Goal: Task Accomplishment & Management: Manage account settings

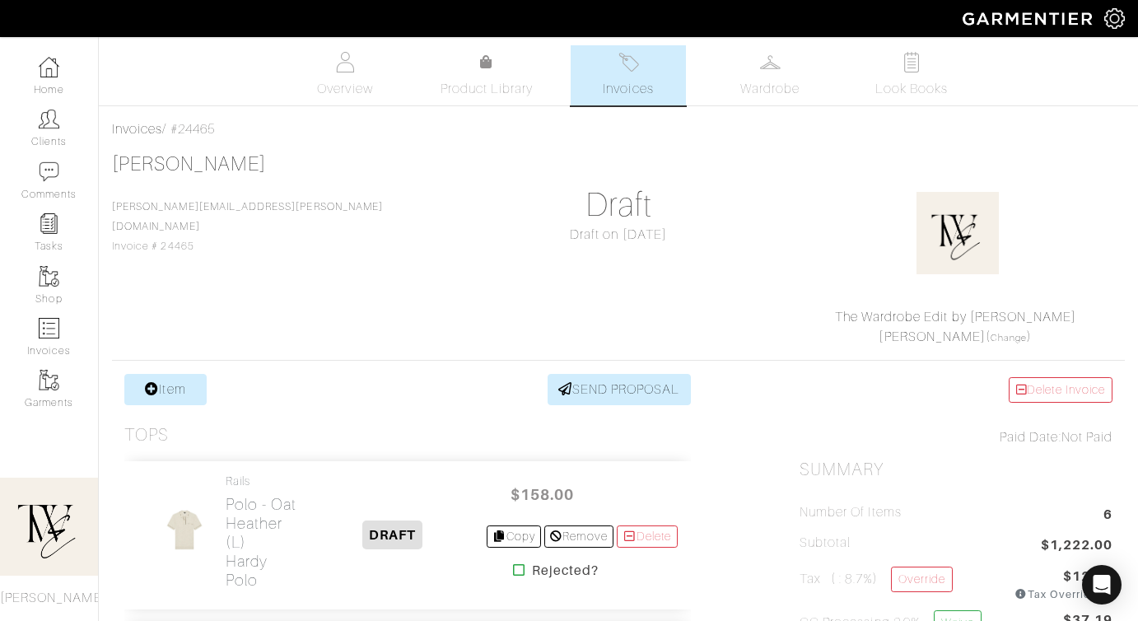
scroll to position [77, 0]
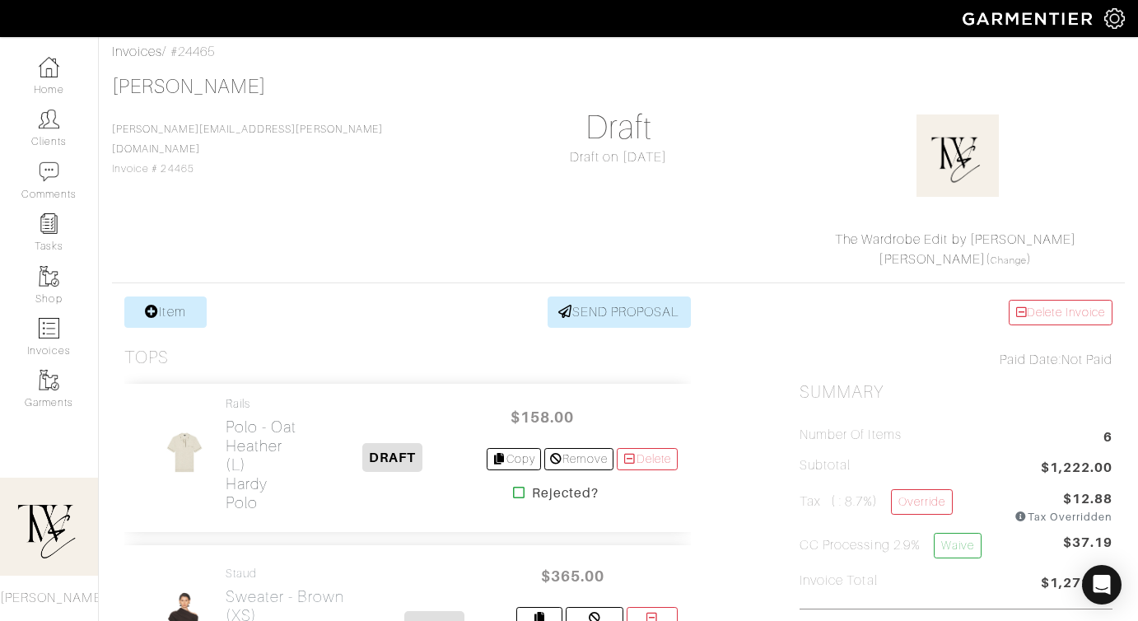
click at [241, 431] on h2 "Polo - Oat Heather (L) Hardy Polo" at bounding box center [263, 465] width 74 height 95
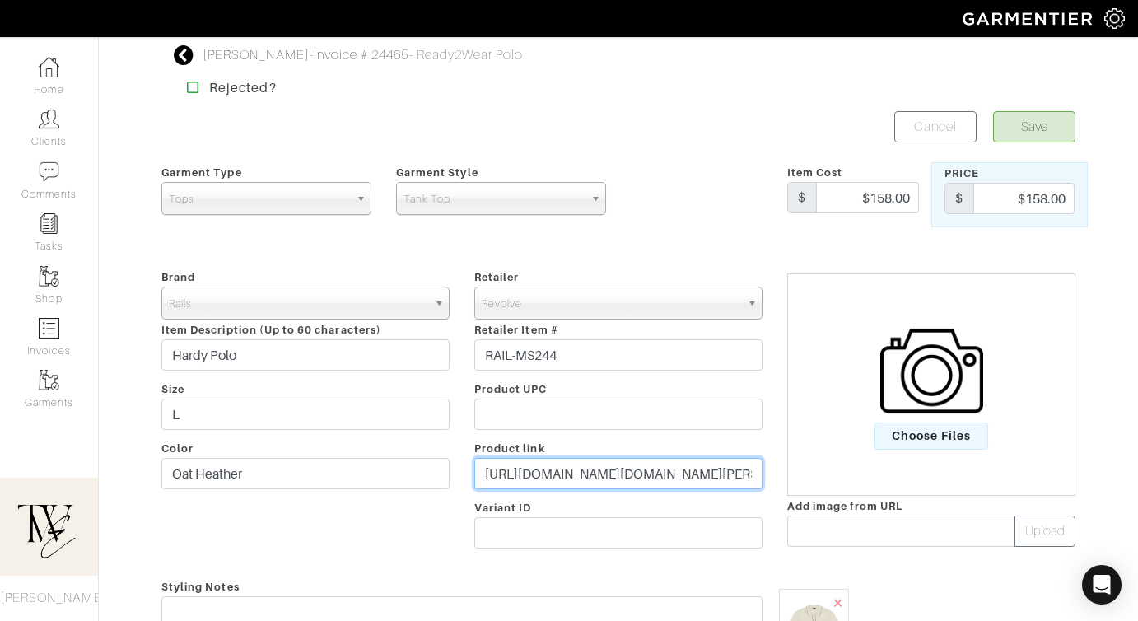
click at [545, 476] on input "https://www.revolve.com/rails-hardy-polo-in-oat-heather/dp/RAIL-MS244/?d=Mens&p…" at bounding box center [618, 473] width 288 height 31
paste input "rvlv.me/reps6j"
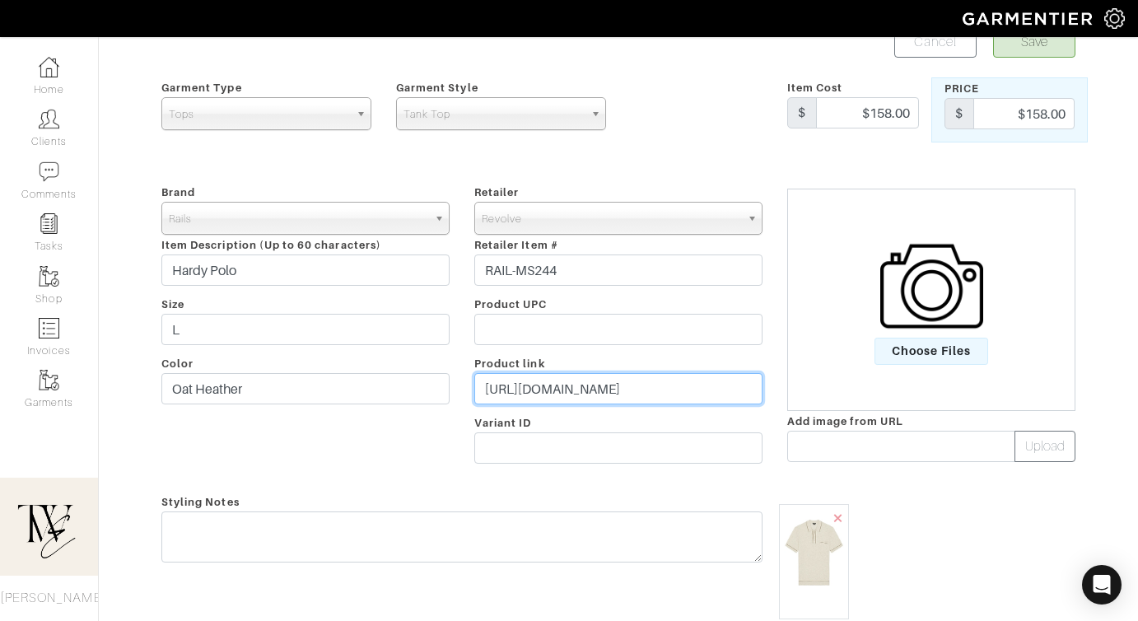
scroll to position [163, 0]
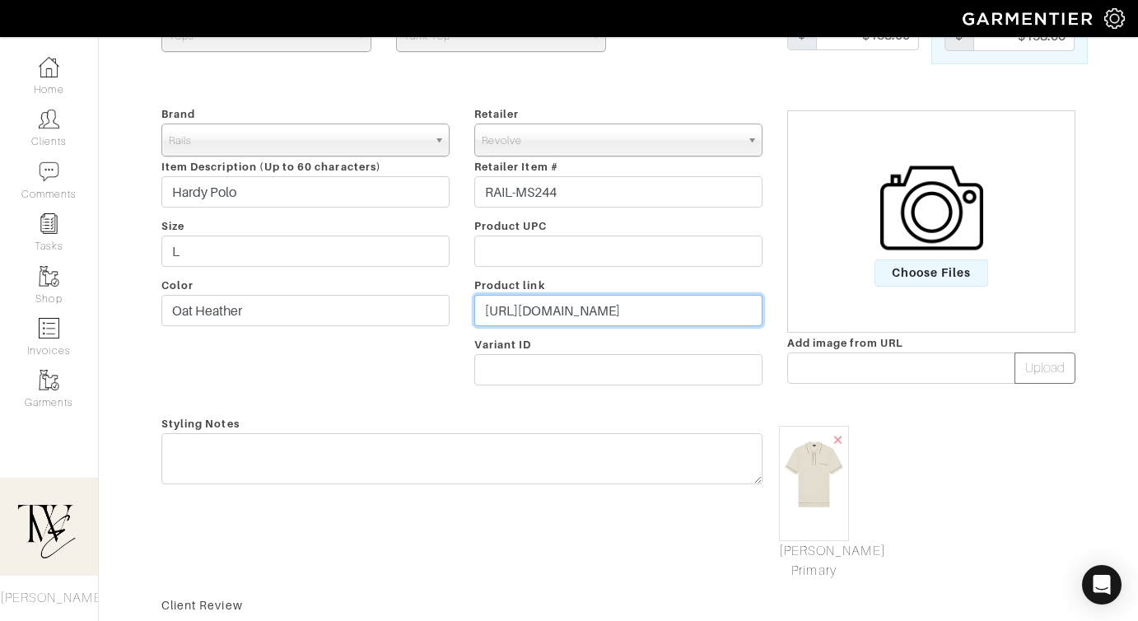
type input "https://rvlv.me/reps6j"
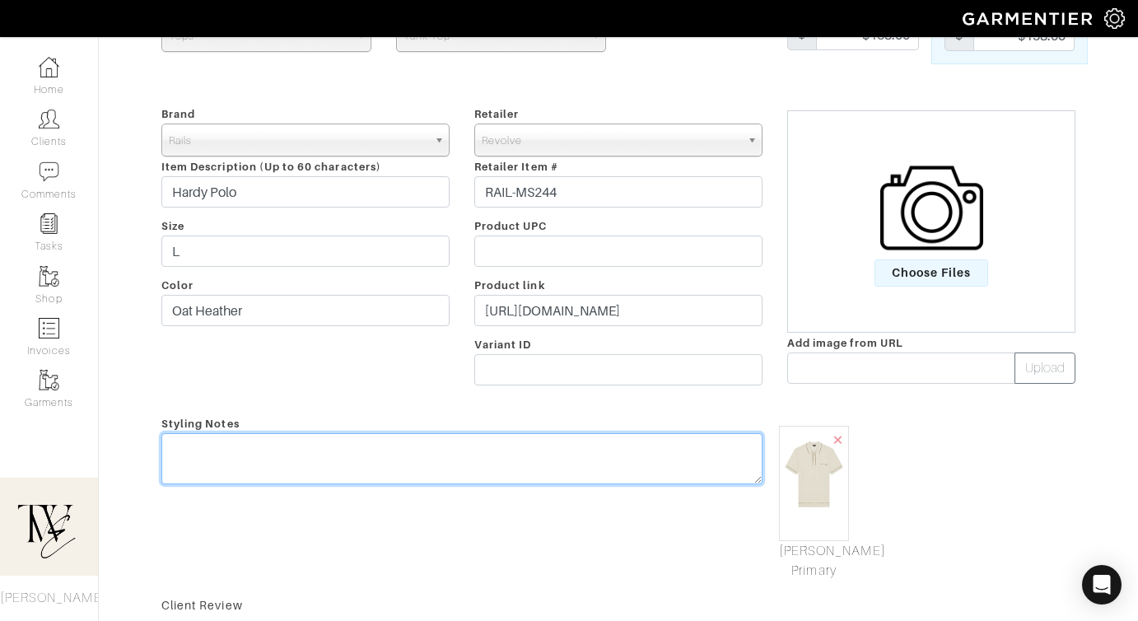
click at [537, 470] on textarea at bounding box center [461, 458] width 601 height 51
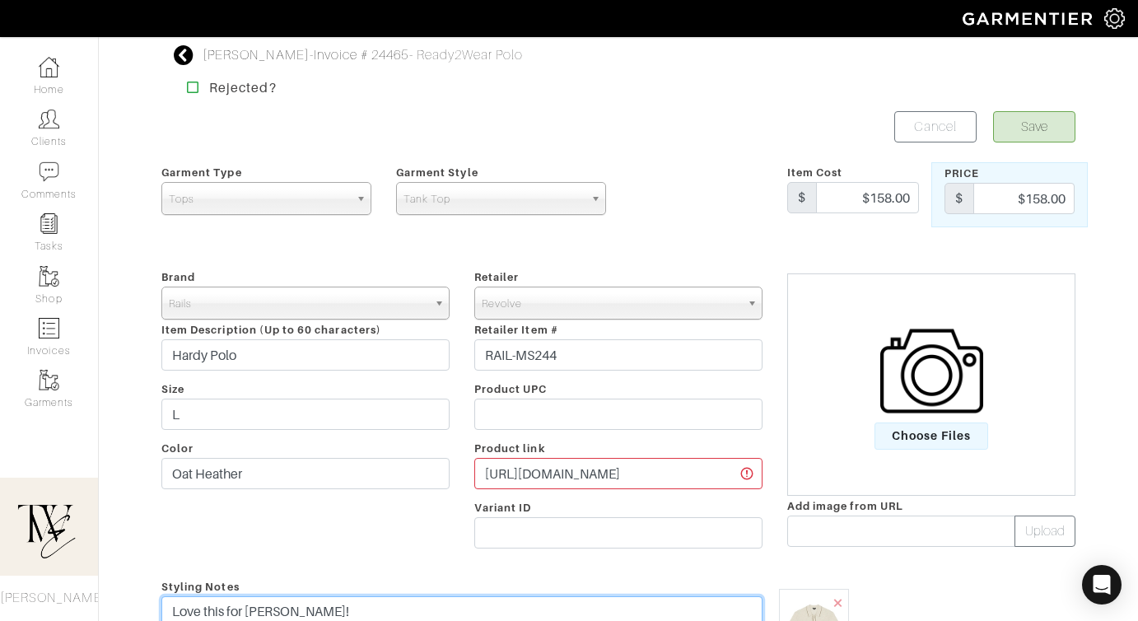
type textarea "Love this for [PERSON_NAME]!"
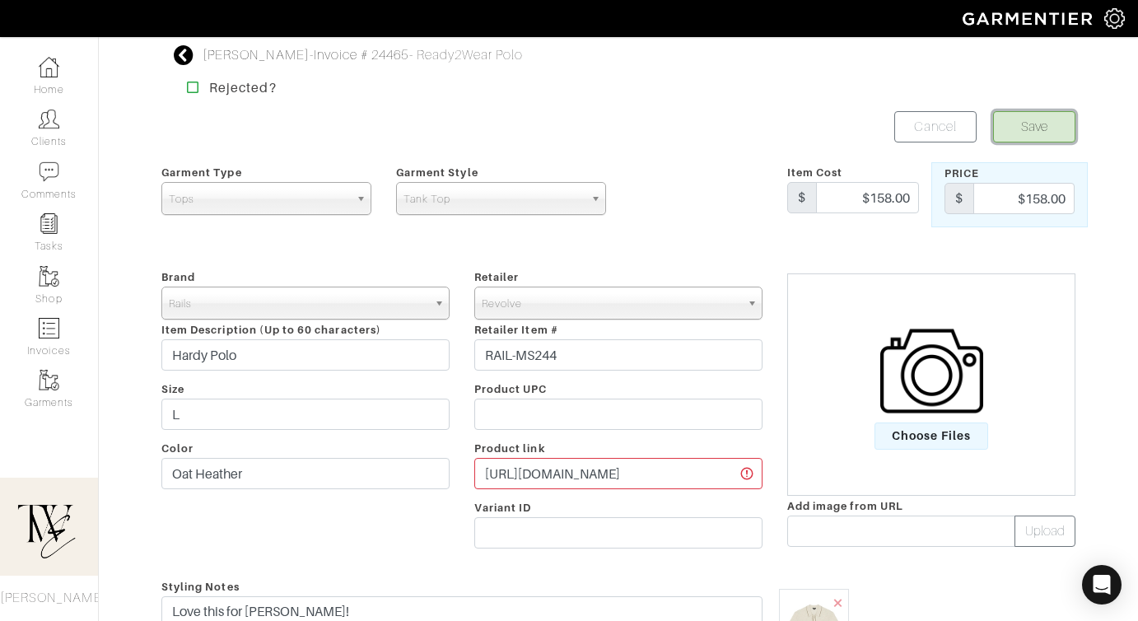
click at [1030, 141] on button "Save" at bounding box center [1034, 126] width 82 height 31
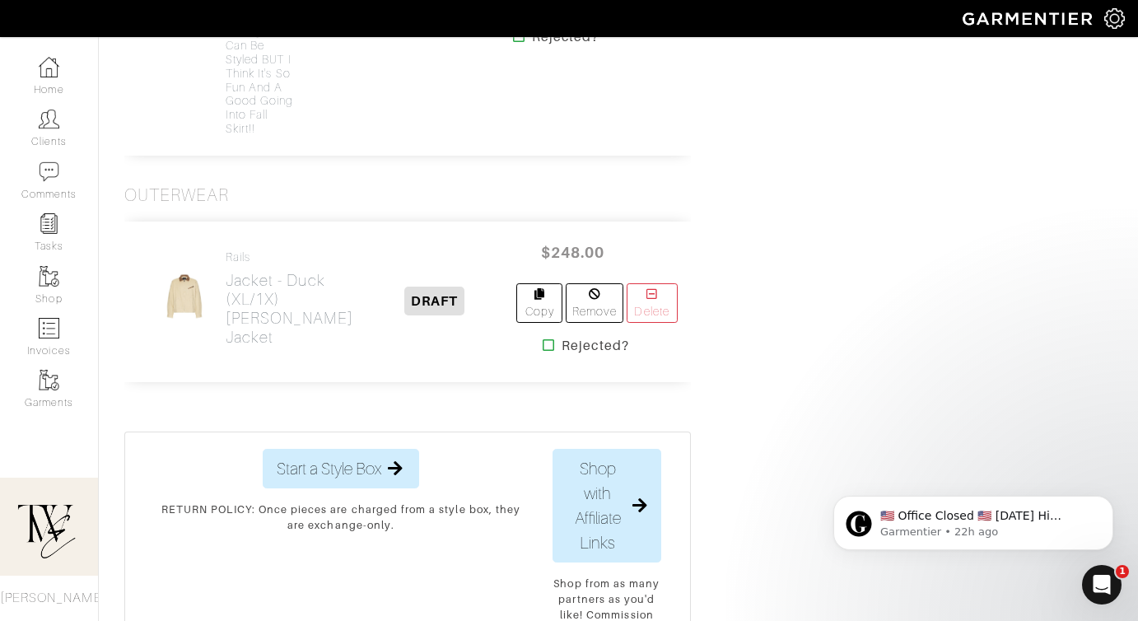
scroll to position [1806, 0]
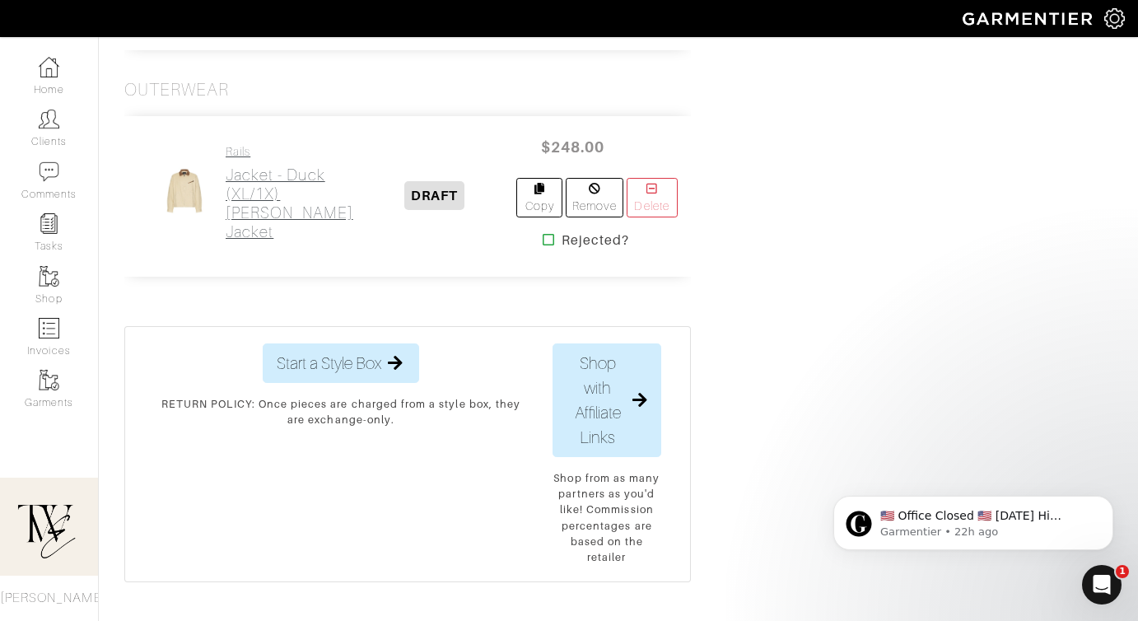
click at [251, 241] on h2 "Jacket - Duck (XL/1X) Ketter Jacket" at bounding box center [290, 204] width 128 height 76
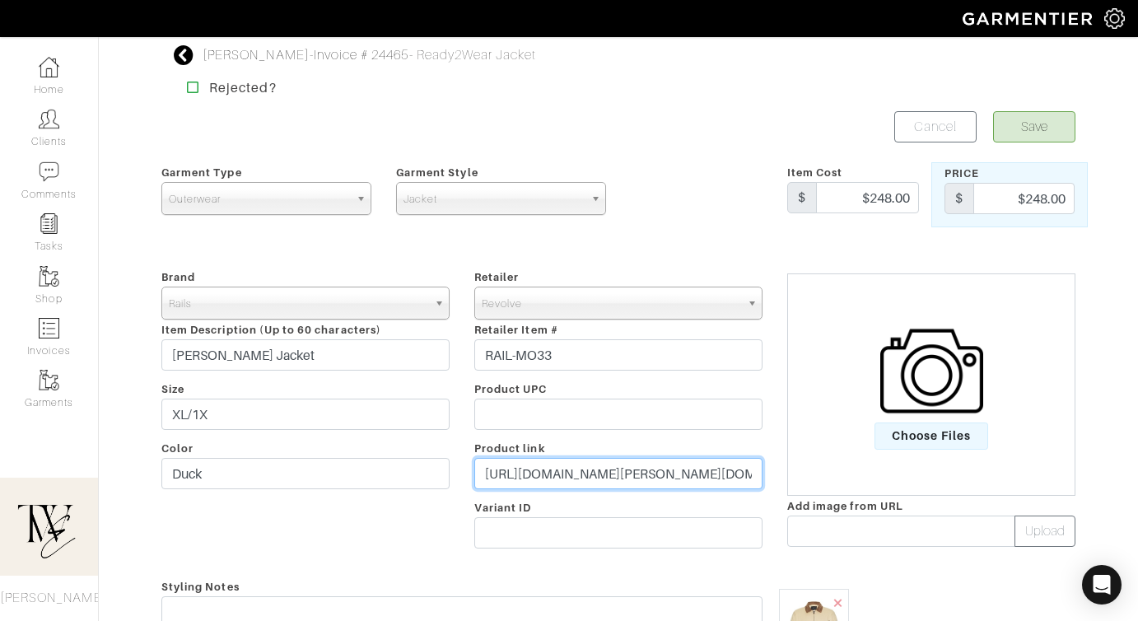
click at [577, 472] on input "https://www.revolve.com/rails-ketter-jacket-in-duck/dp/RAIL-MO33/?d=Mens&page=1…" at bounding box center [618, 473] width 288 height 31
paste input "rvlv.me/a6sxmi"
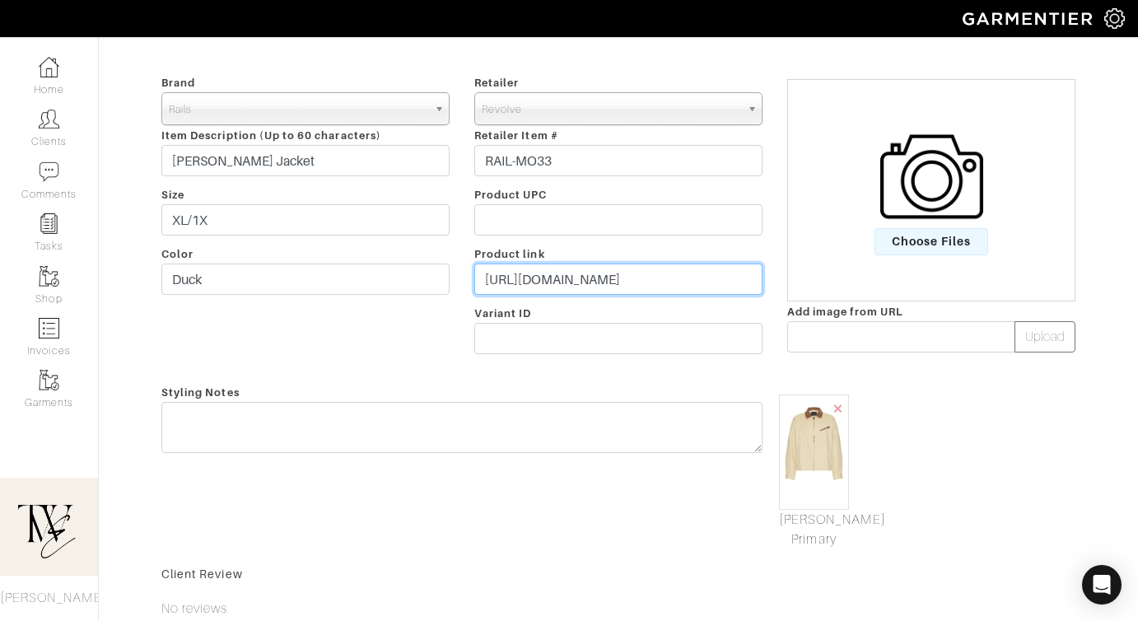
scroll to position [409, 0]
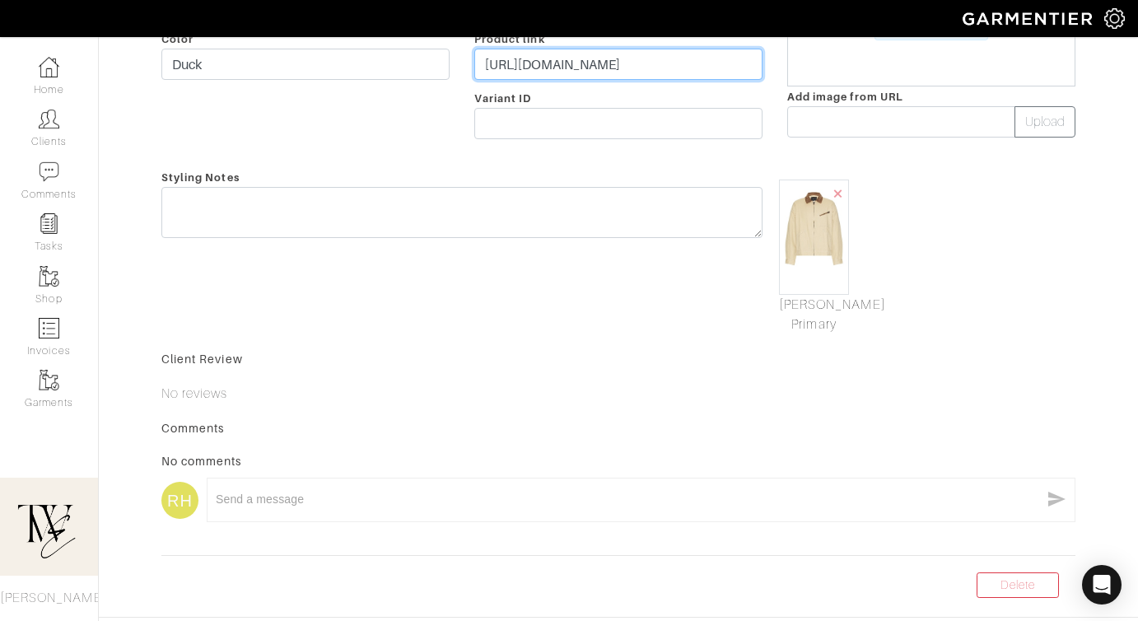
type input "https://rvlv.me/a6sxmi"
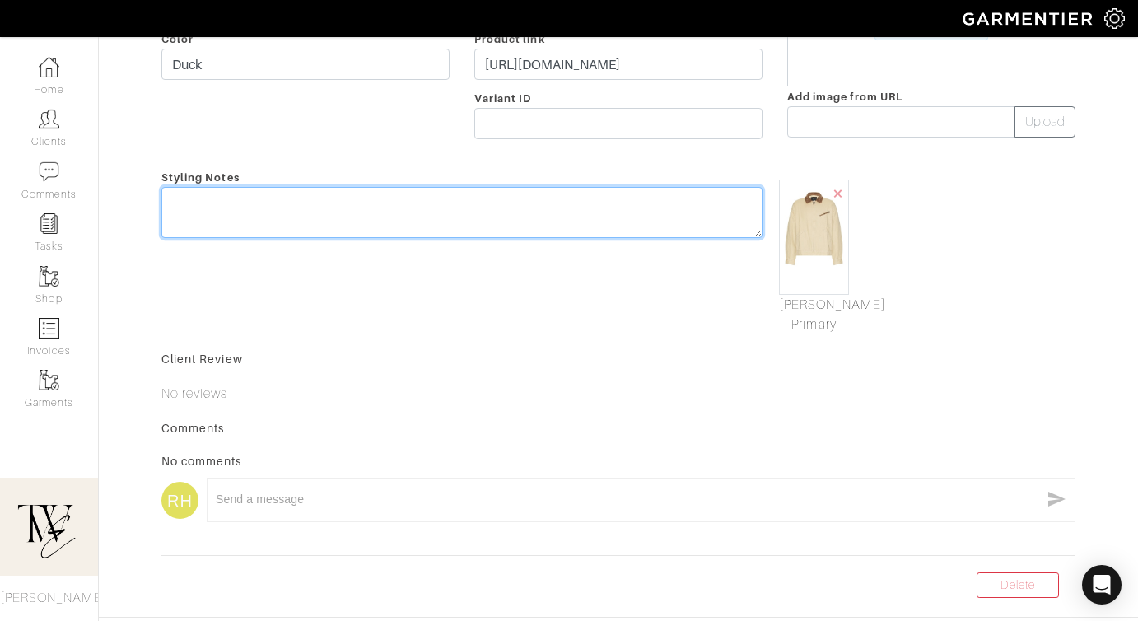
click at [659, 225] on textarea at bounding box center [461, 212] width 601 height 51
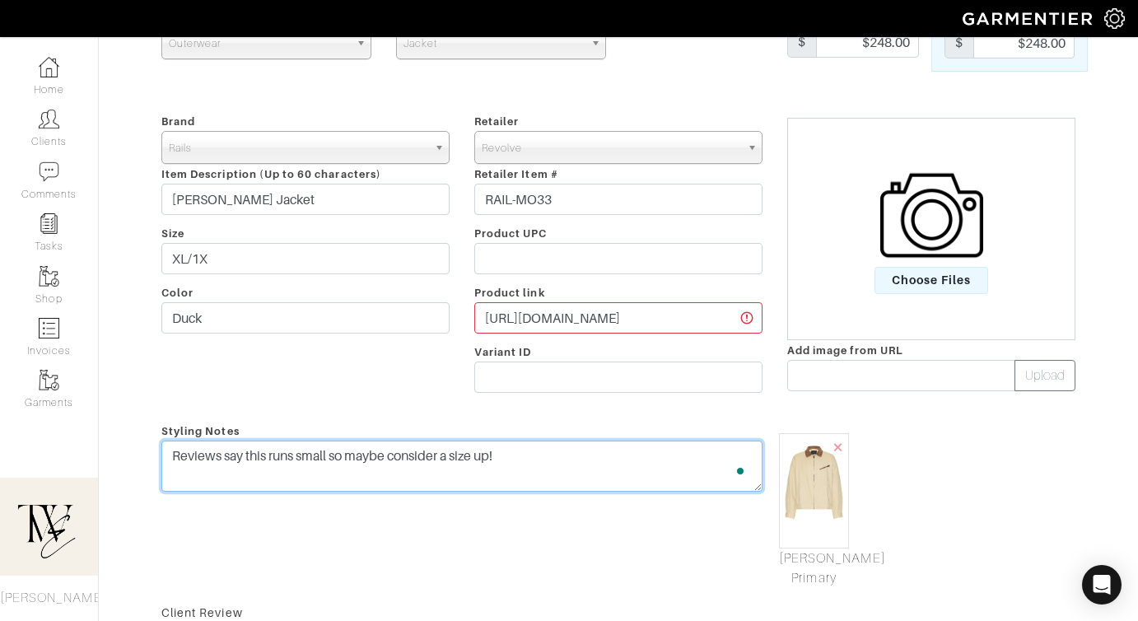
scroll to position [0, 0]
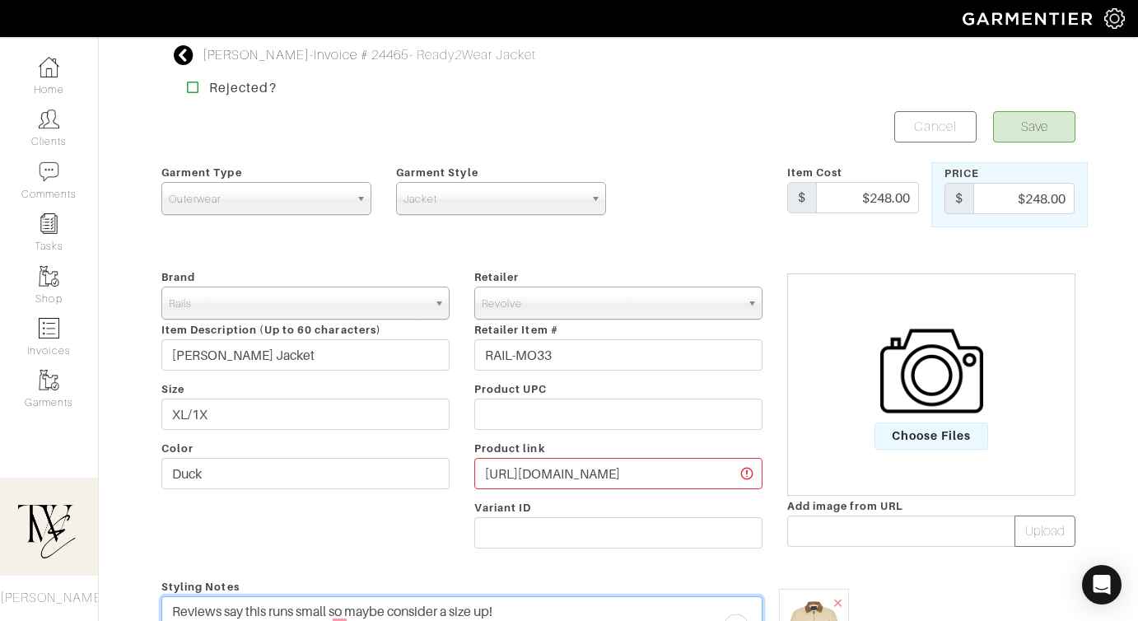
type textarea "Reviews say this runs small so maybe consider a size up!"
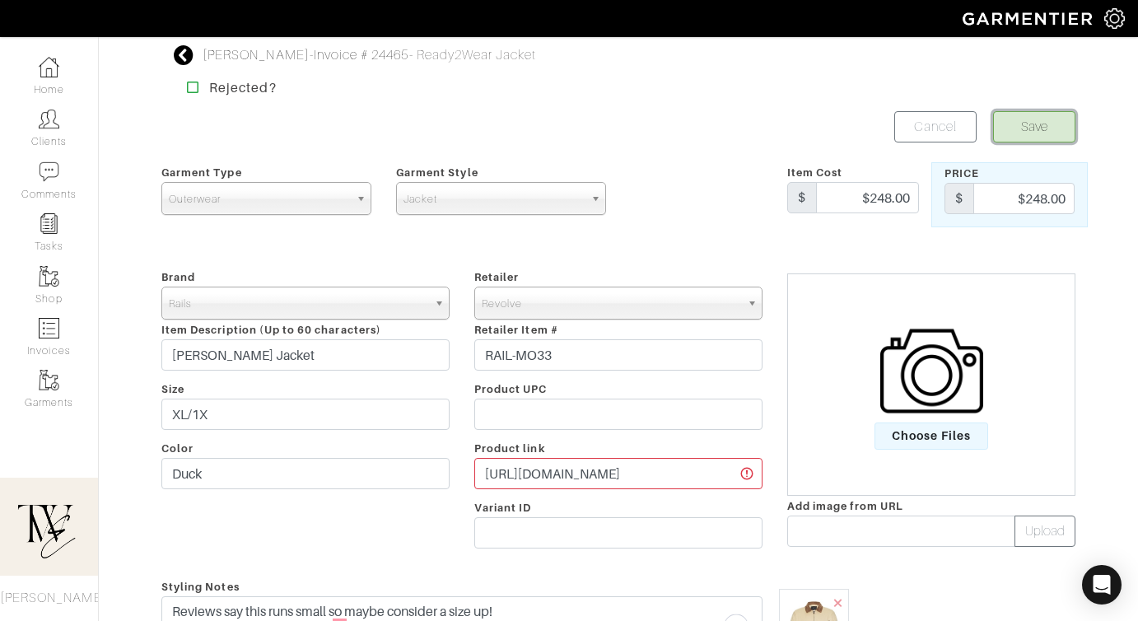
click at [1016, 119] on button "Save" at bounding box center [1034, 126] width 82 height 31
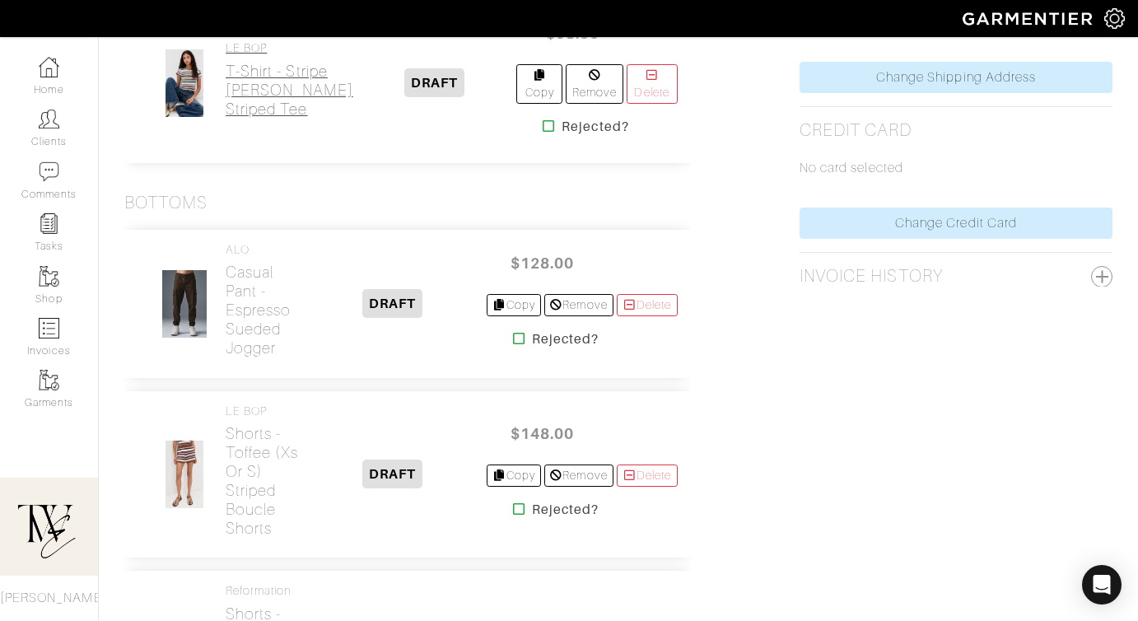
scroll to position [1002, 0]
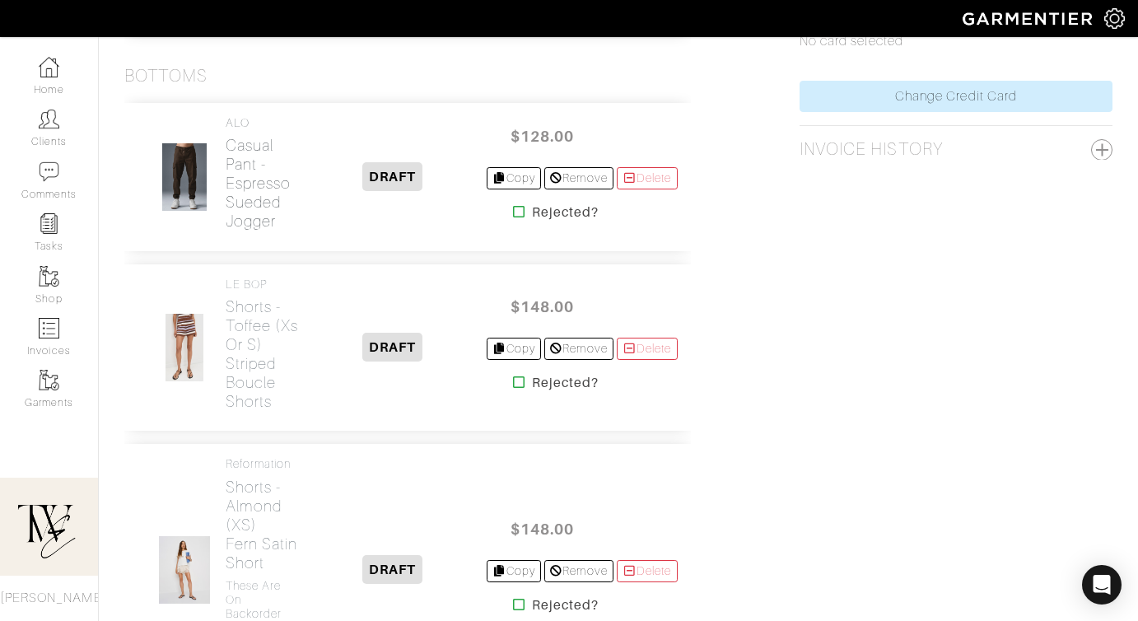
click at [252, 231] on h2 "Casual Pant - Espresso Sueded Jogger" at bounding box center [263, 183] width 74 height 95
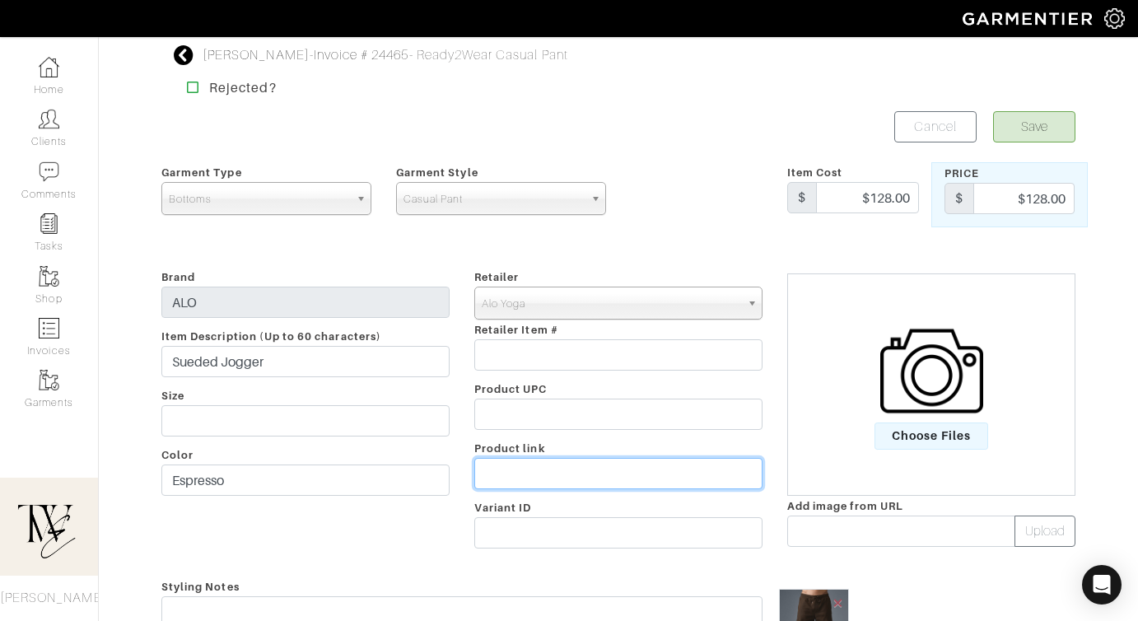
click at [538, 479] on input "text" at bounding box center [618, 473] width 288 height 31
paste input "https://go.shopmy.us/p-24294217"
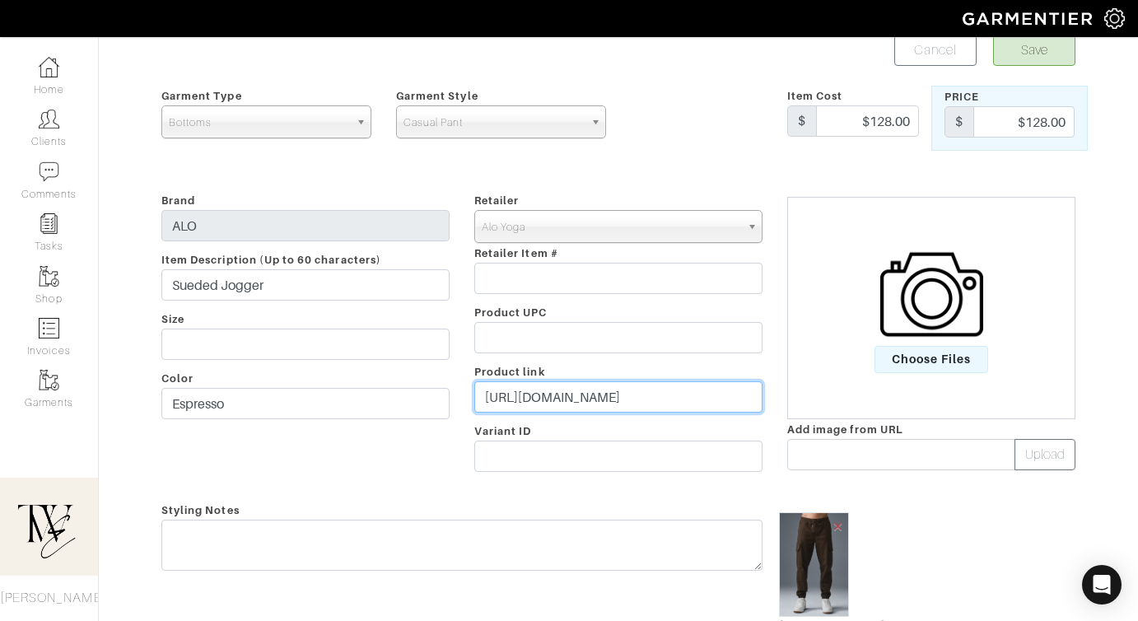
scroll to position [120, 0]
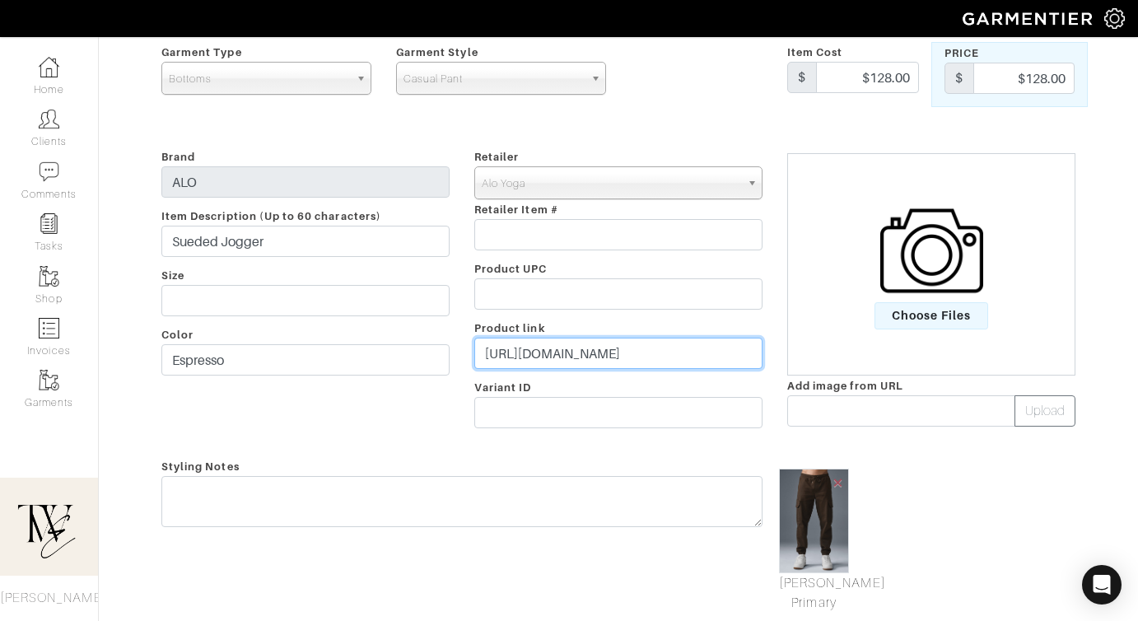
type input "https://go.shopmy.us/p-24294217"
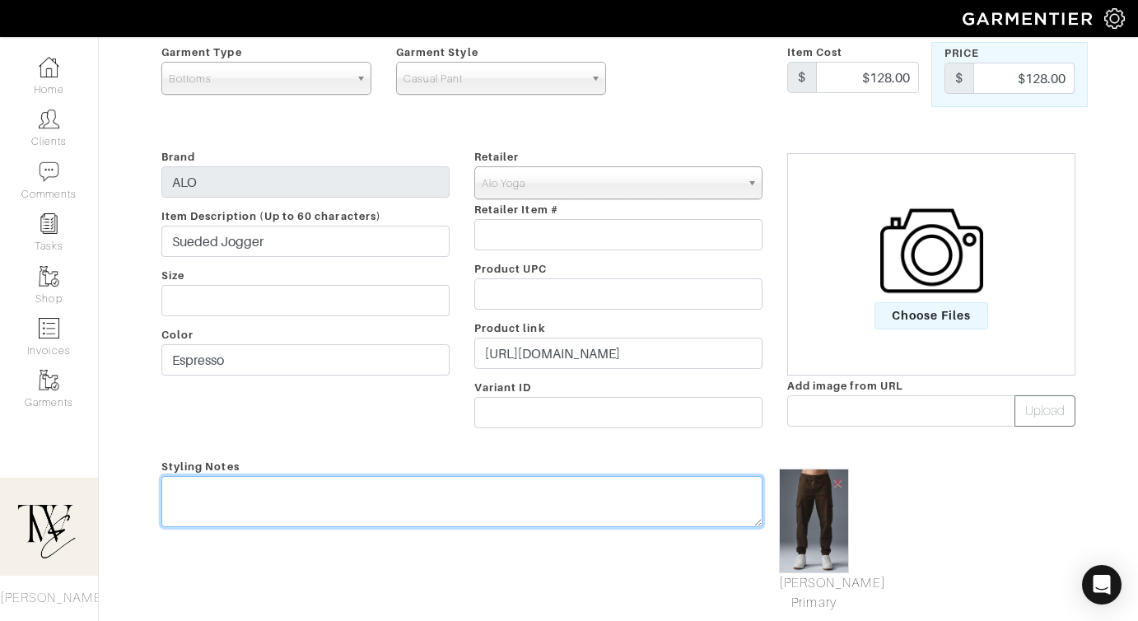
click at [529, 502] on textarea at bounding box center [461, 501] width 601 height 51
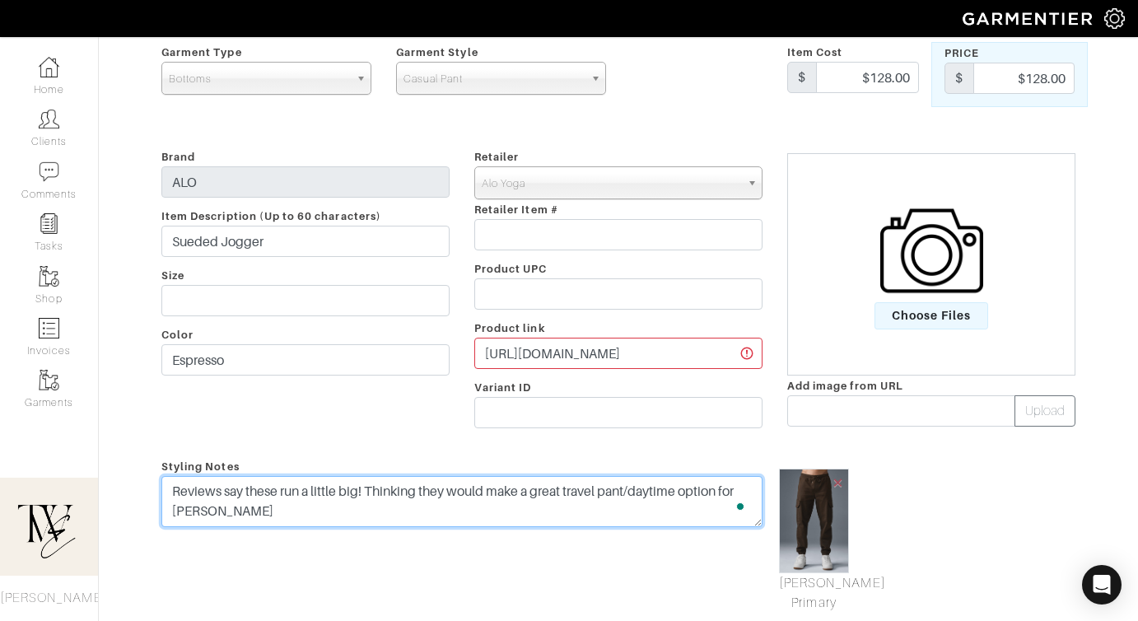
scroll to position [0, 0]
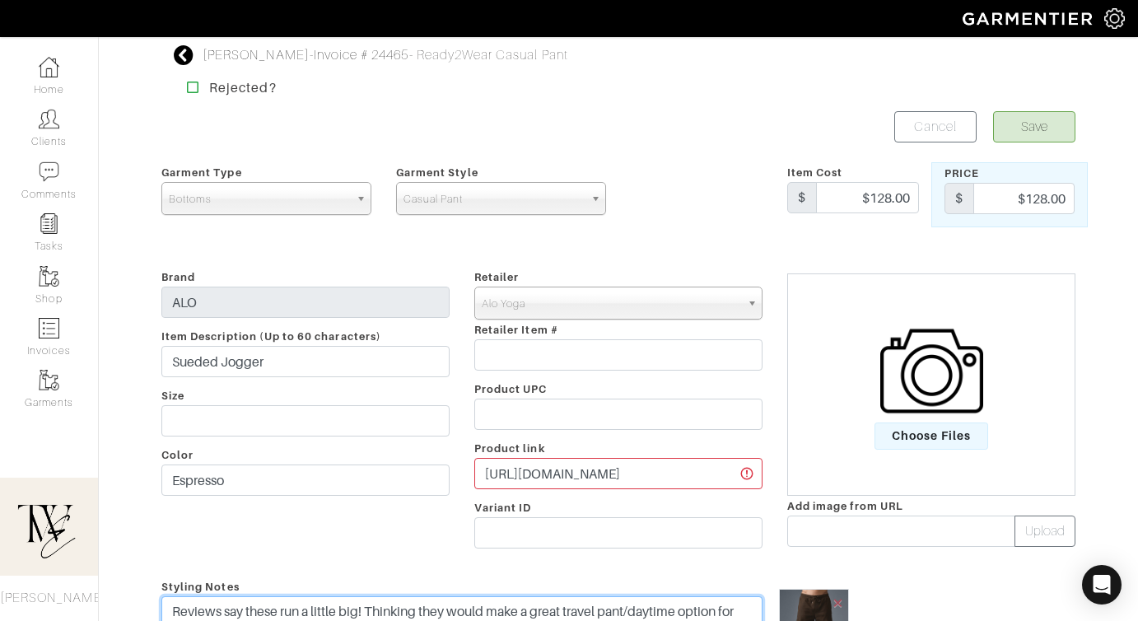
type textarea "Reviews say these run a little big! Thinking they would make a great travel pan…"
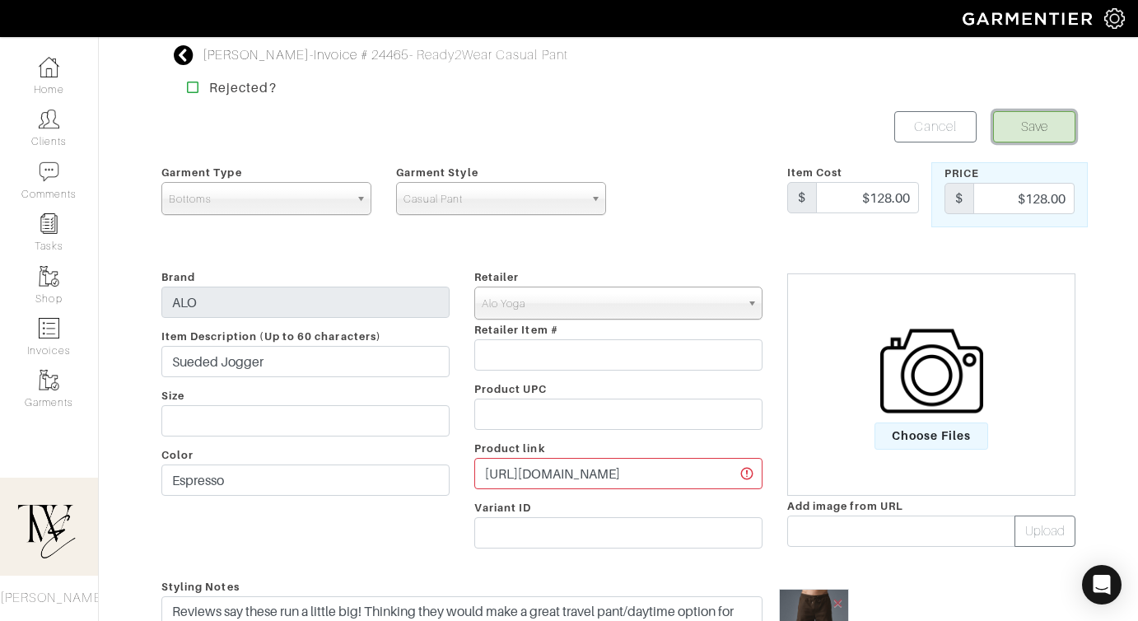
click at [1003, 125] on button "Save" at bounding box center [1034, 126] width 82 height 31
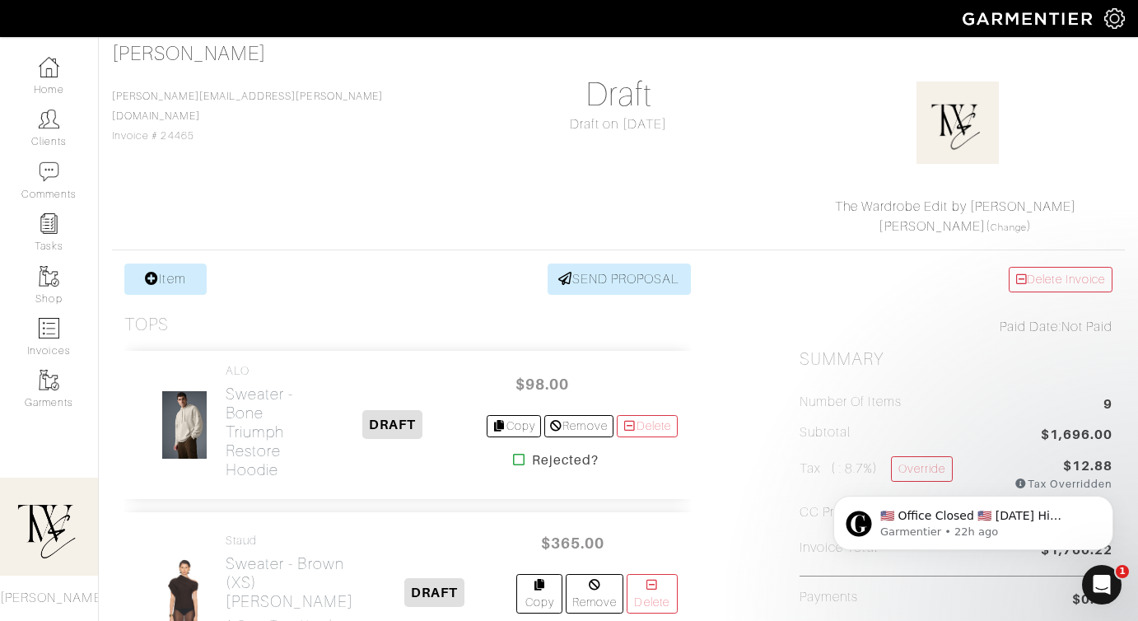
scroll to position [233, 0]
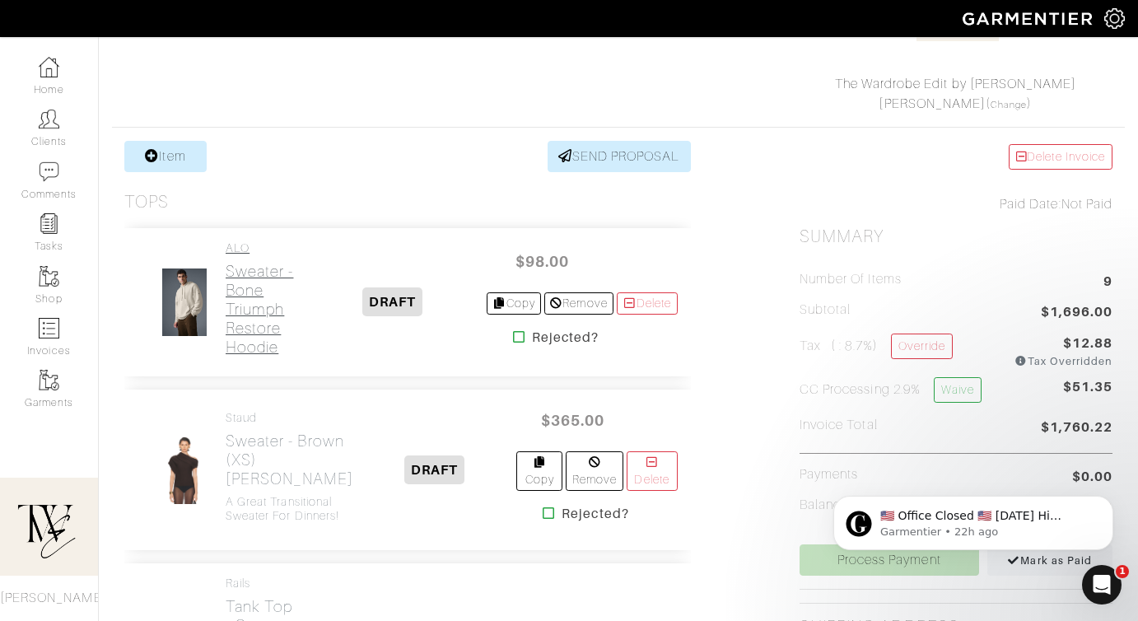
click at [237, 279] on h2 "Sweater - Bone Triumph Restore Hoodie" at bounding box center [263, 309] width 74 height 95
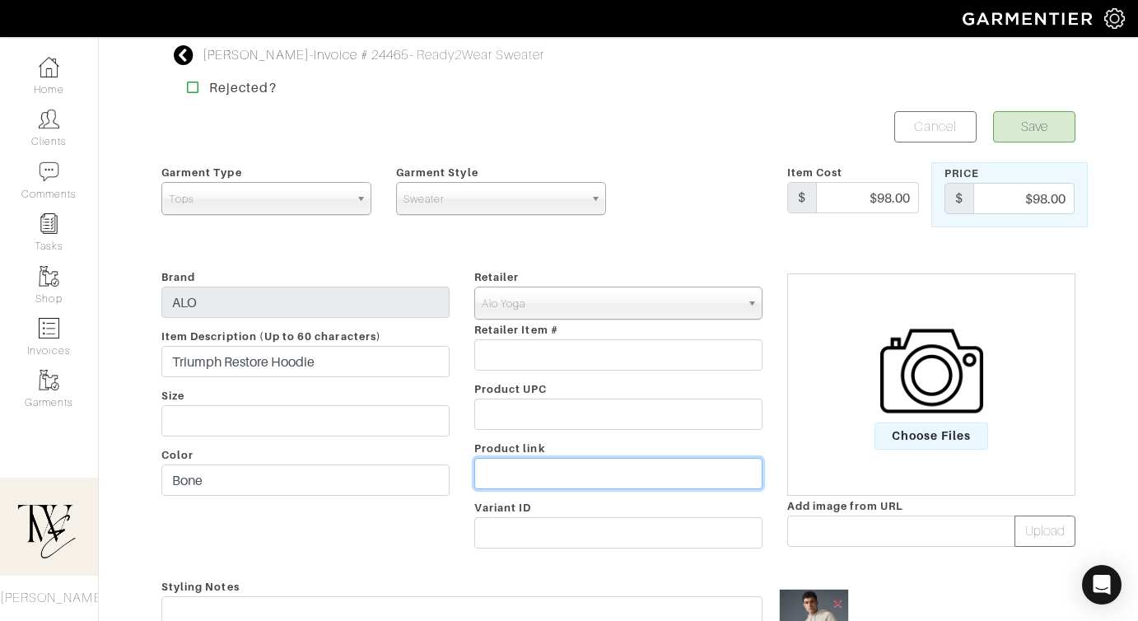
click at [544, 487] on input "text" at bounding box center [618, 473] width 288 height 31
paste input "[URL][DOMAIN_NAME]"
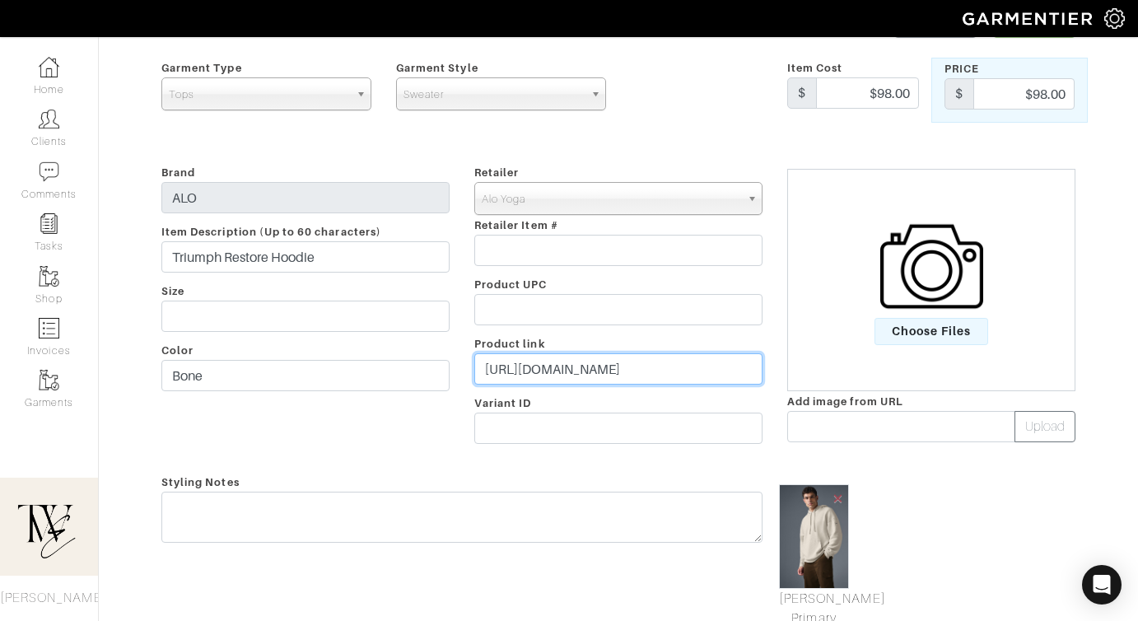
scroll to position [147, 0]
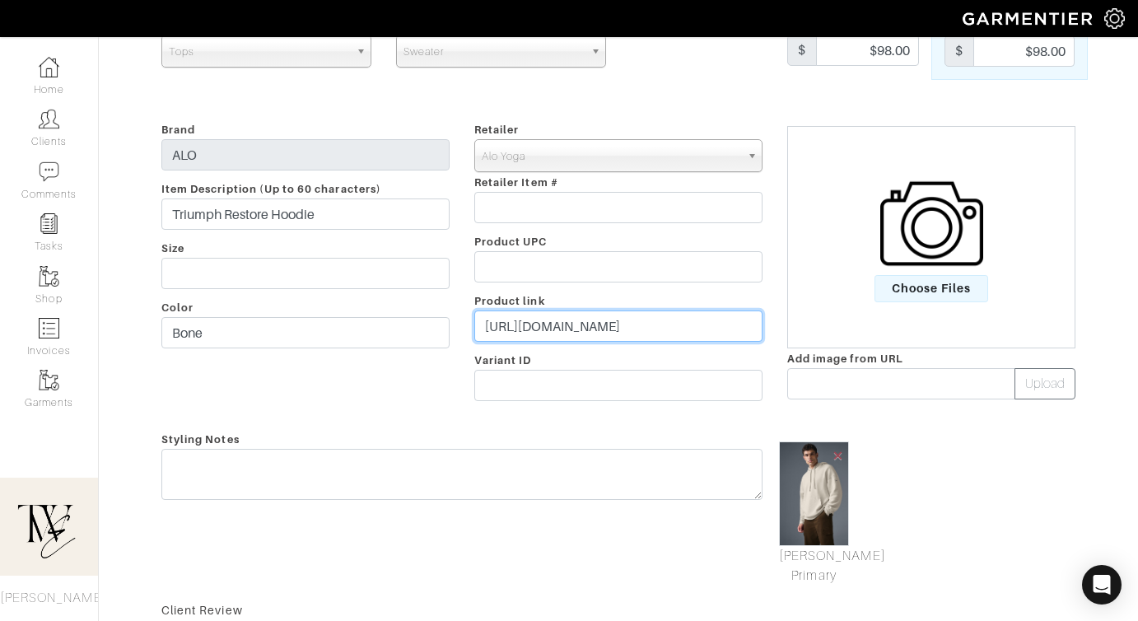
type input "[URL][DOMAIN_NAME]"
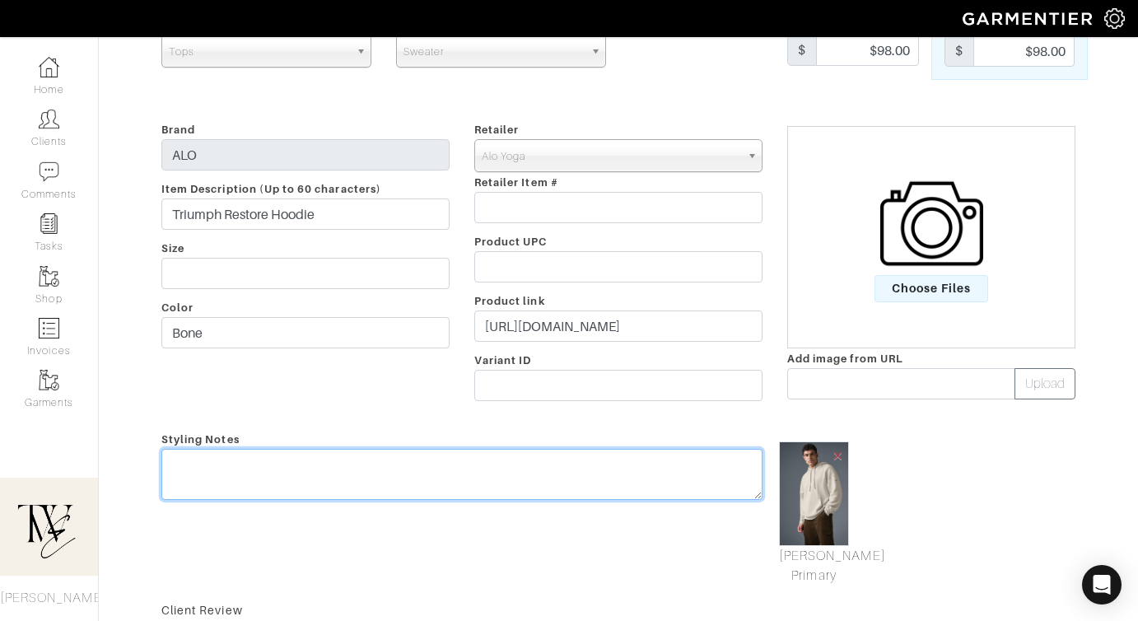
click at [539, 468] on textarea at bounding box center [461, 474] width 601 height 51
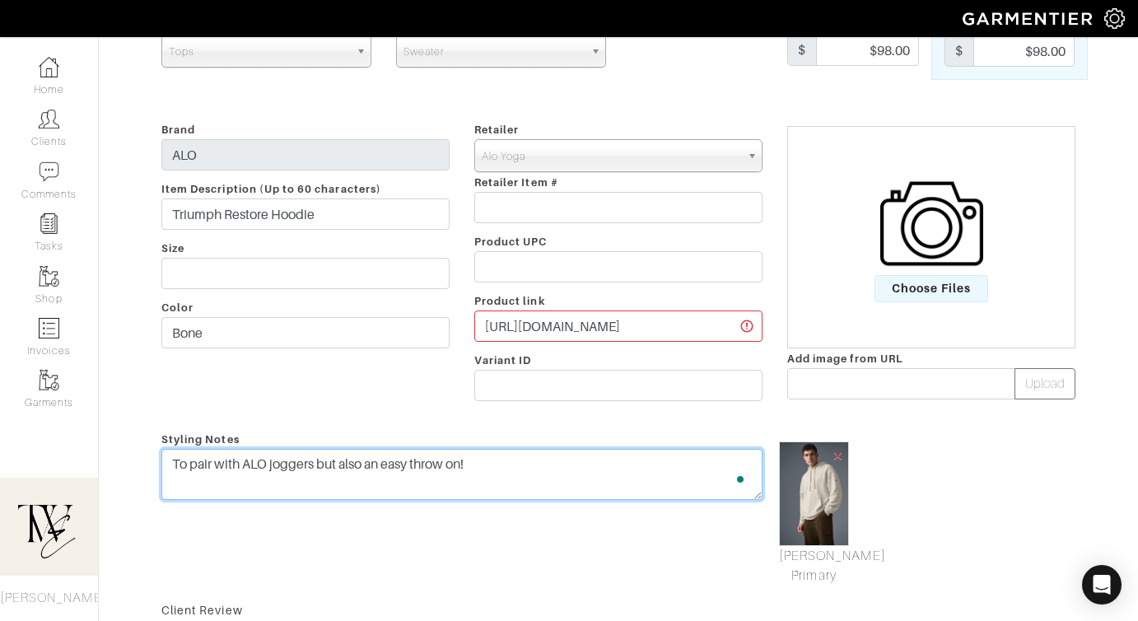
scroll to position [0, 0]
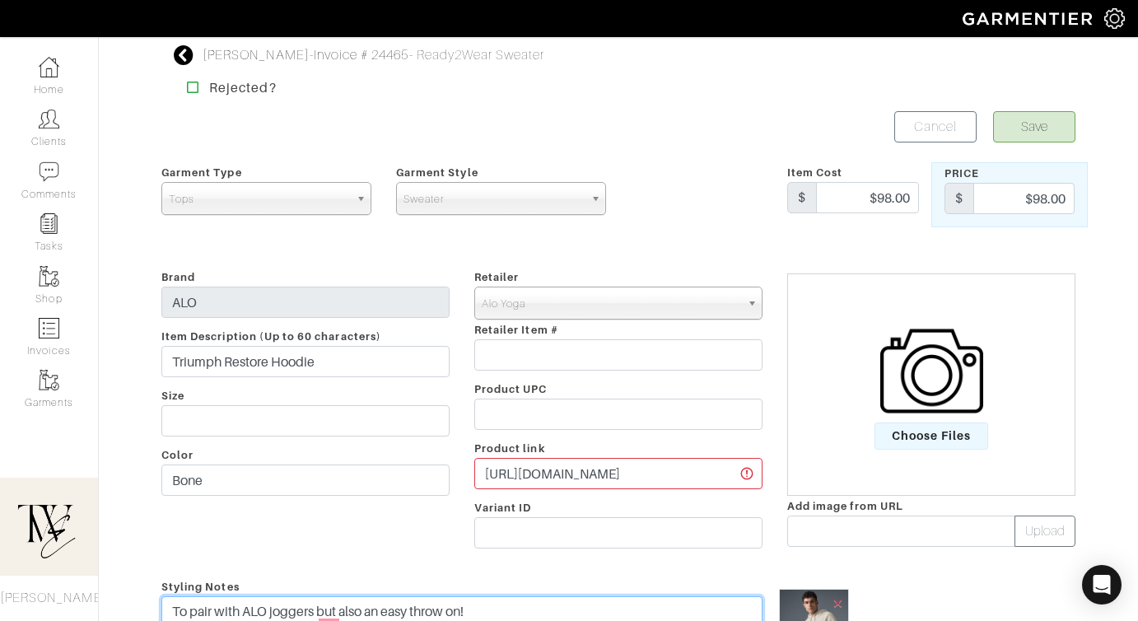
type textarea "To pair with ALO joggers but also an easy throw on!"
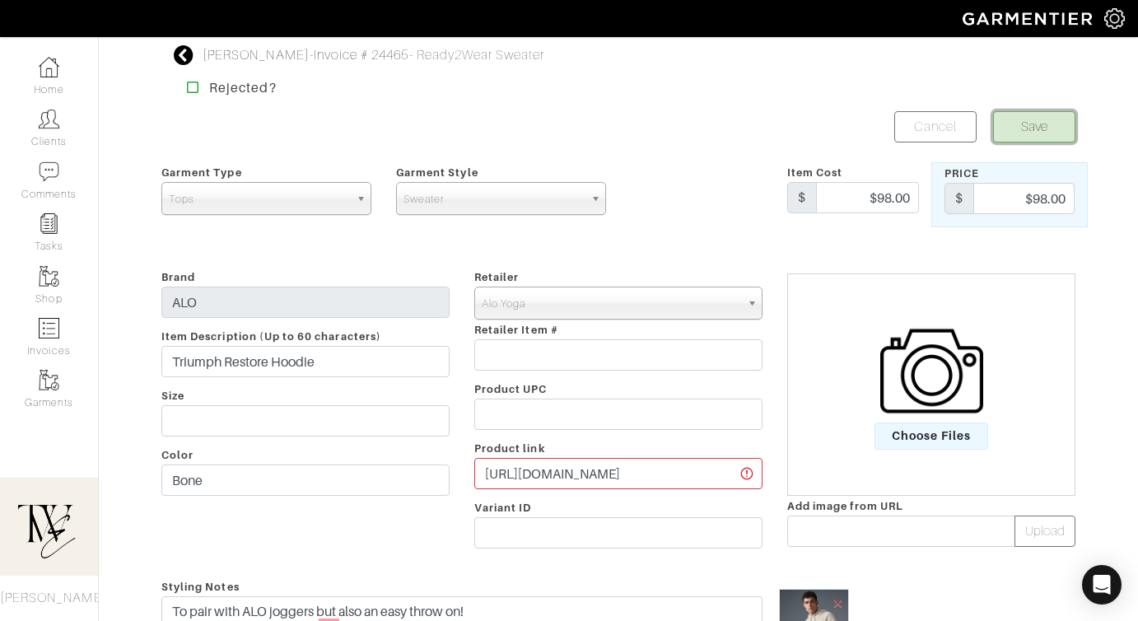
click at [1038, 126] on button "Save" at bounding box center [1034, 126] width 82 height 31
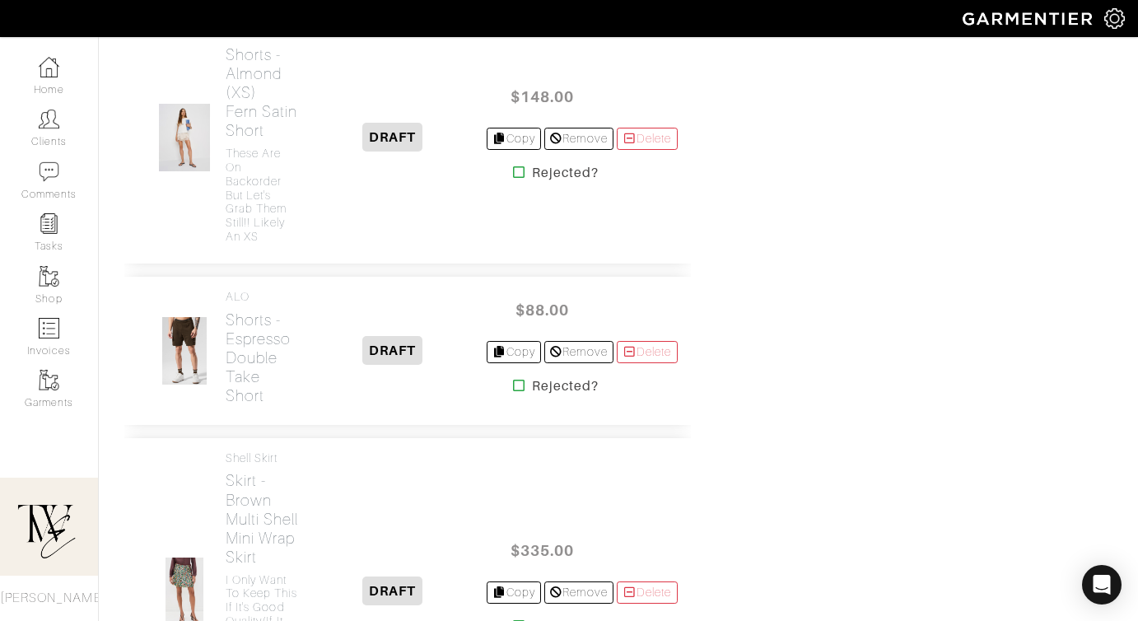
scroll to position [1916, 0]
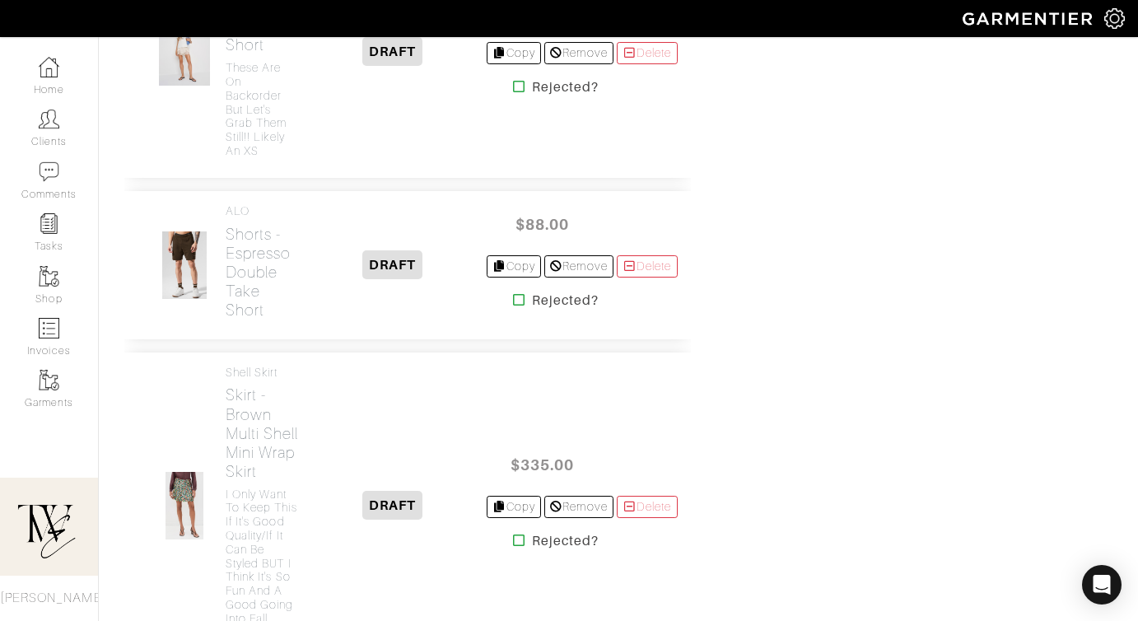
click at [224, 320] on div "ALO Shorts - Espresso Double Take Short" at bounding box center [225, 265] width 175 height 122
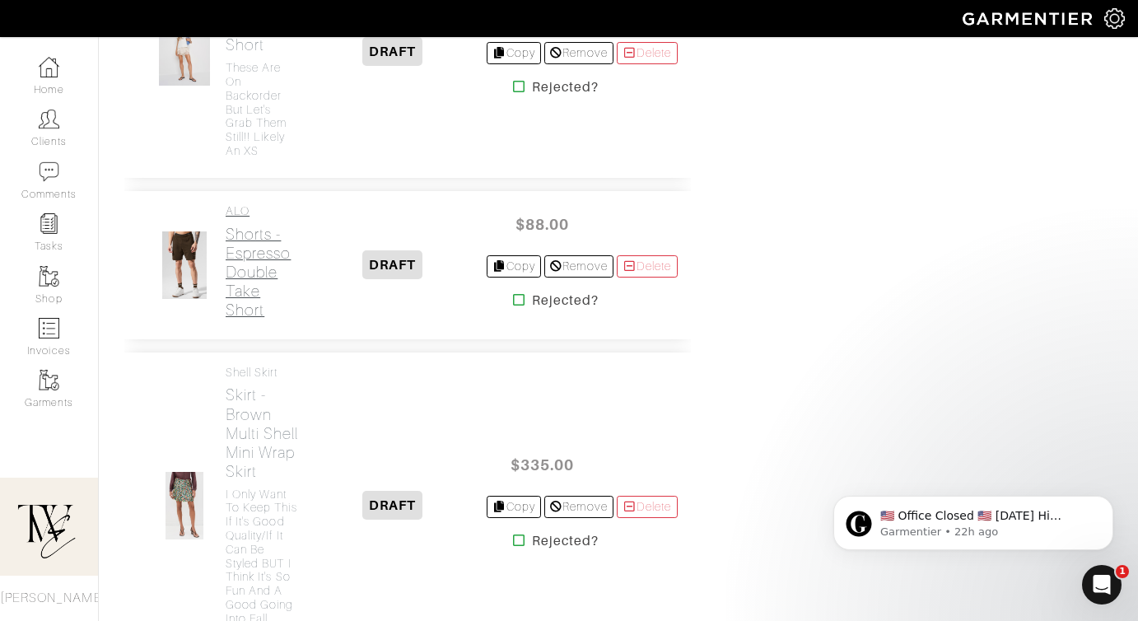
scroll to position [0, 0]
click at [244, 320] on h2 "Shorts - Espresso Double Take Short" at bounding box center [263, 272] width 74 height 95
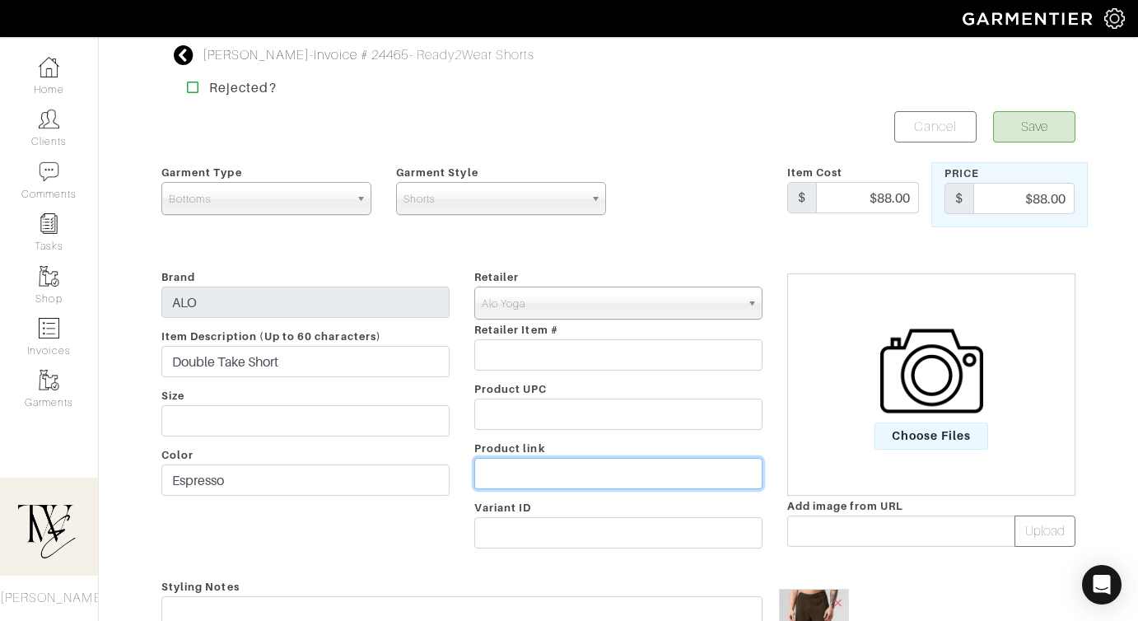
click at [550, 467] on input "text" at bounding box center [618, 473] width 288 height 31
paste input "https://go.shopmy.us/p-24294397"
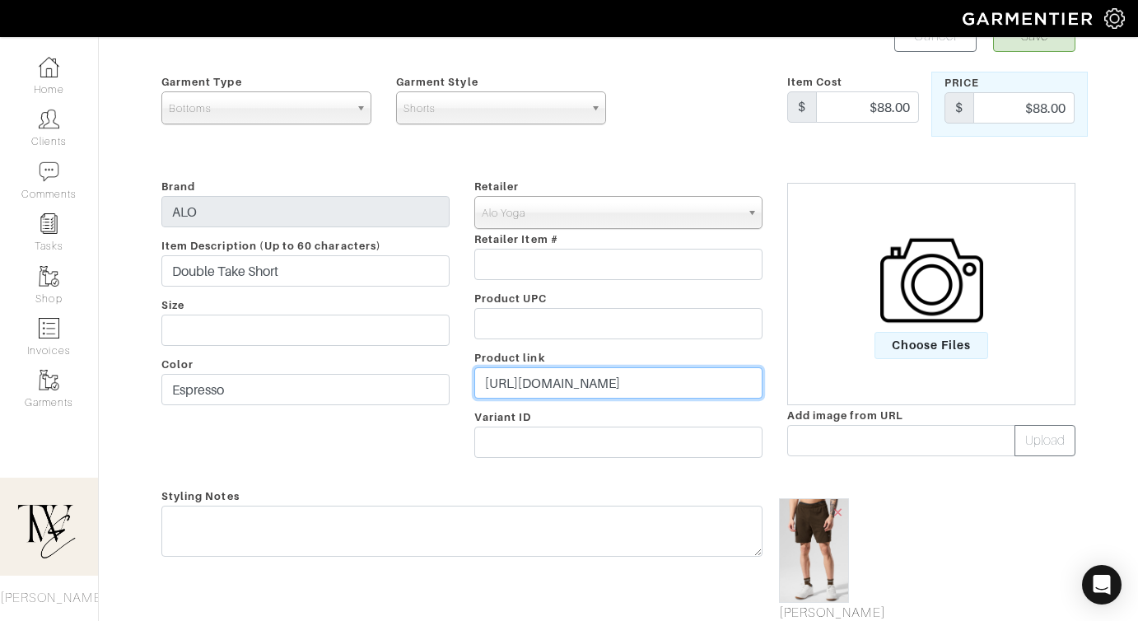
scroll to position [169, 0]
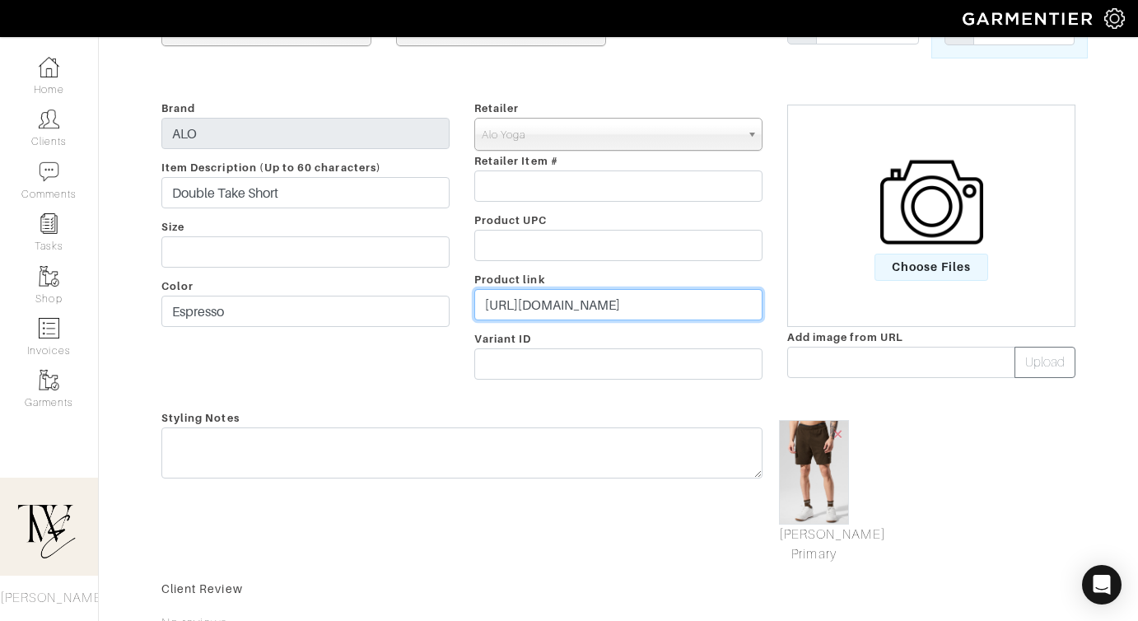
type input "https://go.shopmy.us/p-24294397"
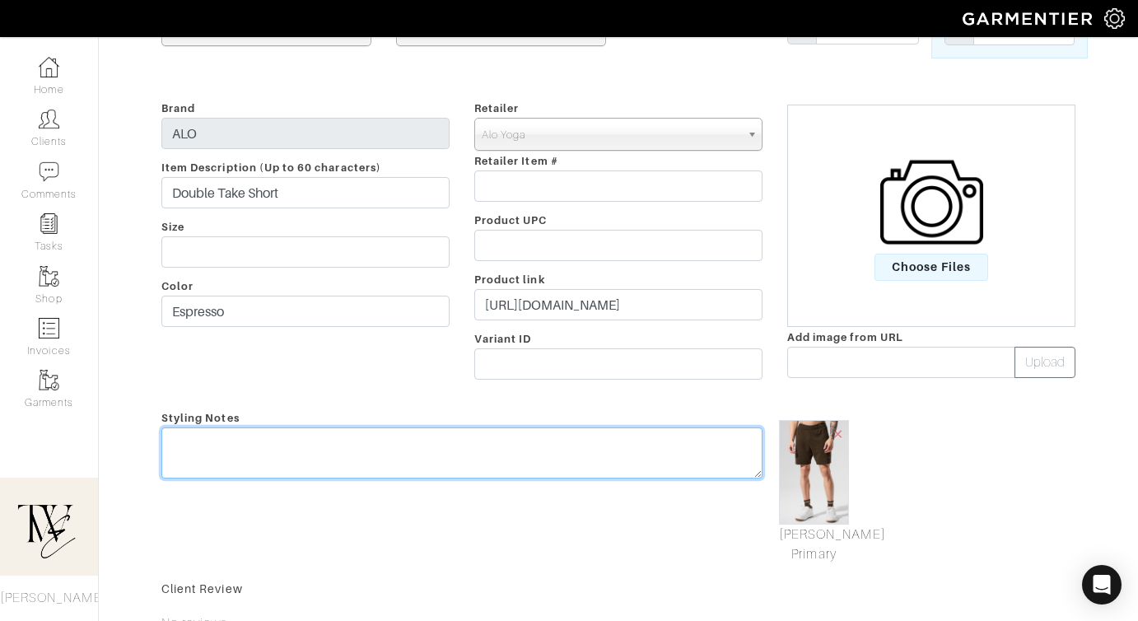
click at [549, 461] on textarea at bounding box center [461, 452] width 601 height 51
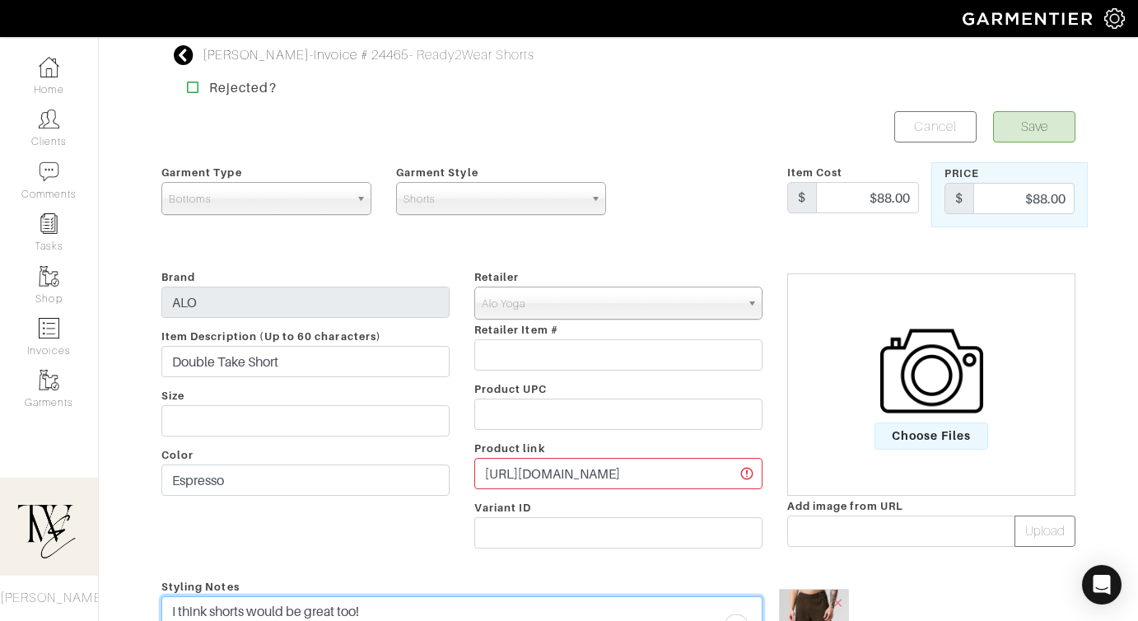
type textarea "I think shorts would be great too!"
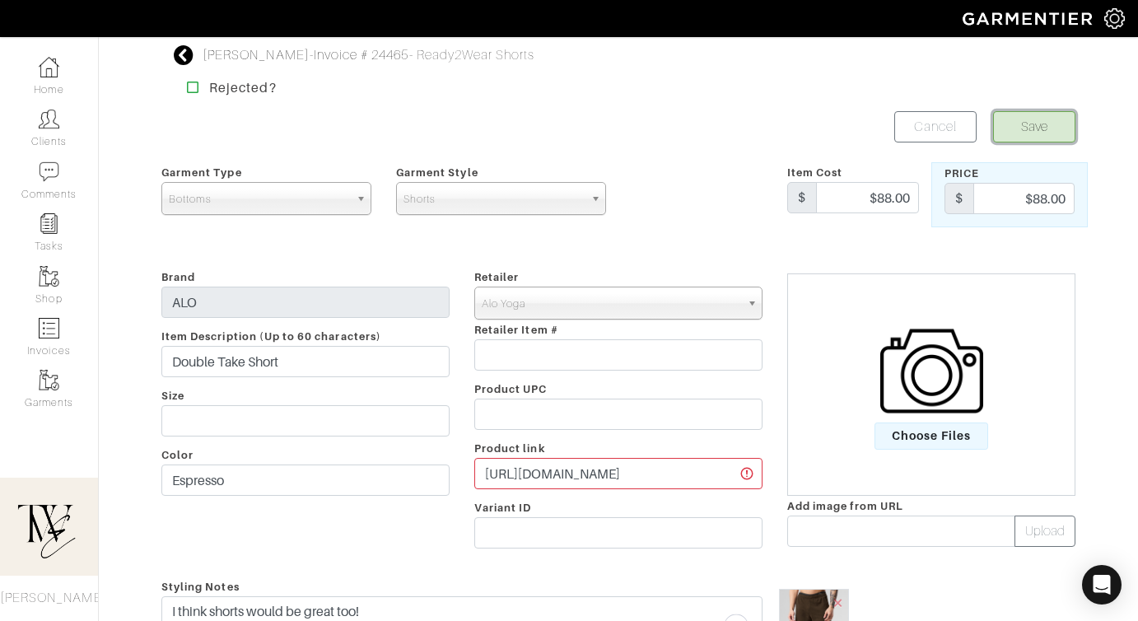
click at [1038, 111] on button "Save" at bounding box center [1034, 126] width 82 height 31
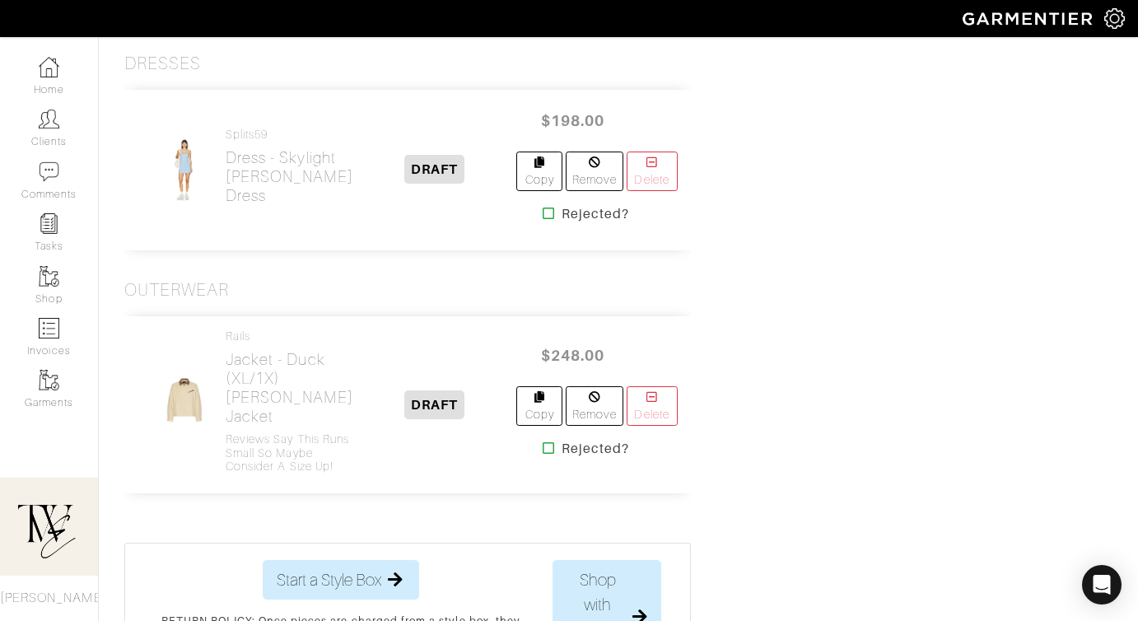
scroll to position [2649, 0]
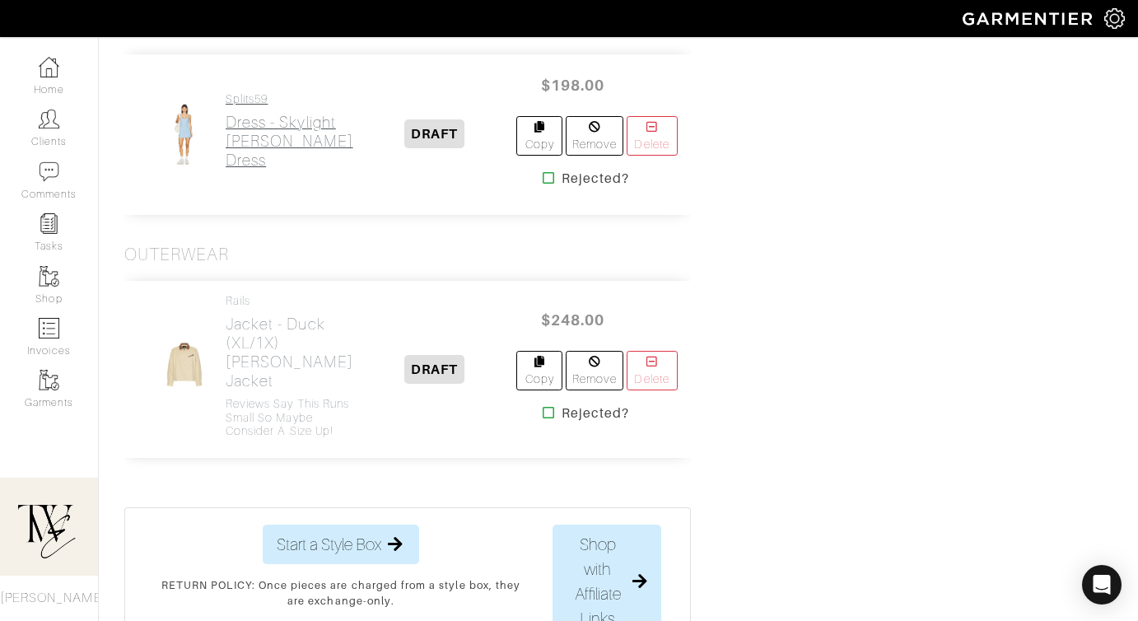
click at [287, 170] on h2 "Dress - Skylight [PERSON_NAME]" at bounding box center [290, 141] width 128 height 57
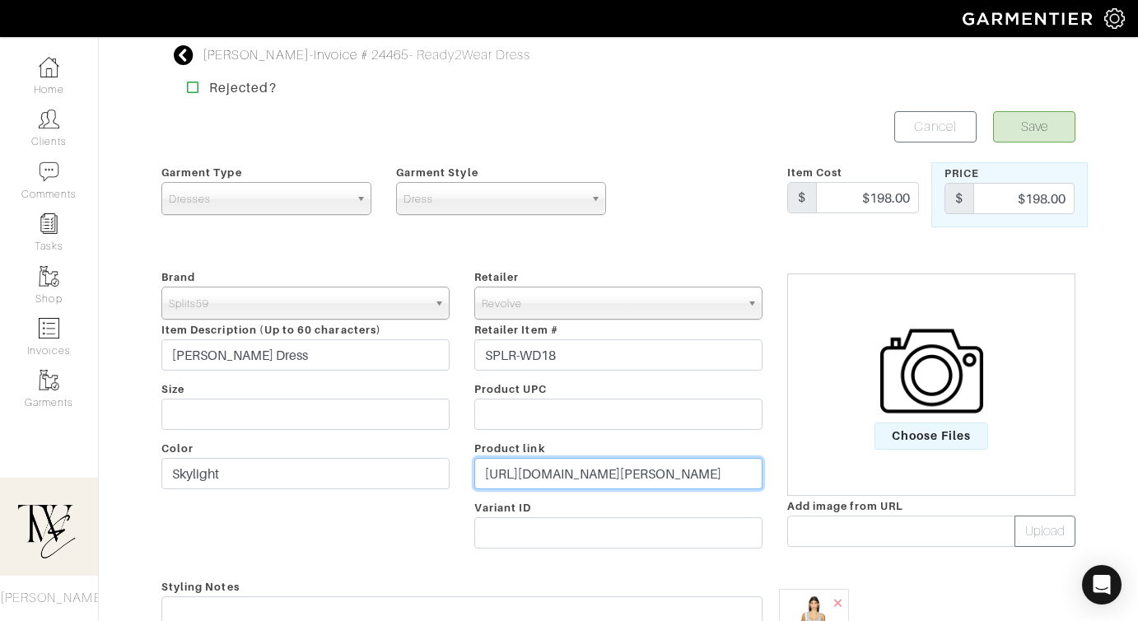
click at [560, 464] on input "https://www.revolve.com/splits59-martina-rigor-dress-in-skylight/dp/SPLR-WD18/?…" at bounding box center [618, 473] width 288 height 31
paste input "rvlv.me/84e0um"
type input "https://rvlv.me/84e0um"
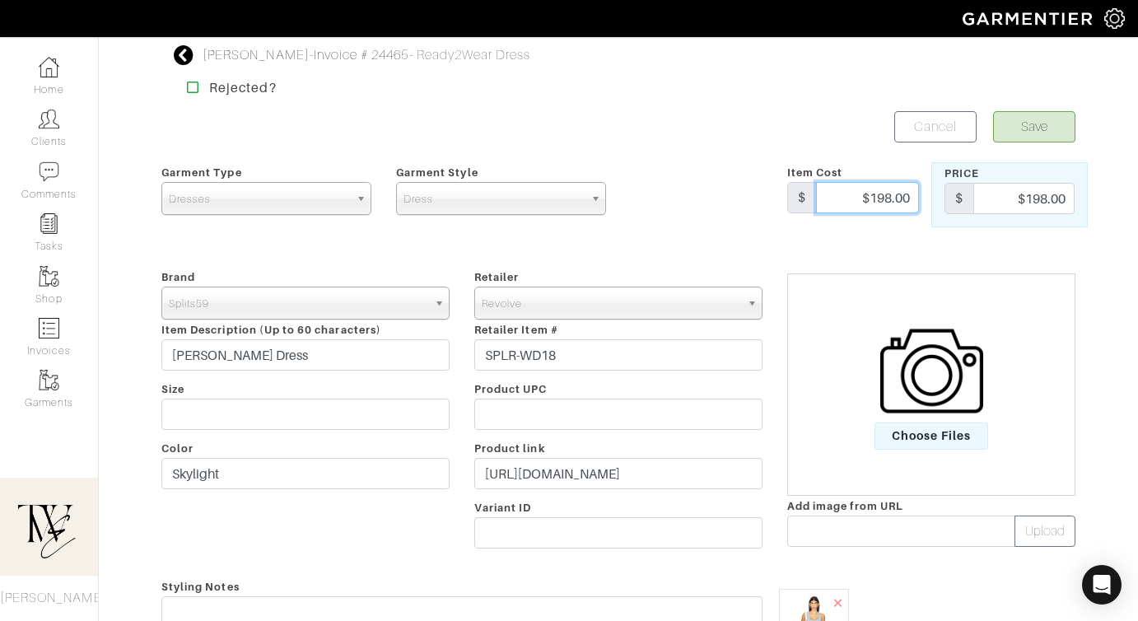
click at [877, 197] on input "$198.00" at bounding box center [867, 197] width 103 height 31
type input "168"
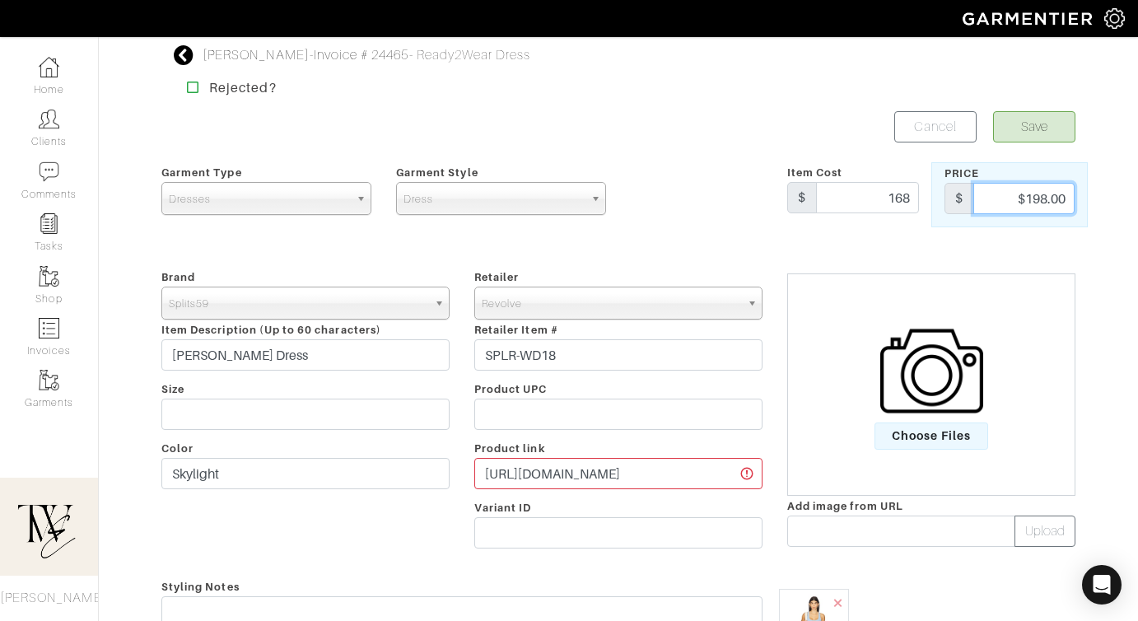
click at [1031, 209] on input "$198.00" at bounding box center [1024, 198] width 101 height 31
type input "168"
click at [610, 235] on form "Save Cancel Garment Type Tops Bottoms Dresses Jumpsuits Suiting Outerwear Shoes…" at bounding box center [618, 554] width 914 height 887
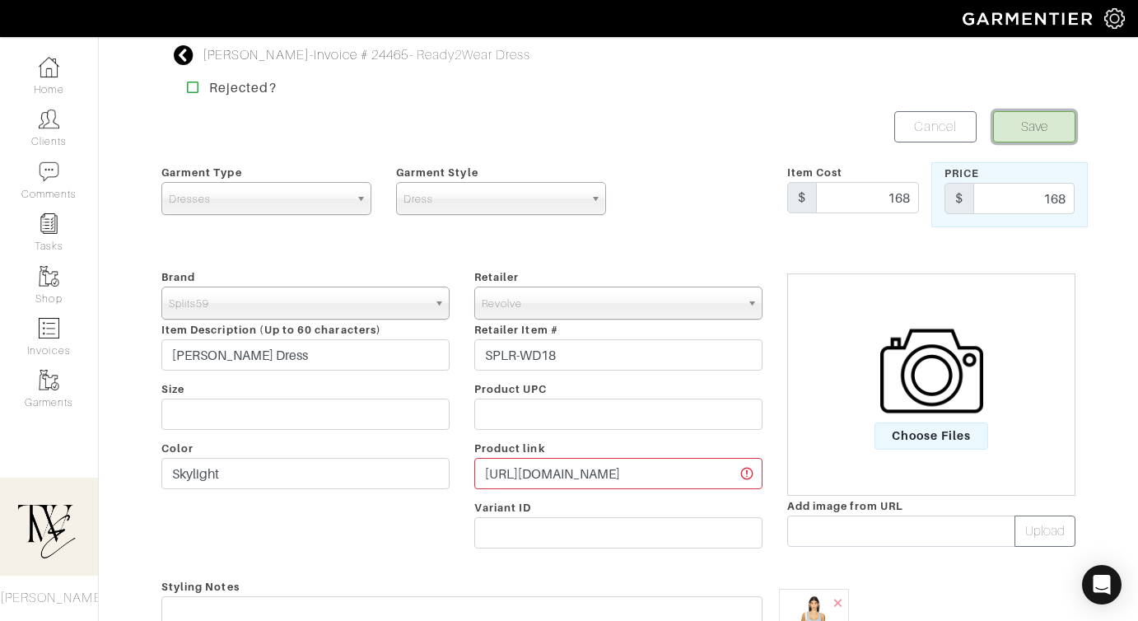
click at [1033, 138] on button "Save" at bounding box center [1034, 126] width 82 height 31
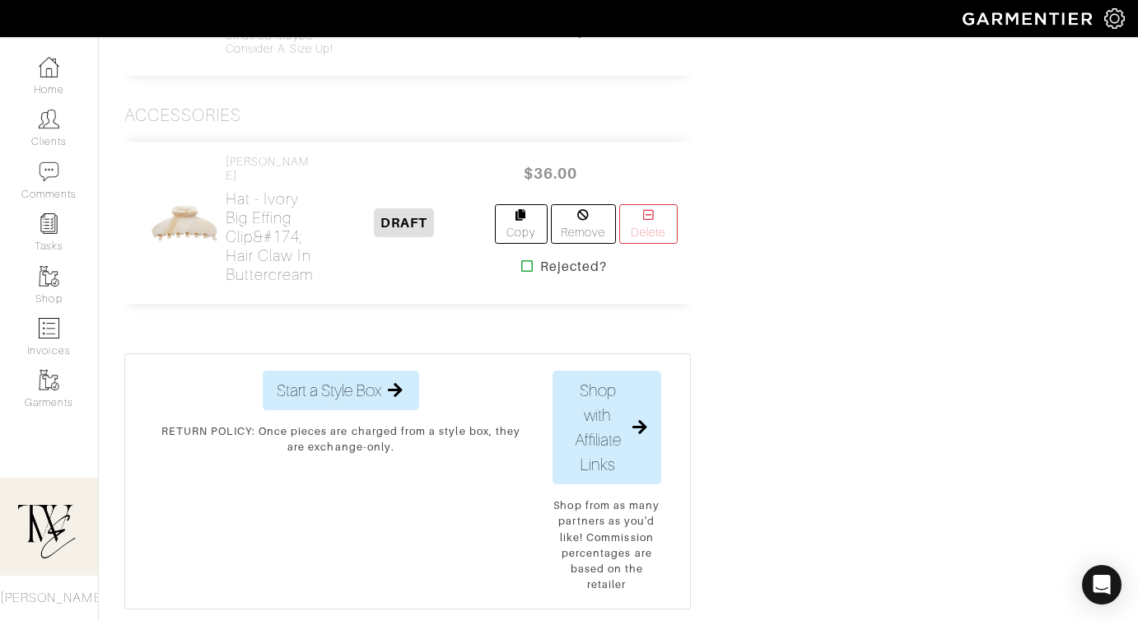
scroll to position [3306, 0]
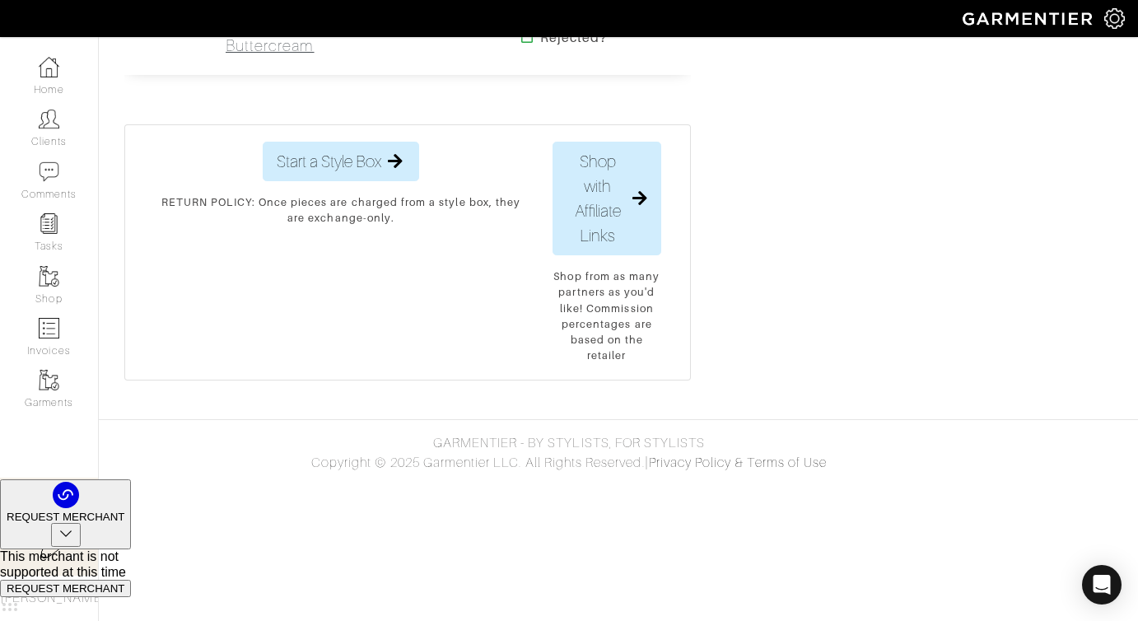
click at [257, 55] on h2 "Hat - Ivory Big Effing Clip&#174; Hair Claw in Buttercream" at bounding box center [270, 7] width 89 height 95
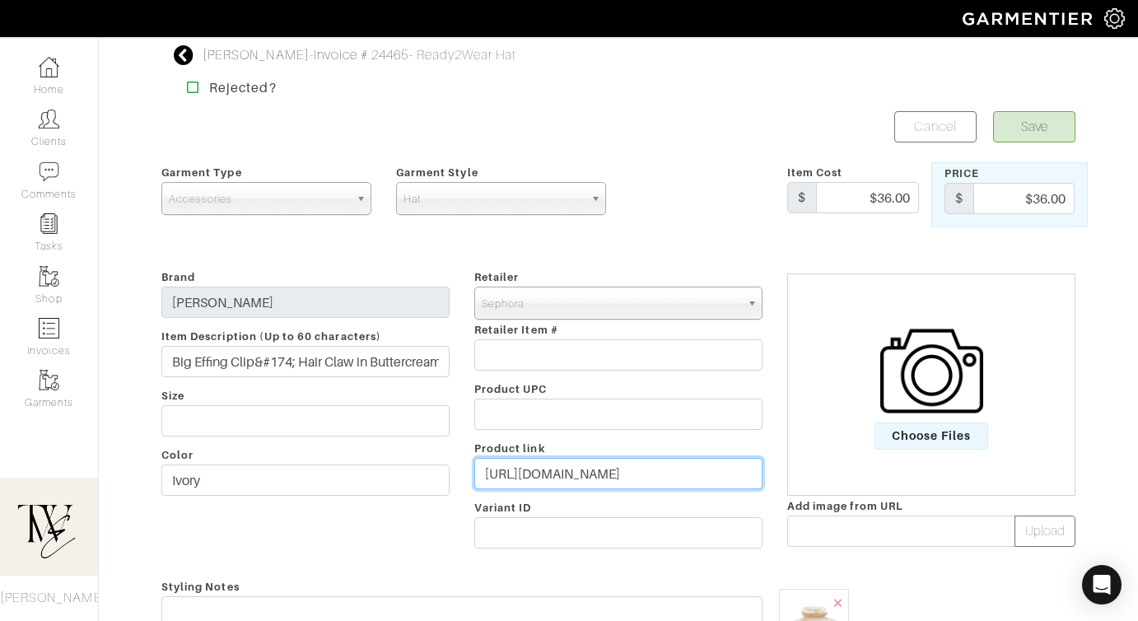
click at [518, 484] on input "https://www.sephora.com/product/big-effing-hair-claw-clip-in-buttercream-P51530…" at bounding box center [618, 473] width 288 height 31
paste input "go.shopmy.us/p-24294852"
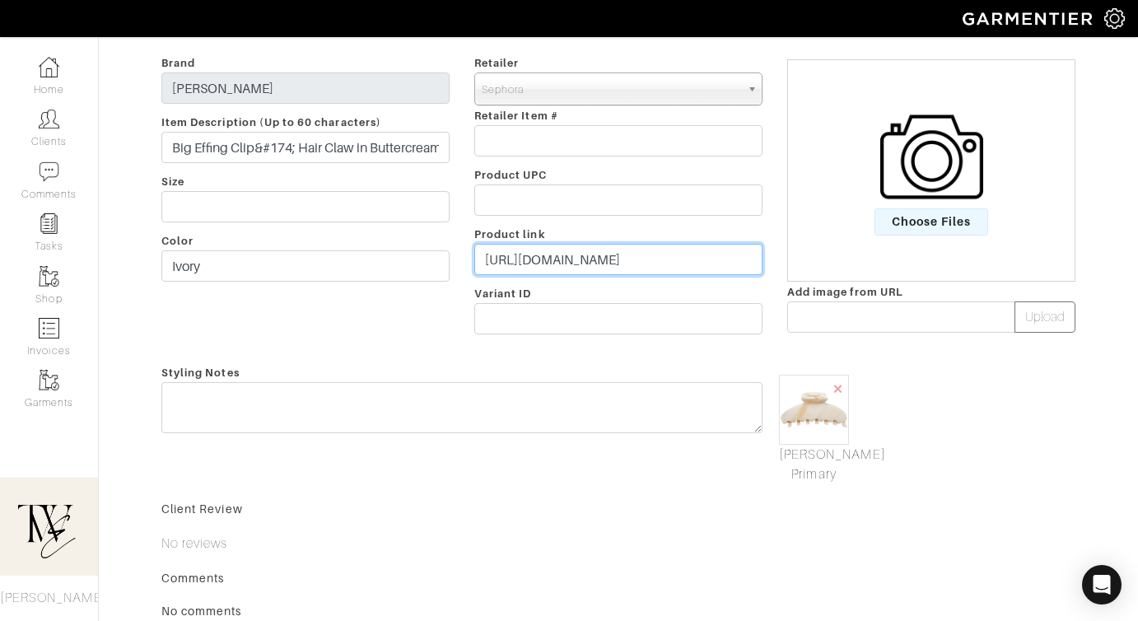
scroll to position [292, 0]
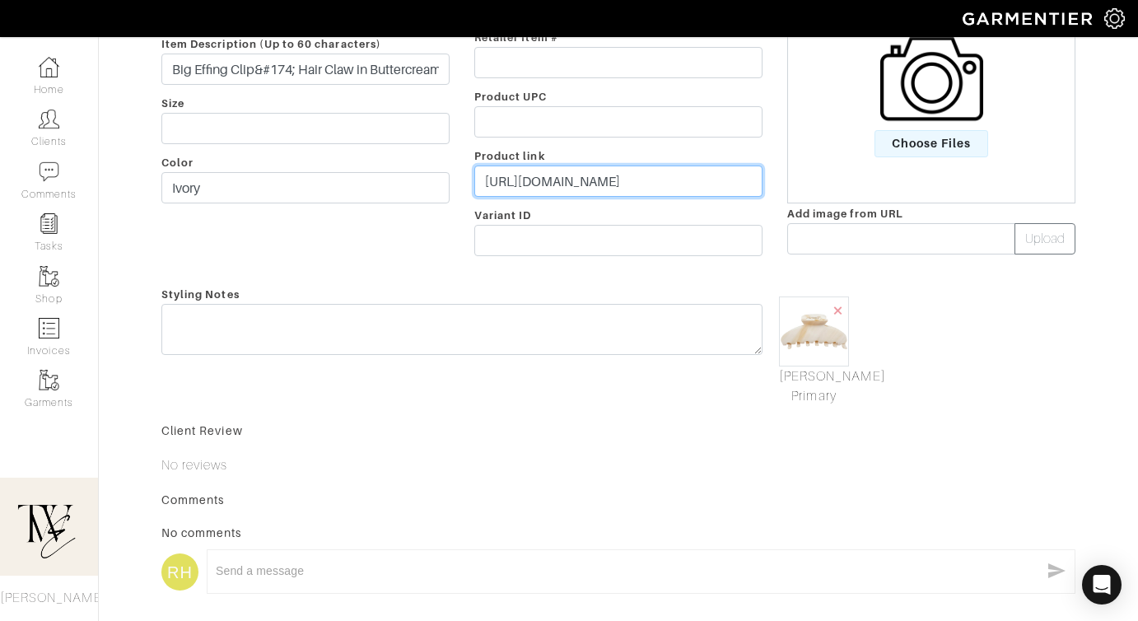
type input "https://go.shopmy.us/p-24294852"
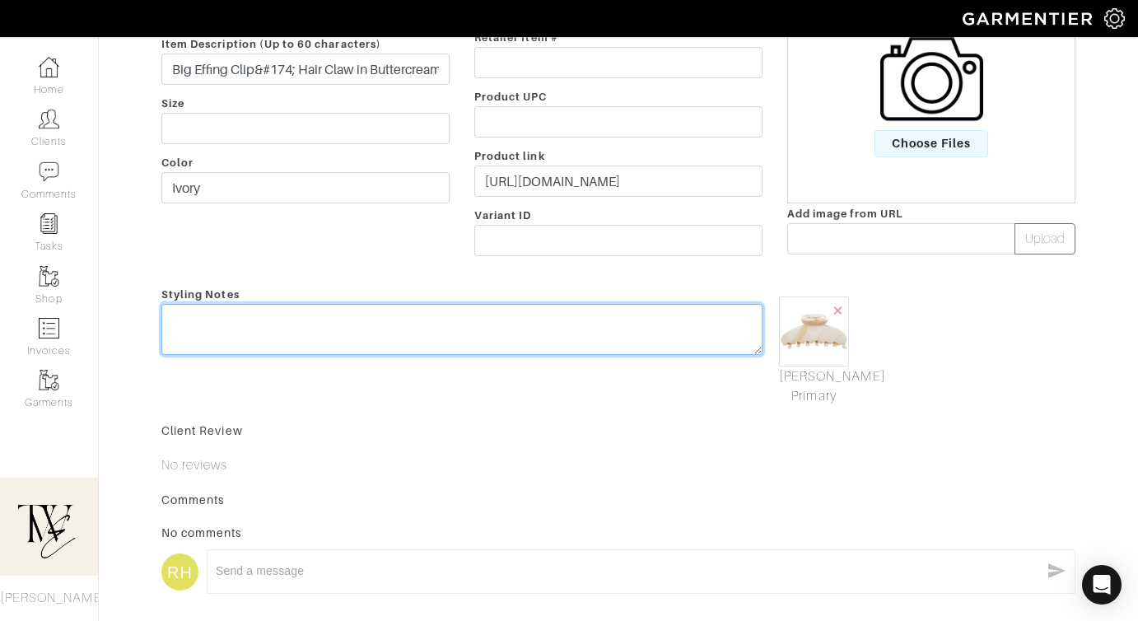
click at [497, 330] on textarea at bounding box center [461, 329] width 601 height 51
type textarea "t"
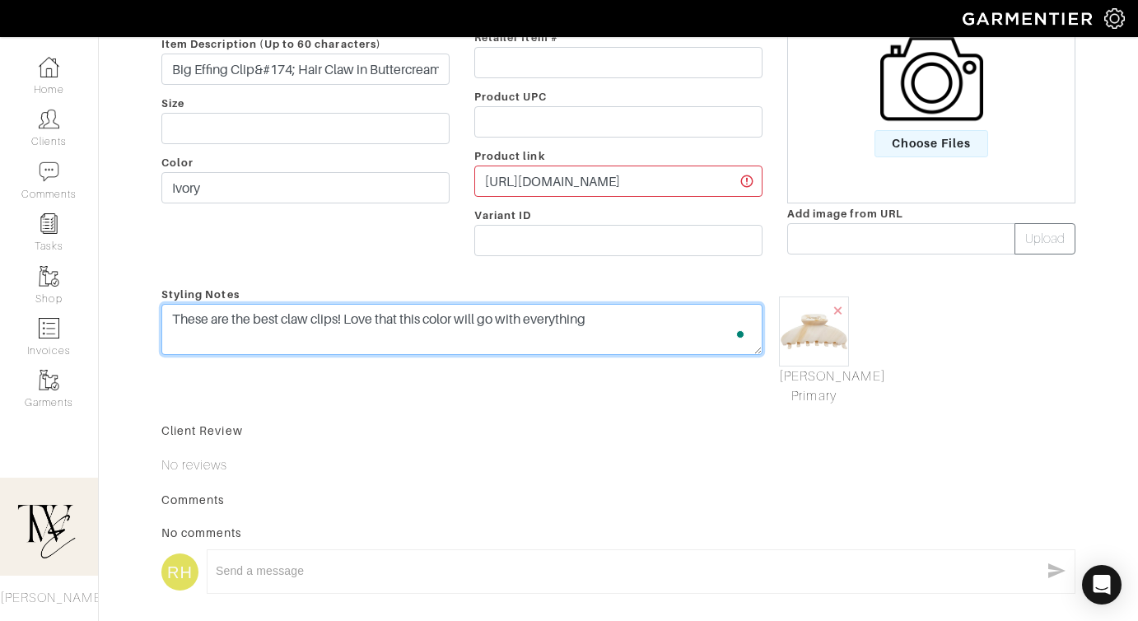
scroll to position [0, 0]
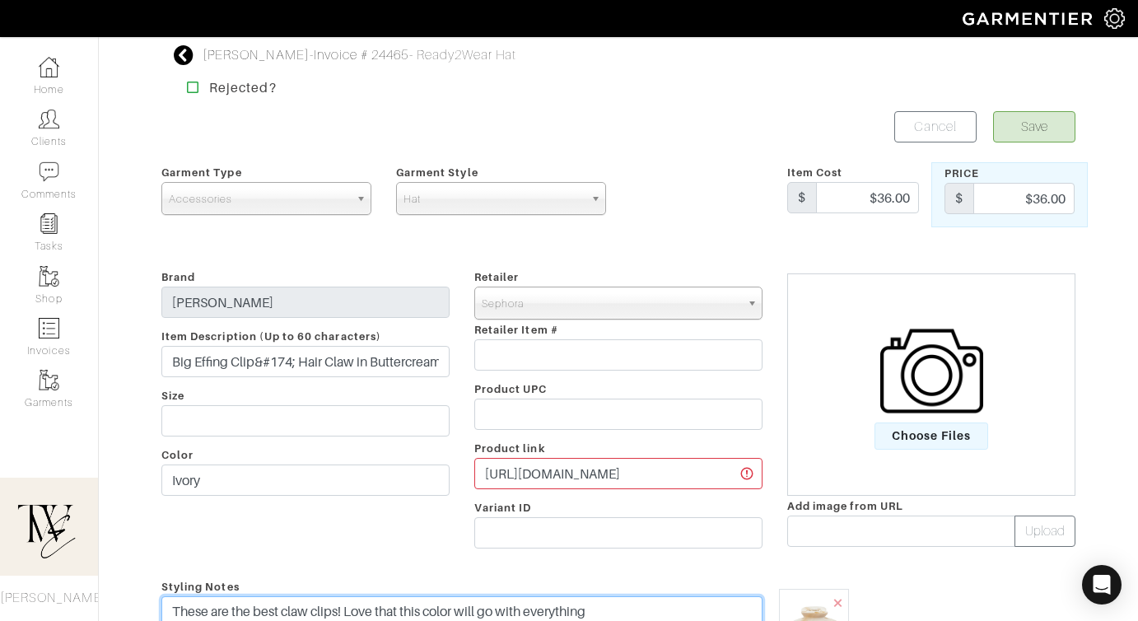
type textarea "These are the best claw clips! Love that this color will go with everything"
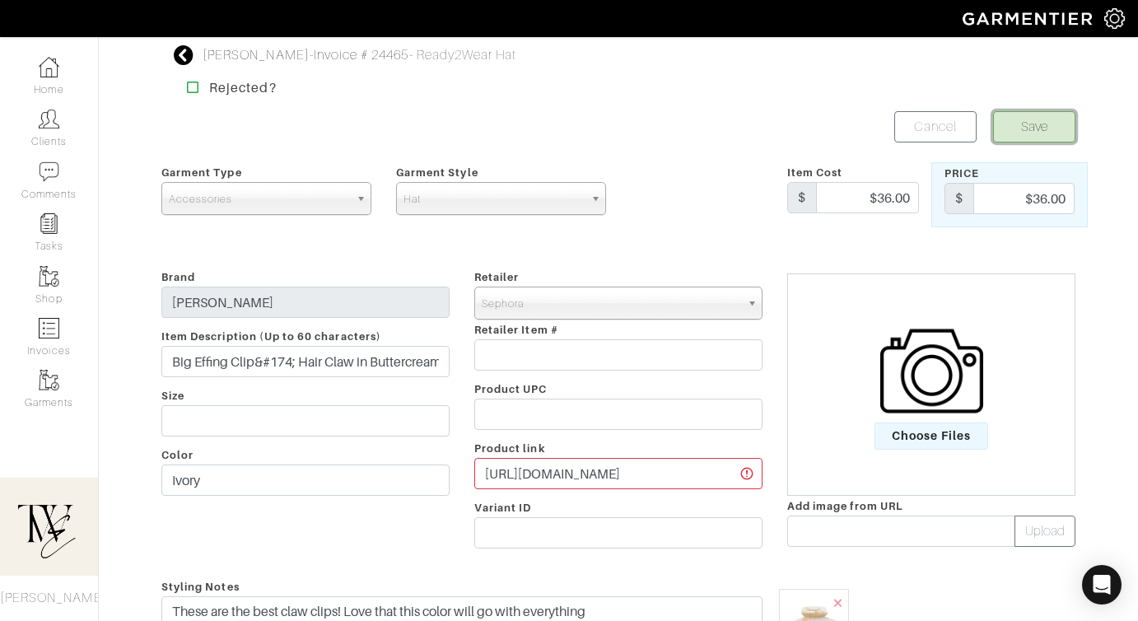
click at [1013, 115] on button "Save" at bounding box center [1034, 126] width 82 height 31
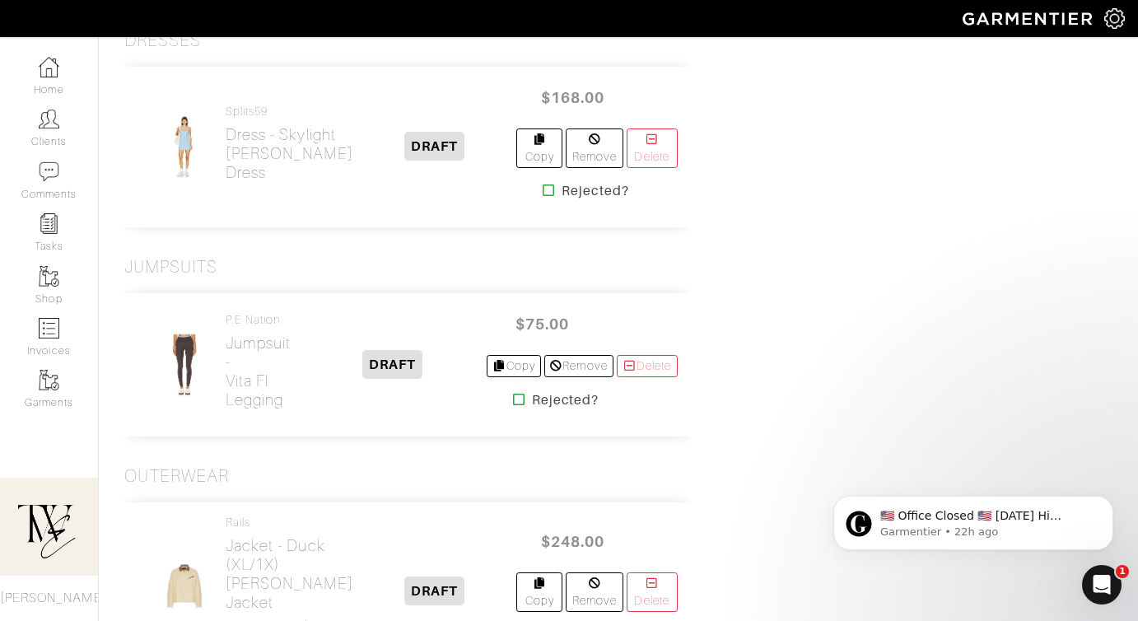
scroll to position [3039, 0]
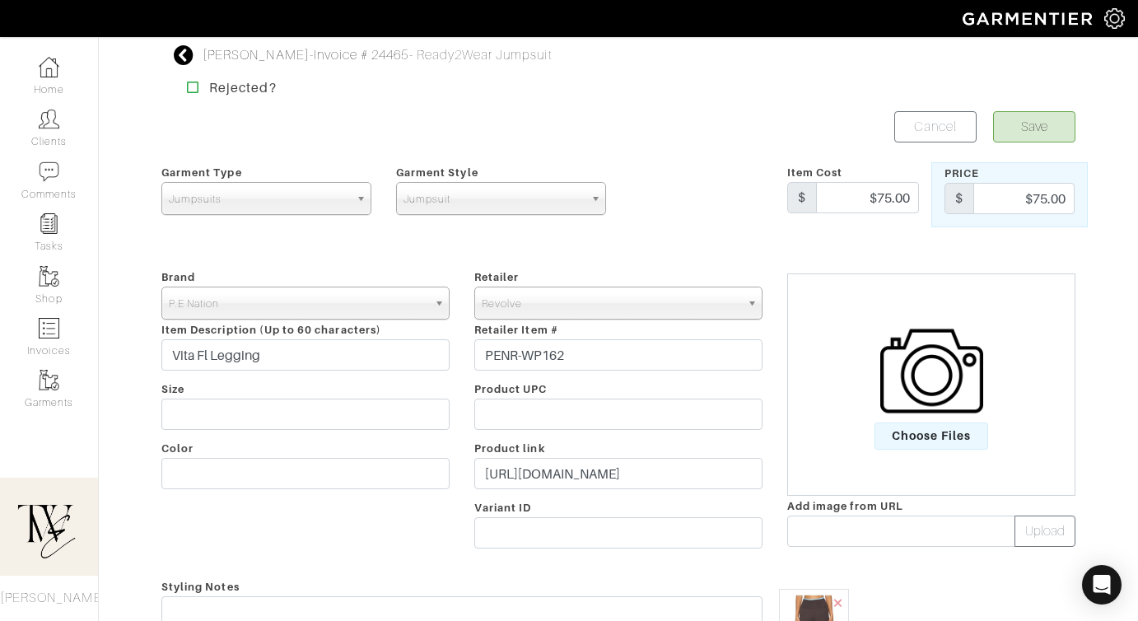
click at [547, 492] on div "Retailer - 032c 1017 ALYX 9SM 111SKIN 11 by Boris Bidjan Saberi 11 Honore 12 St…" at bounding box center [618, 412] width 313 height 290
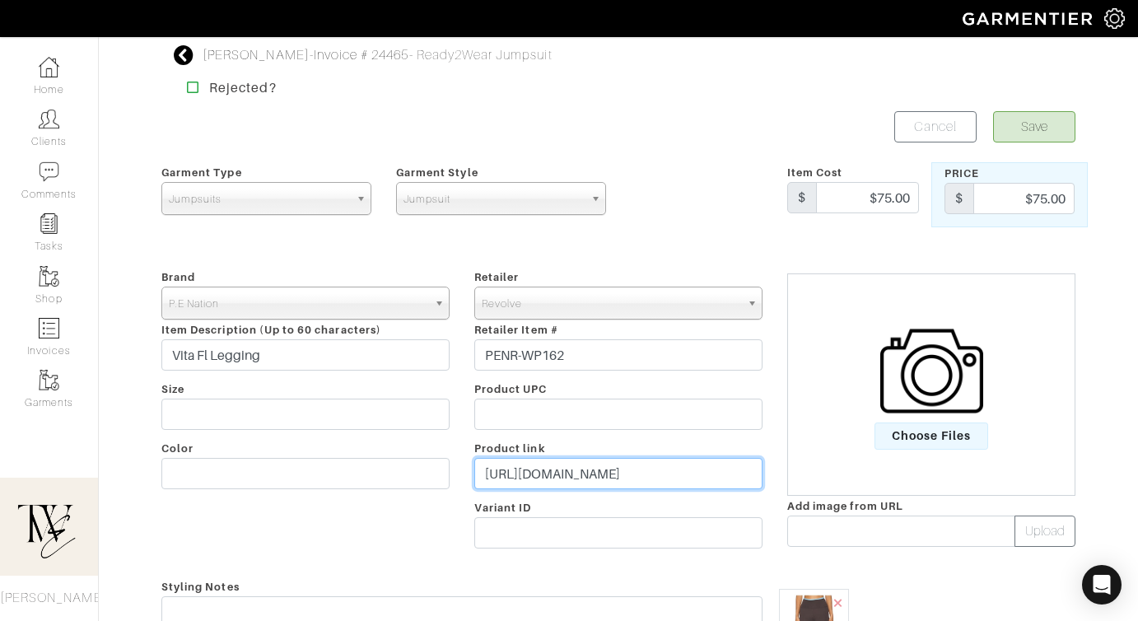
click at [542, 469] on input "https://www.revolve.com/pe-nation-vita-fl-legging-in-bright-blue-coffee/dp/PENR…" at bounding box center [618, 473] width 288 height 31
paste input "rvlv.me/2r7nwd"
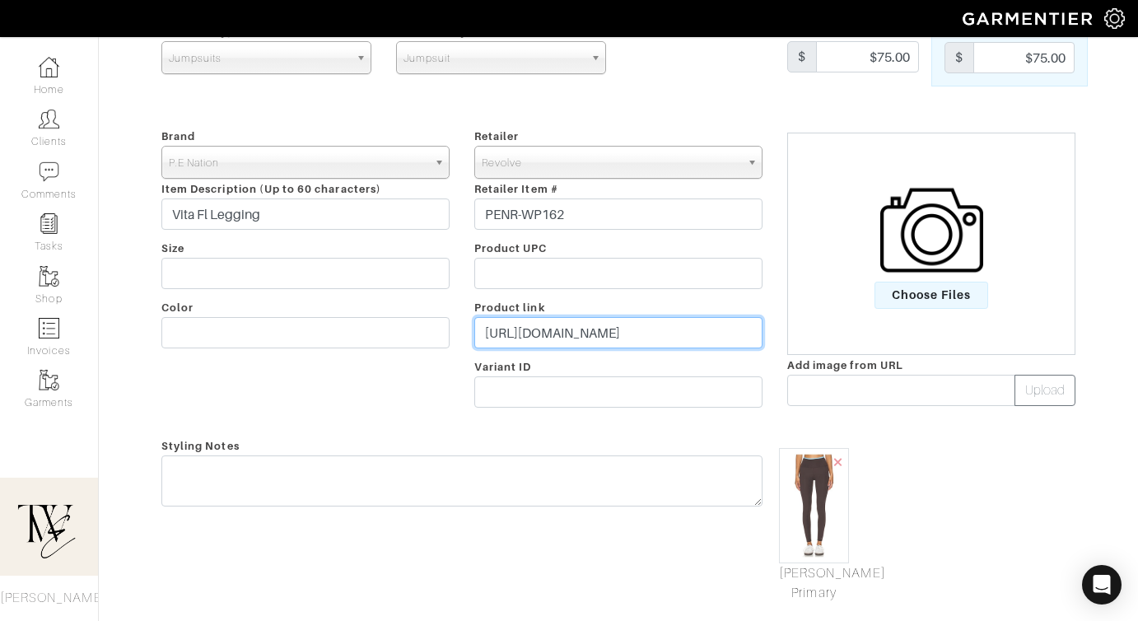
type input "https://rvlv.me/2r7nwd"
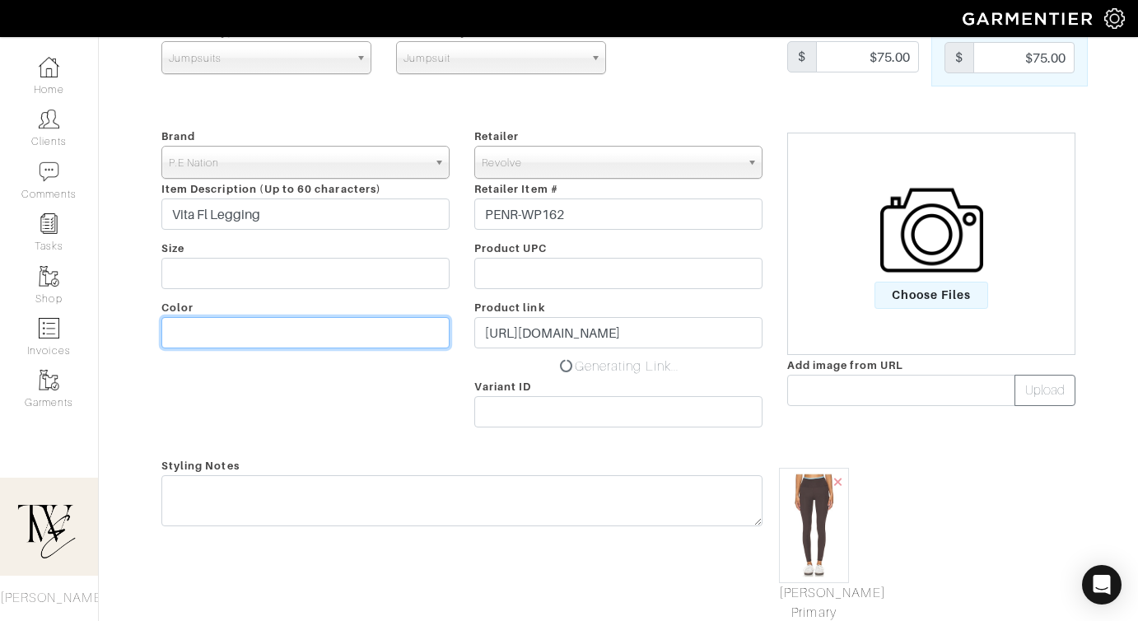
click at [379, 322] on input "text" at bounding box center [305, 332] width 288 height 31
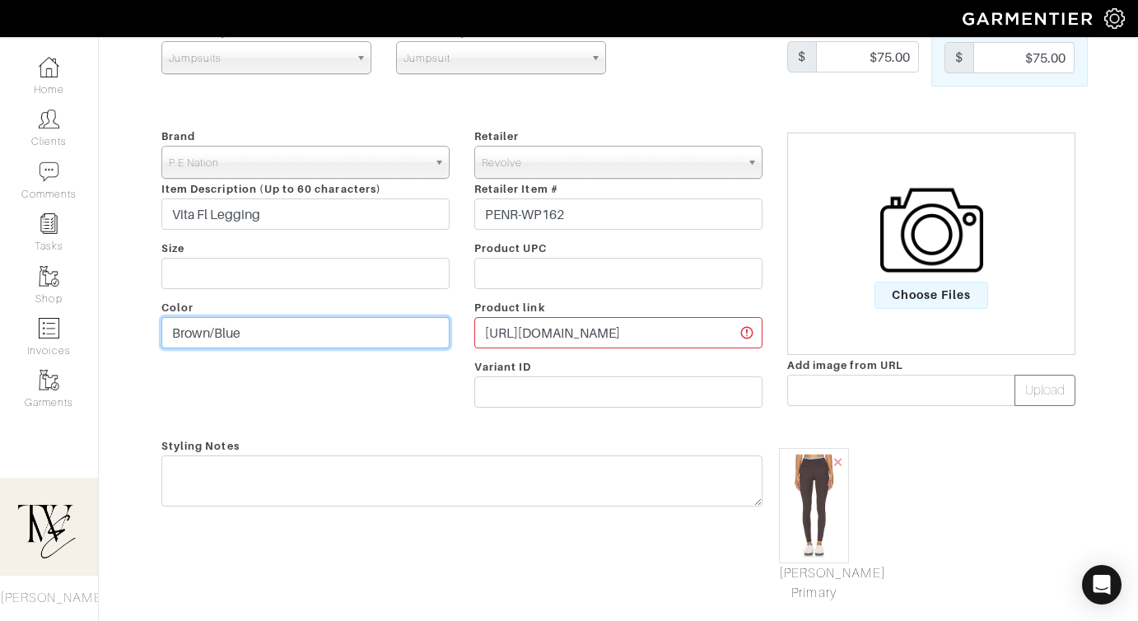
type input "Brown/Blue"
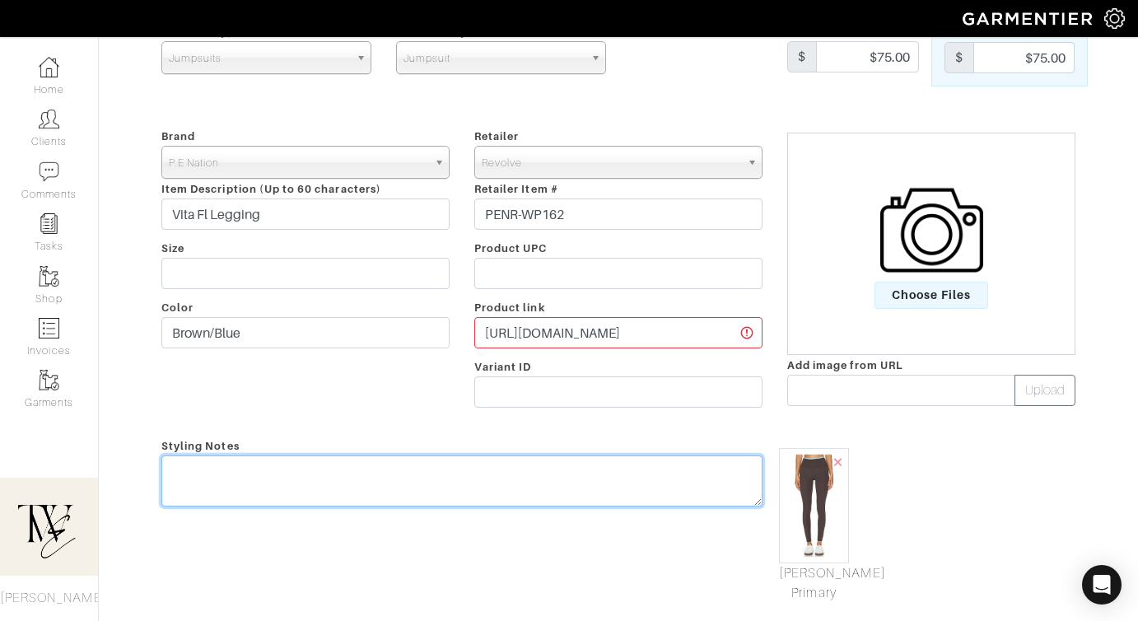
click at [385, 497] on textarea at bounding box center [461, 480] width 601 height 51
type textarea "S"
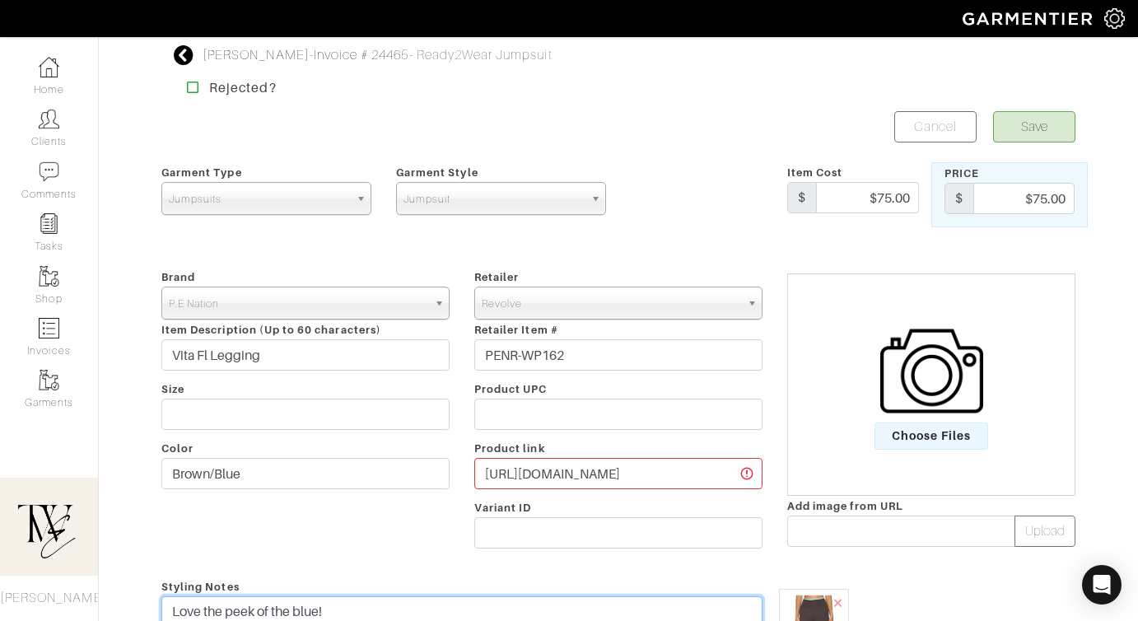
type textarea "Love the peek of the blue!"
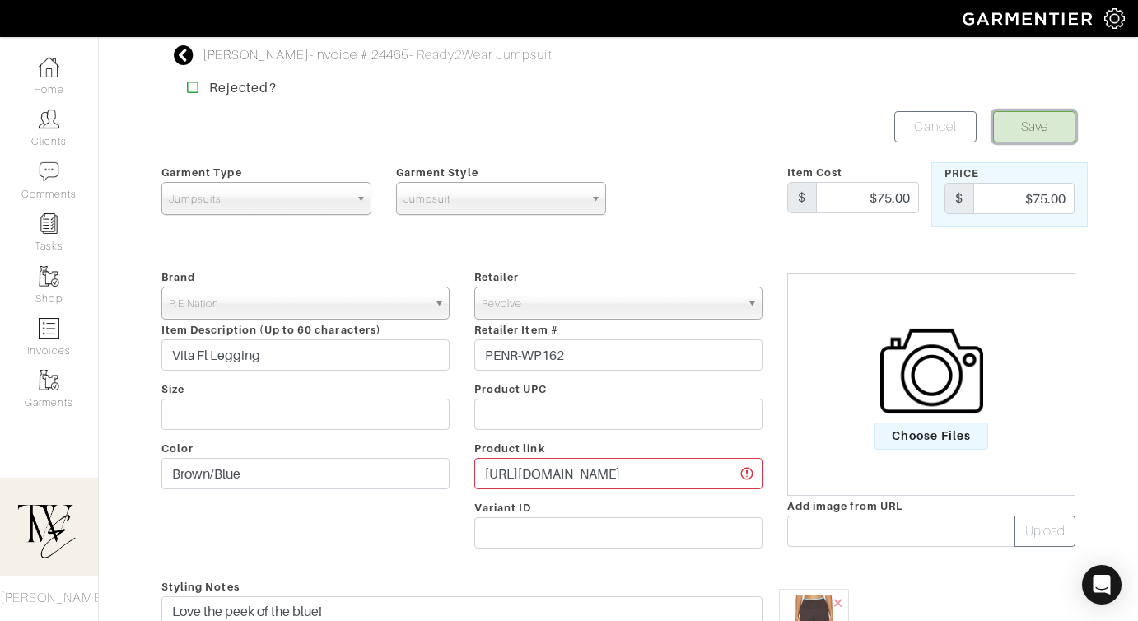
click at [1012, 118] on button "Save" at bounding box center [1034, 126] width 82 height 31
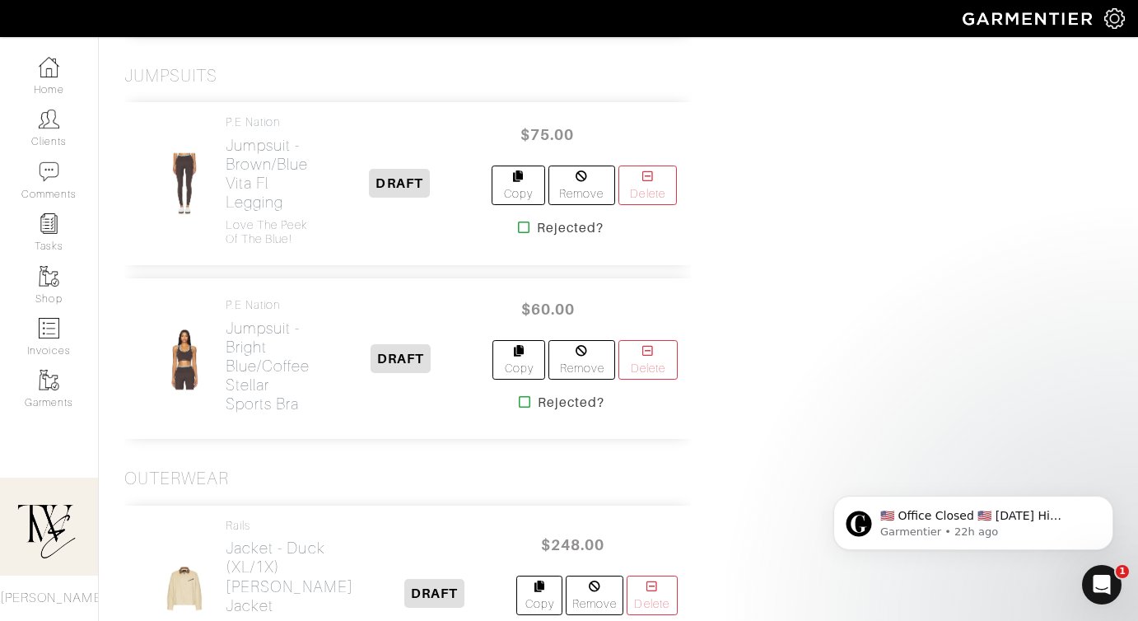
scroll to position [2884, 0]
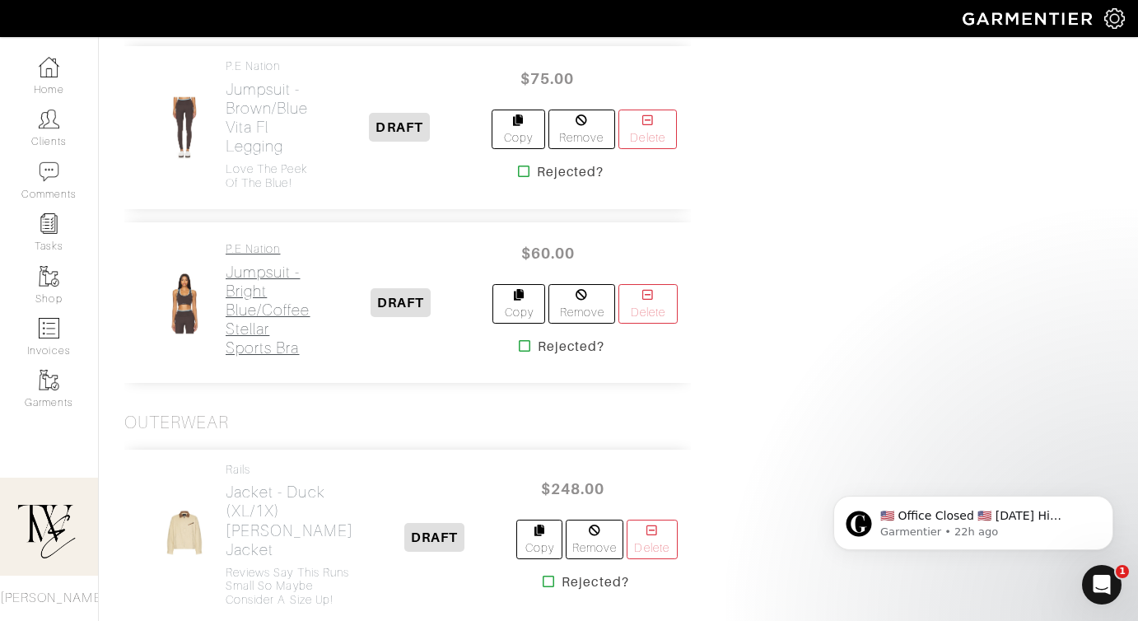
click at [238, 357] on h2 "Jumpsuit - Bright Blue/Coffee Stellar Sports Bra" at bounding box center [268, 310] width 85 height 95
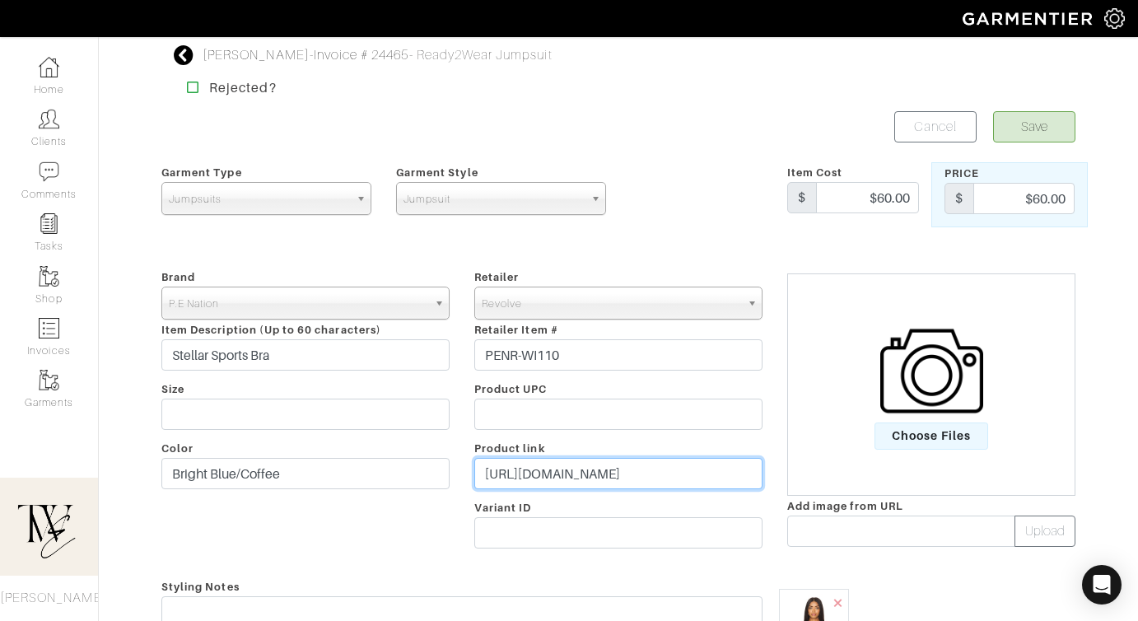
click at [522, 468] on input "https://www.revolve.com/pe-nation-stellar-sports-bra-in-bright-blue-coffee/dp/P…" at bounding box center [618, 473] width 288 height 31
paste input "rvlv.me/aba35y"
type input "https://rvlv.me/aba35y"
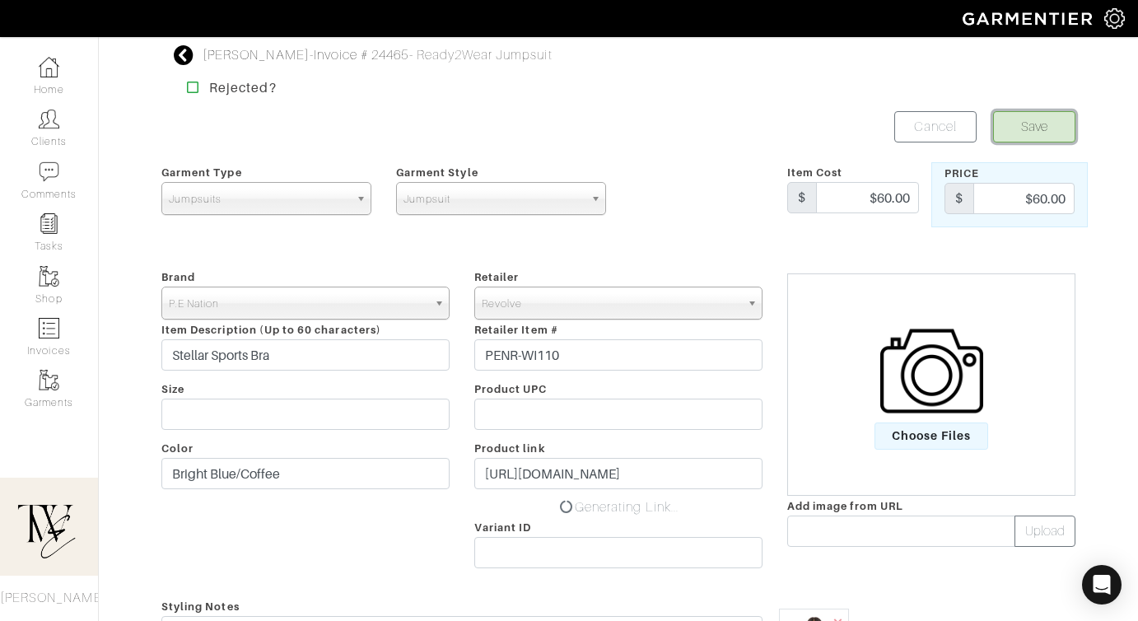
click at [1014, 120] on button "Save" at bounding box center [1034, 126] width 82 height 31
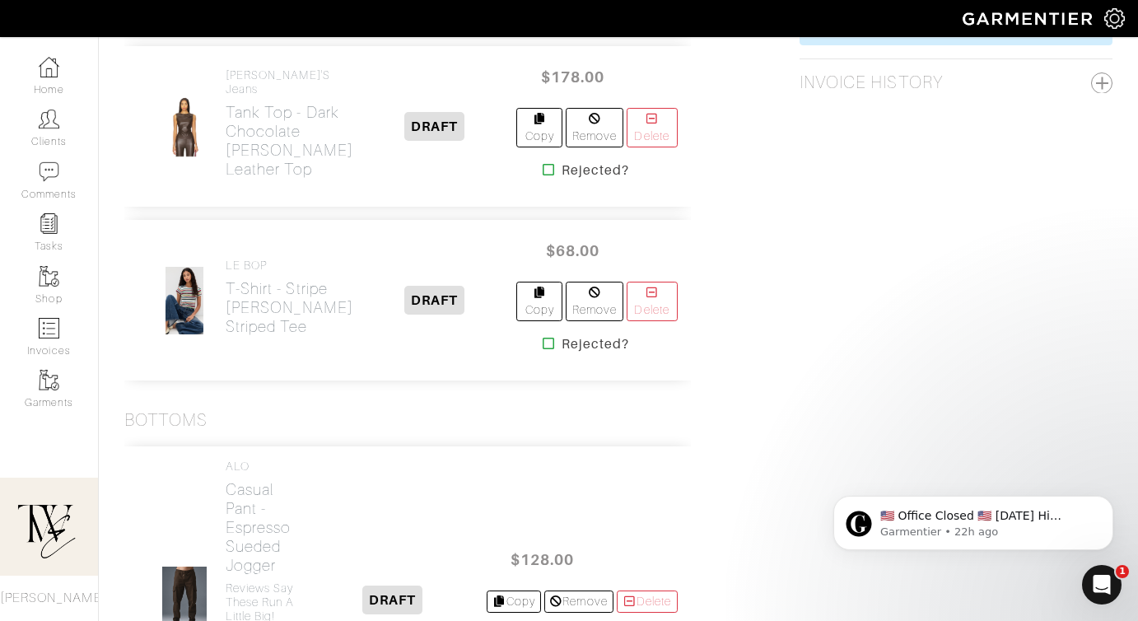
scroll to position [1256, 0]
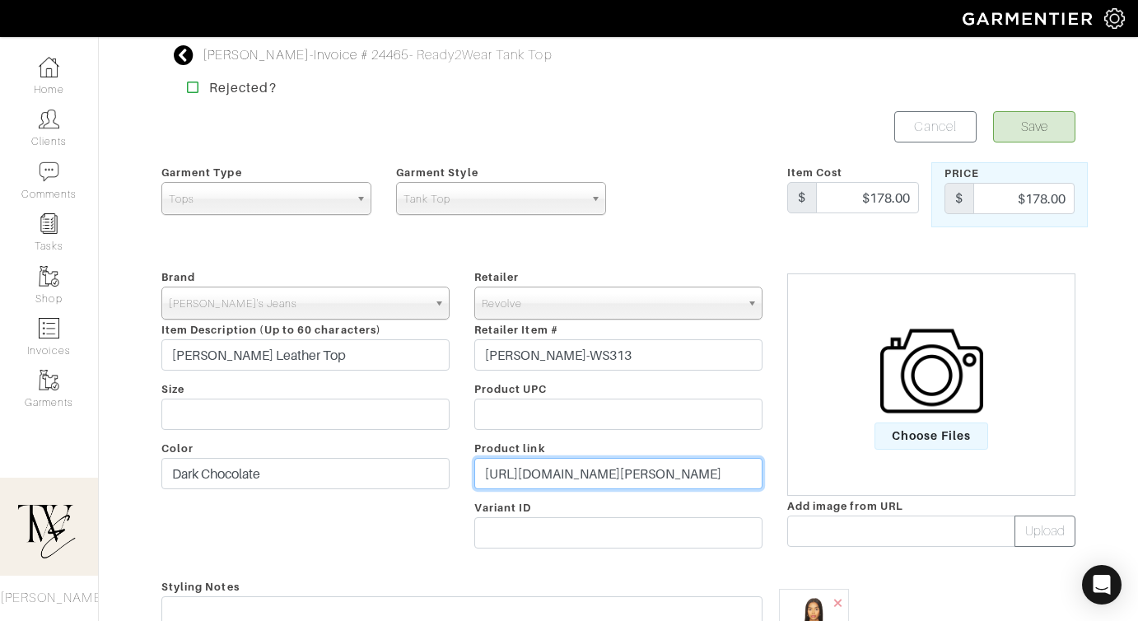
click at [565, 479] on input "[URL][DOMAIN_NAME][PERSON_NAME]" at bounding box center [618, 473] width 288 height 31
click at [565, 479] on input "https://www.revolve.com/joes-jeans-meg-vegan-leather-top-in-dark-chocolate/dp/J…" at bounding box center [618, 473] width 288 height 31
paste input "rvlv.me/rlu4vg"
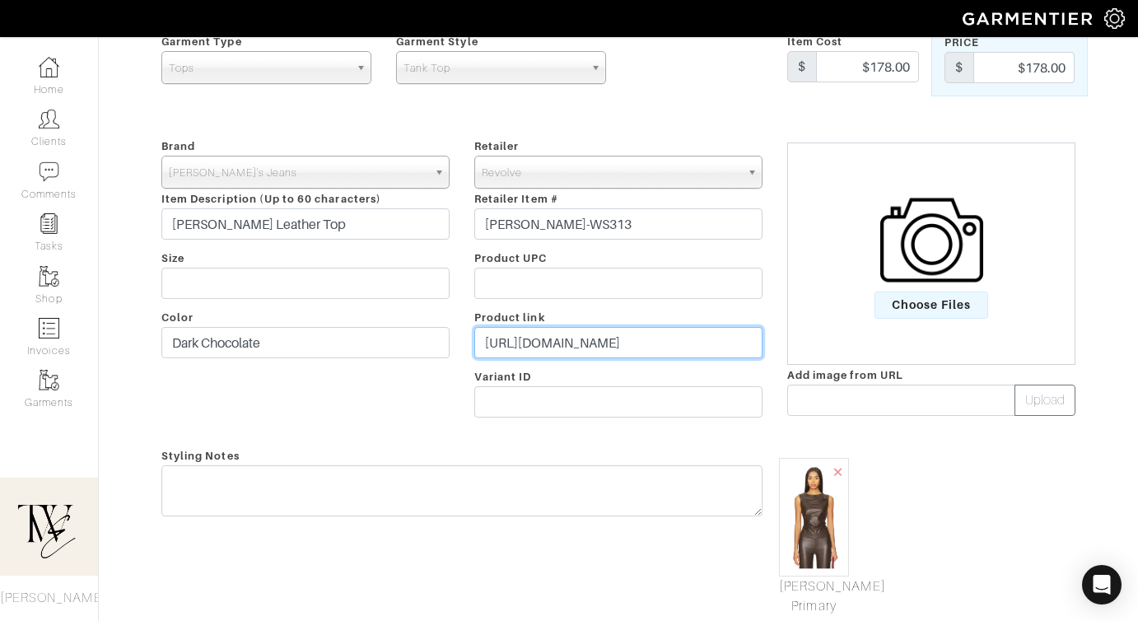
type input "https://rvlv.me/rlu4vg"
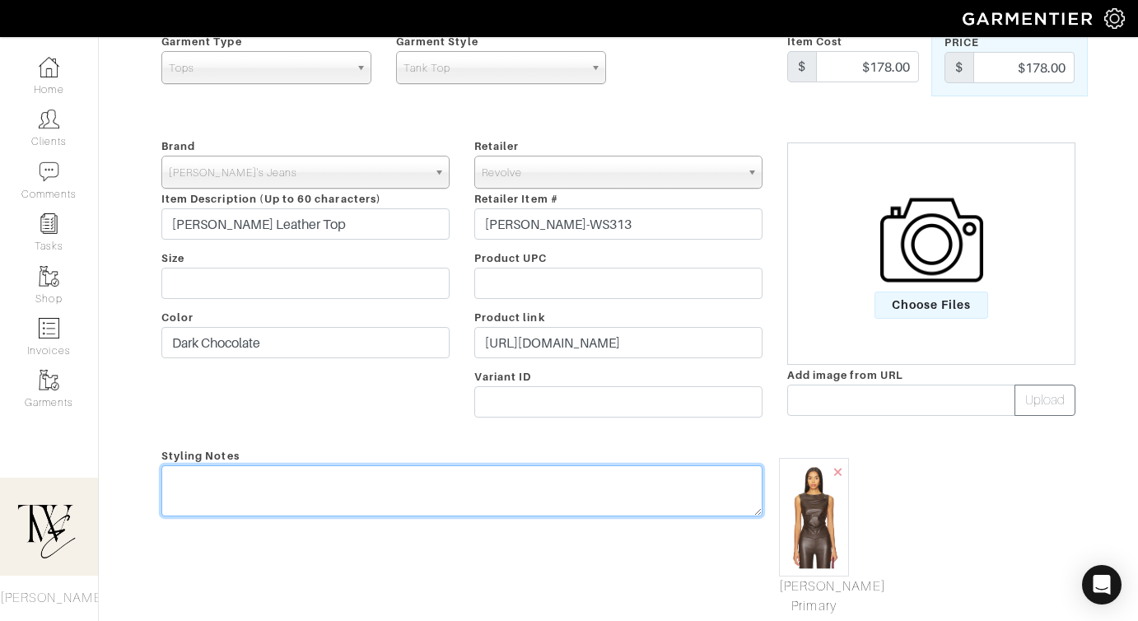
click at [565, 479] on div "Styling Notes" at bounding box center [462, 531] width 626 height 171
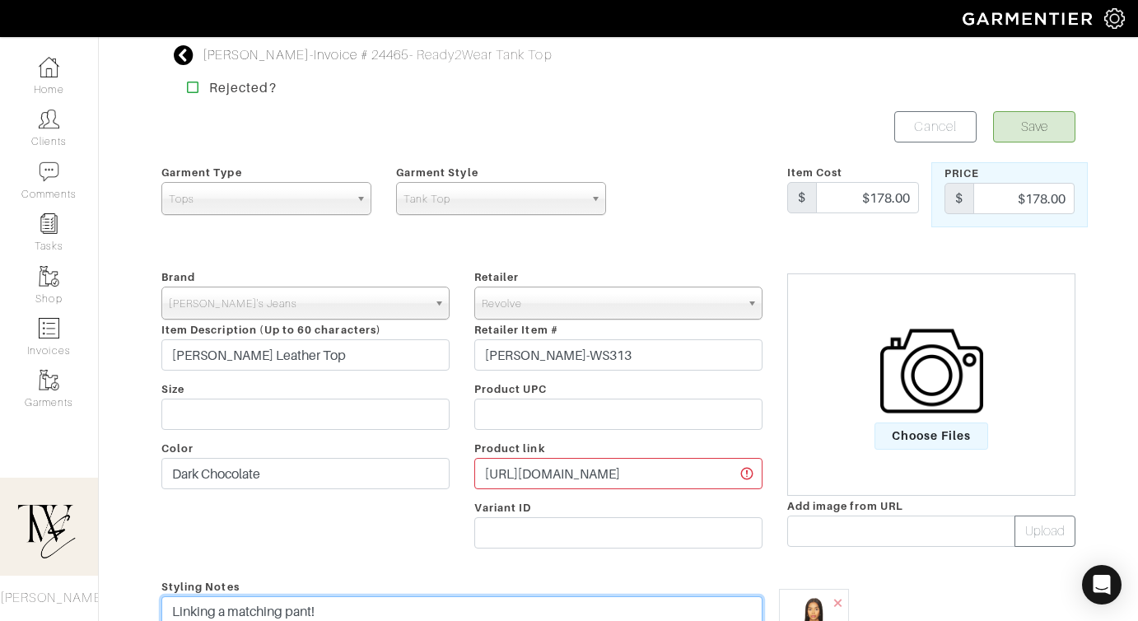
type textarea "Linking a matching pant!"
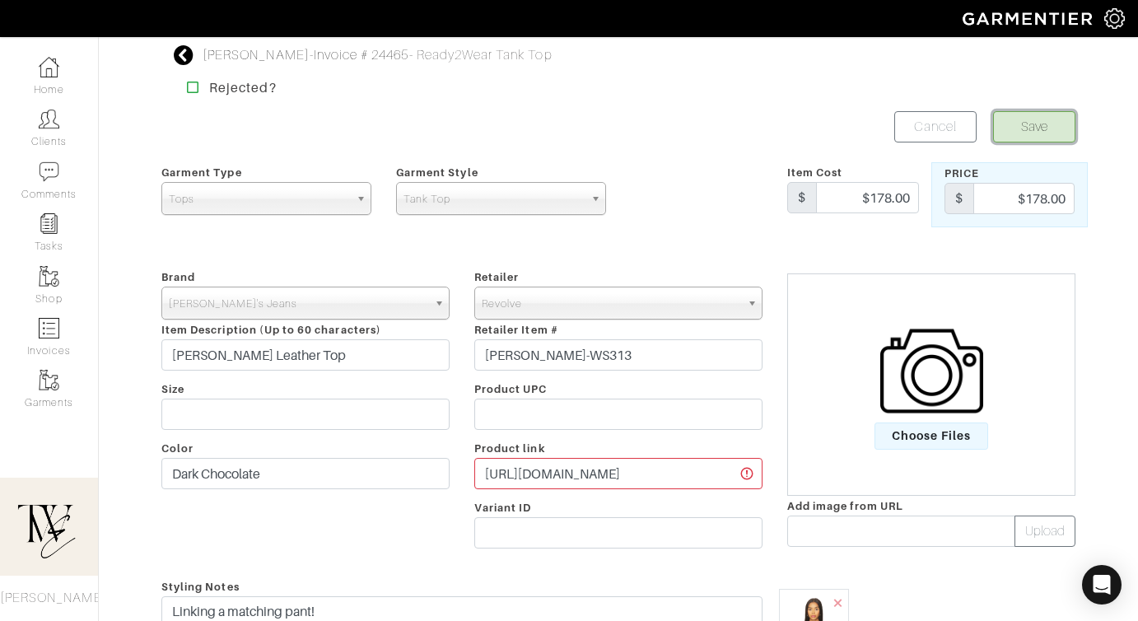
click at [1049, 128] on button "Save" at bounding box center [1034, 126] width 82 height 31
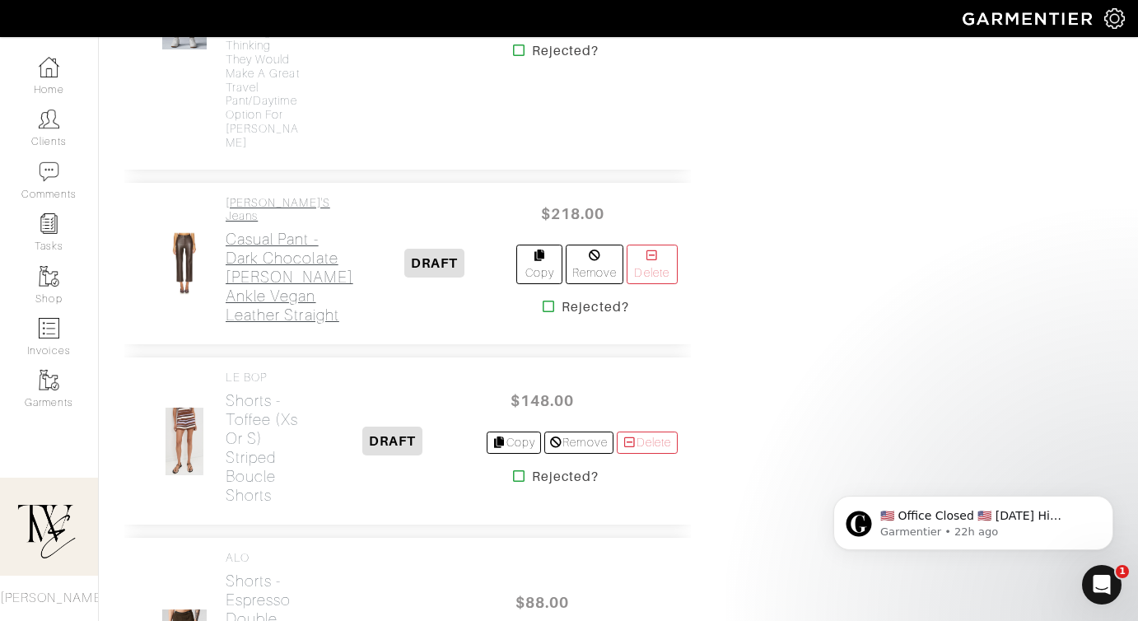
click at [241, 325] on h2 "Casual Pant - Dark Chocolate Margot Slim Ankle Vegan Leather Straight" at bounding box center [290, 277] width 128 height 95
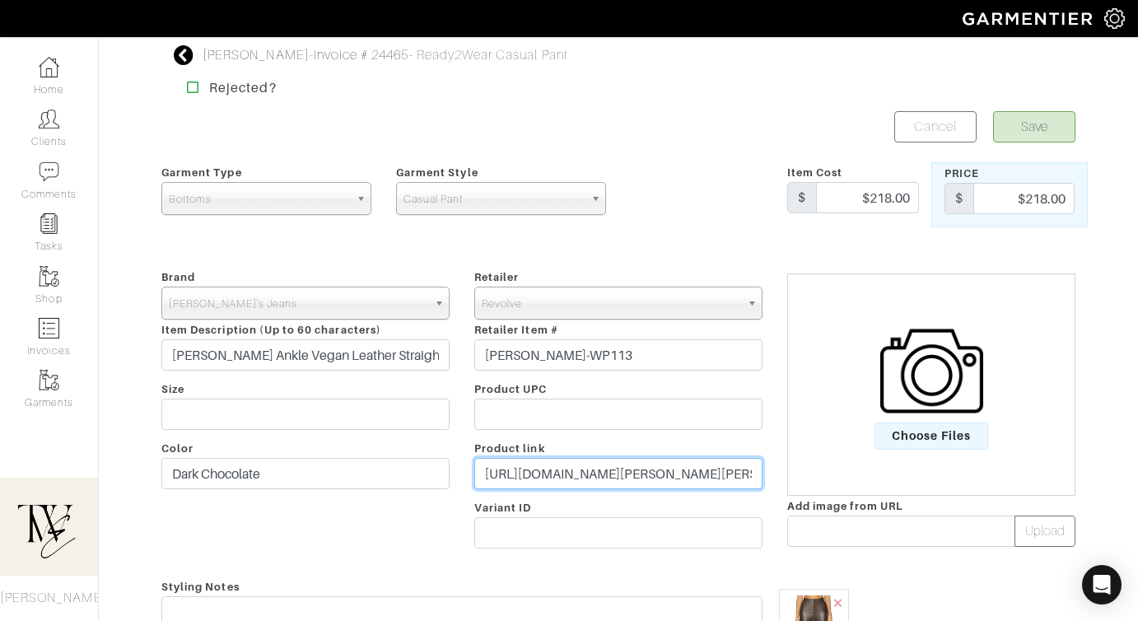
click at [599, 474] on input "https://www.revolve.com/joes-jeans-margot-slim-ankle-vegan-leather-straight-in-…" at bounding box center [618, 473] width 288 height 31
paste input "rvlv.me/rg8bil"
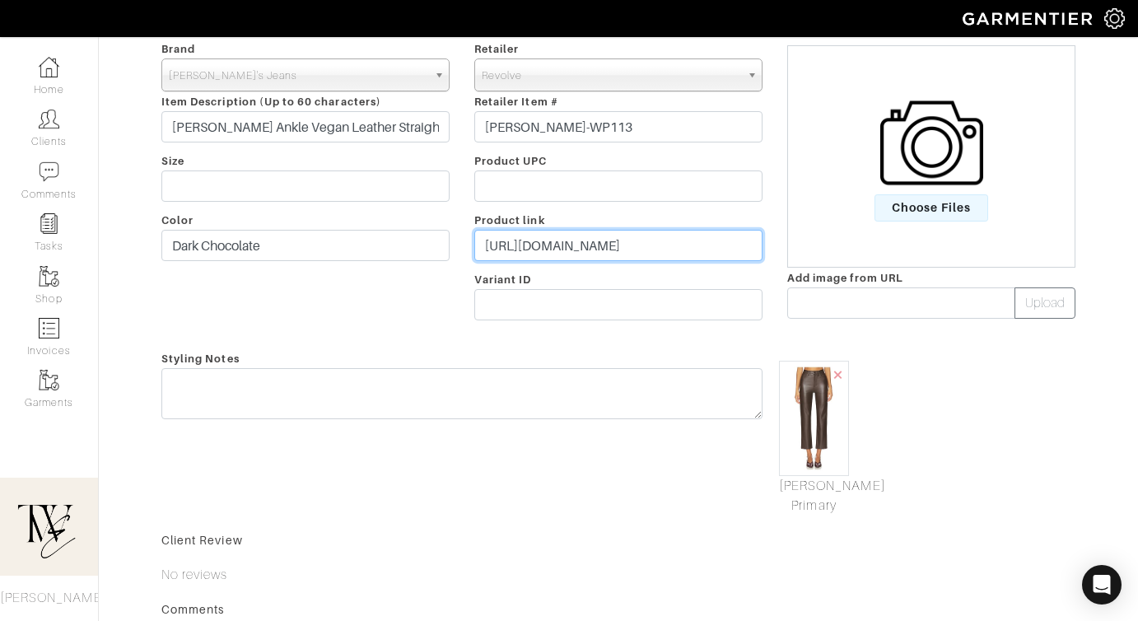
type input "https://rvlv.me/rg8bil"
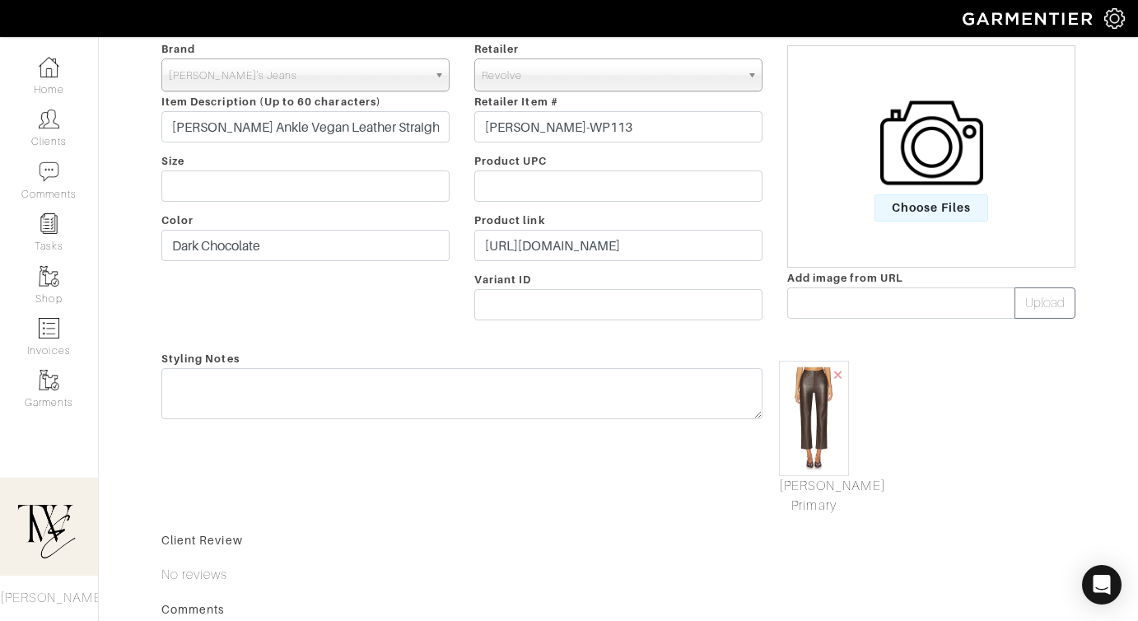
click at [600, 431] on div "Styling Notes" at bounding box center [462, 431] width 626 height 167
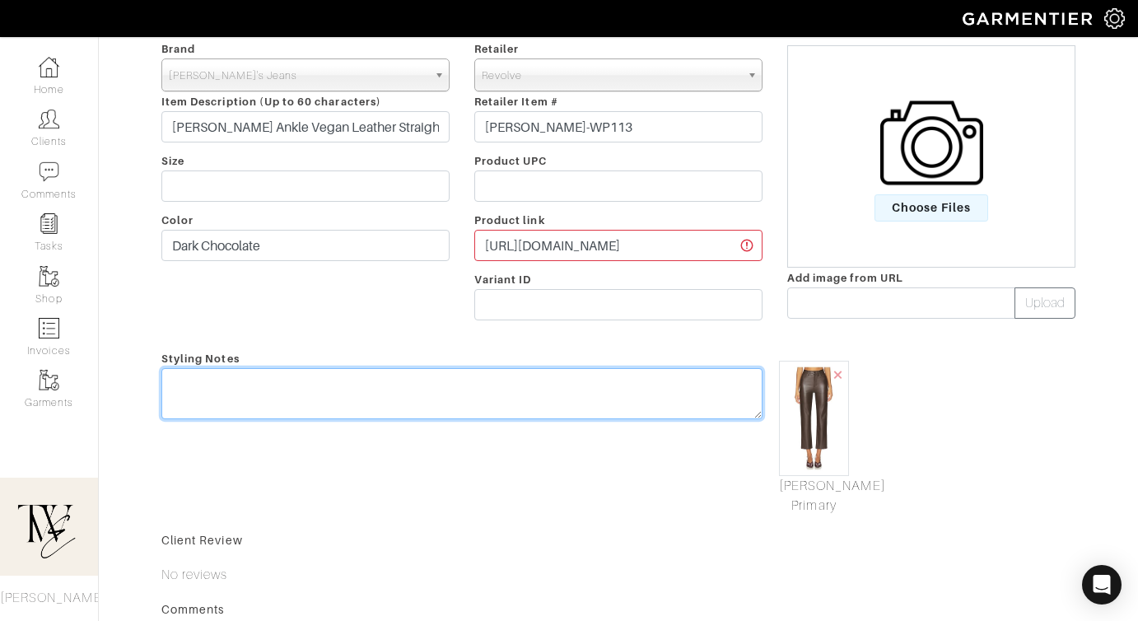
click at [586, 389] on textarea at bounding box center [461, 393] width 601 height 51
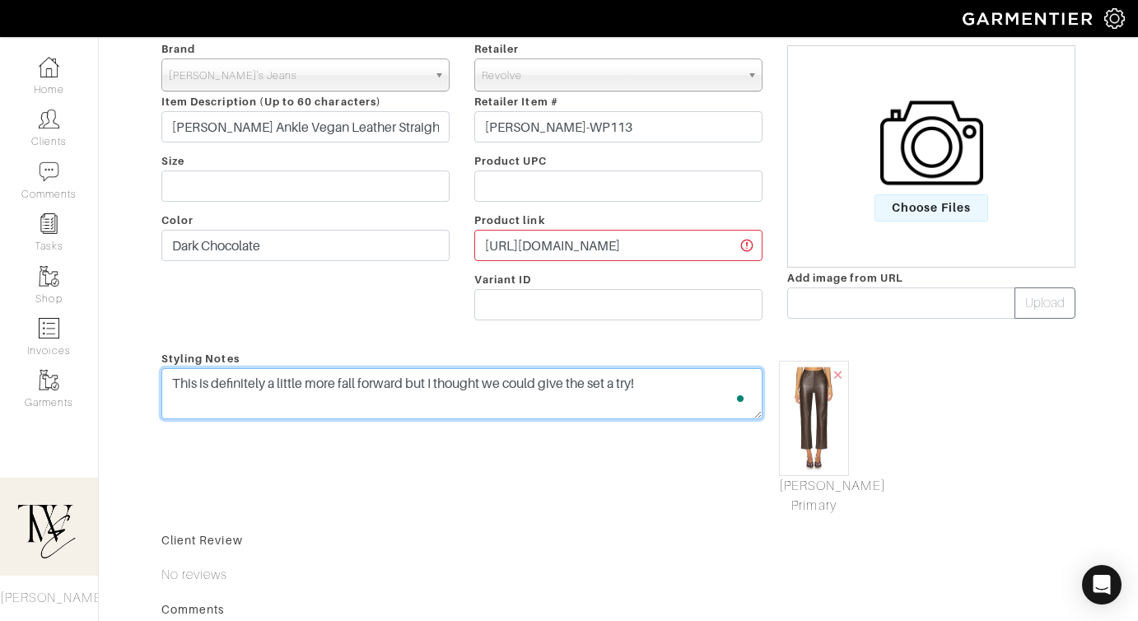
scroll to position [0, 0]
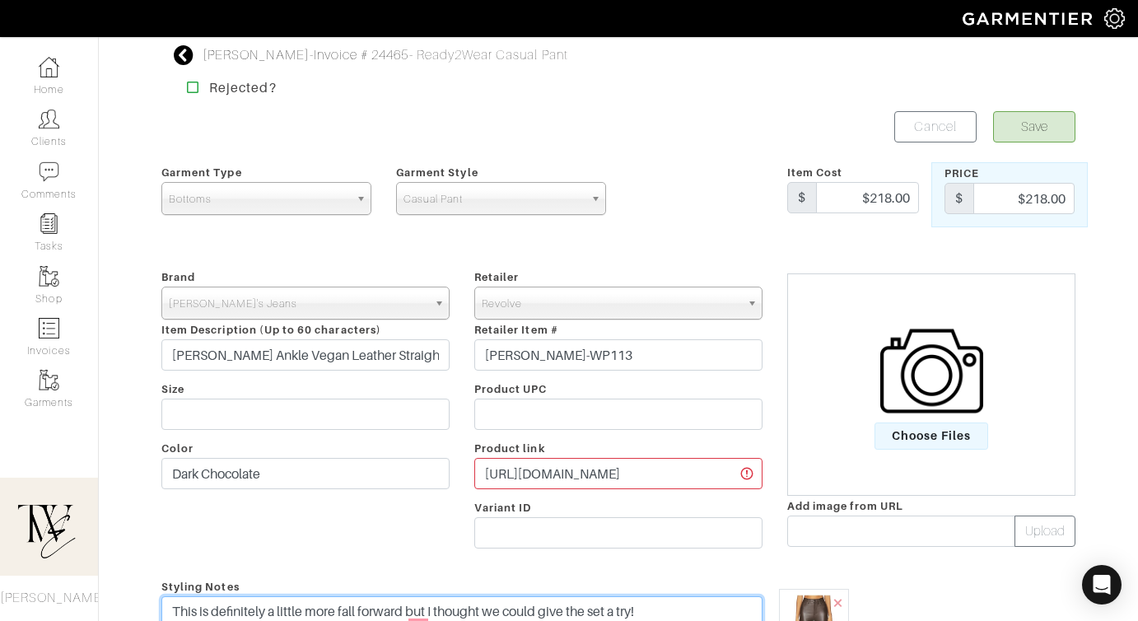
type textarea "This is definitely a little more fall forward but I thought we could give the s…"
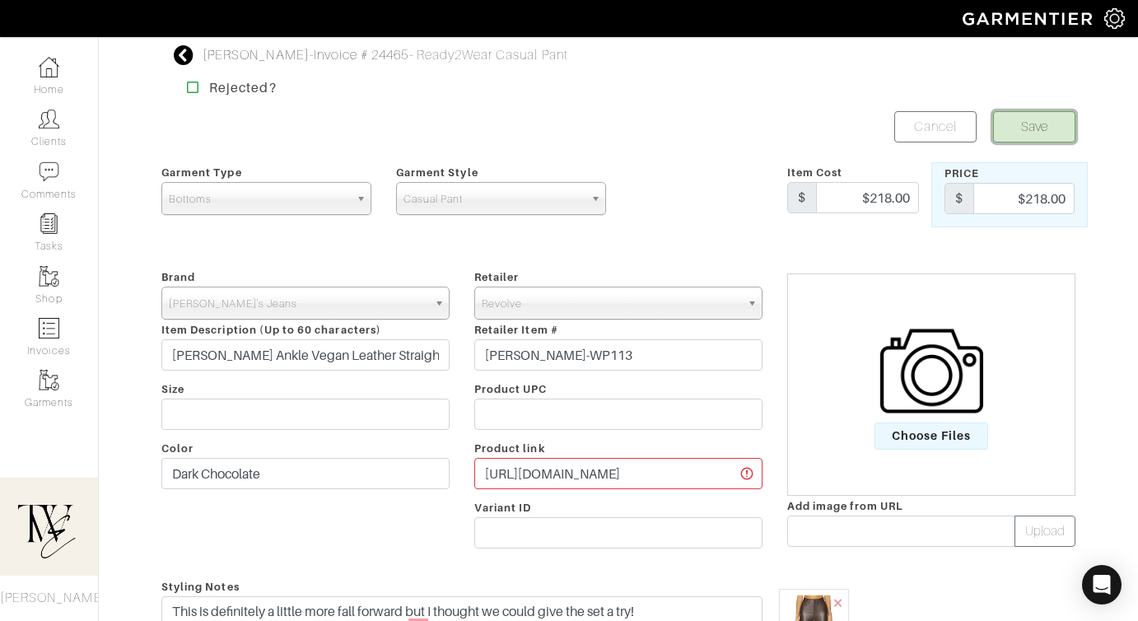
click at [1040, 142] on button "Save" at bounding box center [1034, 126] width 82 height 31
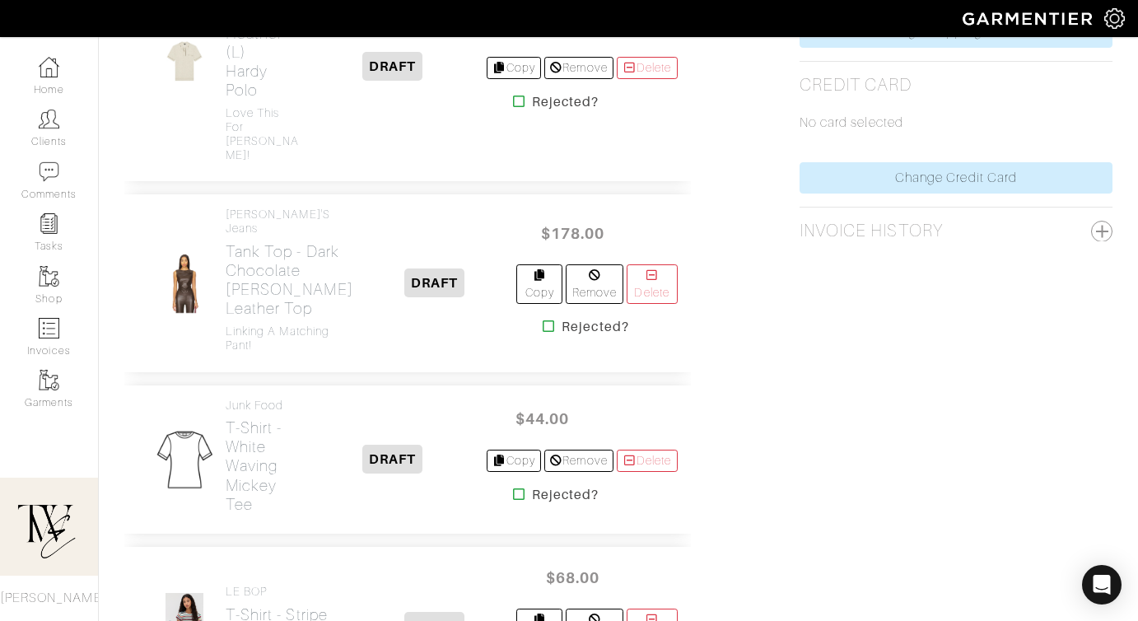
scroll to position [1019, 0]
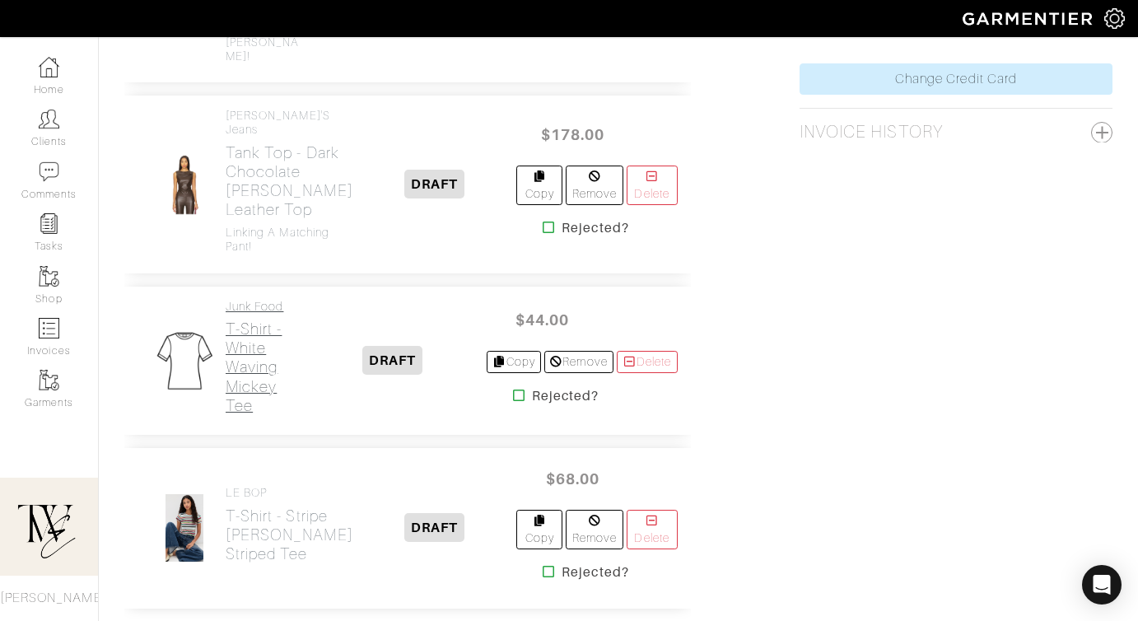
click at [264, 414] on h2 "T-Shirt - White Waving Mickey Tee" at bounding box center [263, 367] width 74 height 95
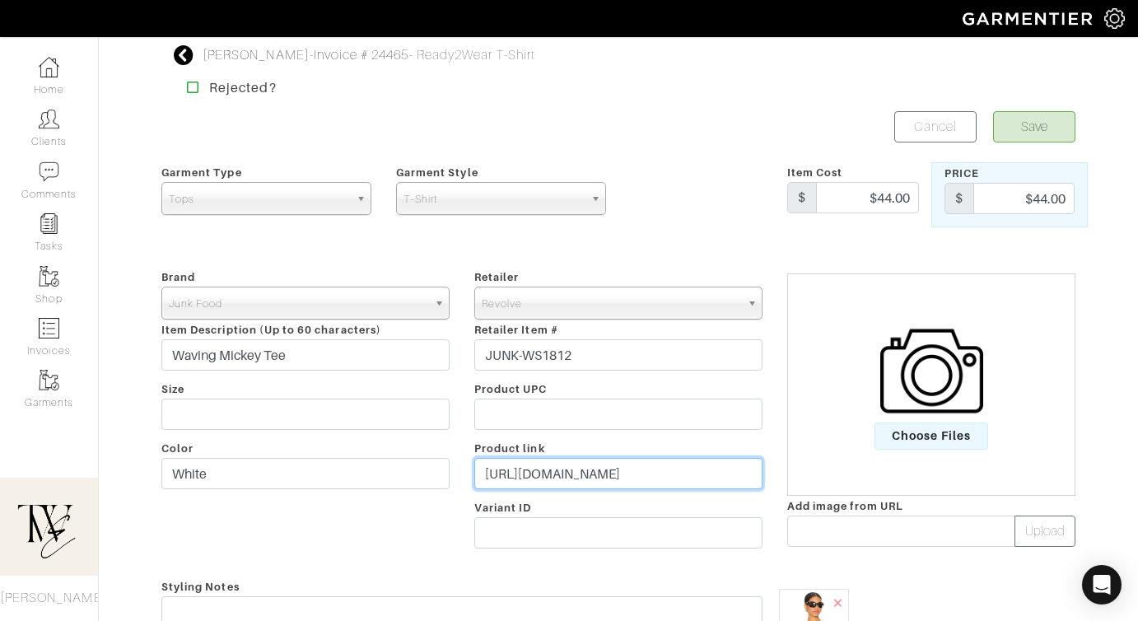
click at [599, 460] on input "https://www.revolve.com/junk-food-waving-mickey-tee-in-white/dp/JUNK-WS1812/?d=…" at bounding box center [618, 473] width 288 height 31
paste input "rvlv.me/ul8w9q"
type input "https://rvlv.me/ul8w9q"
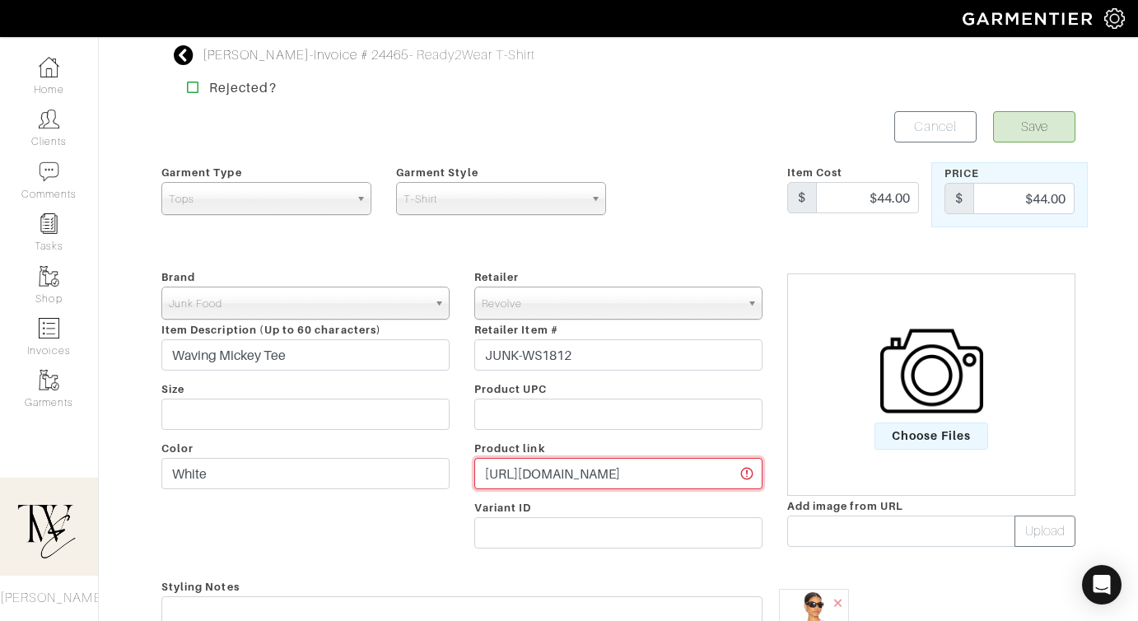
scroll to position [342, 0]
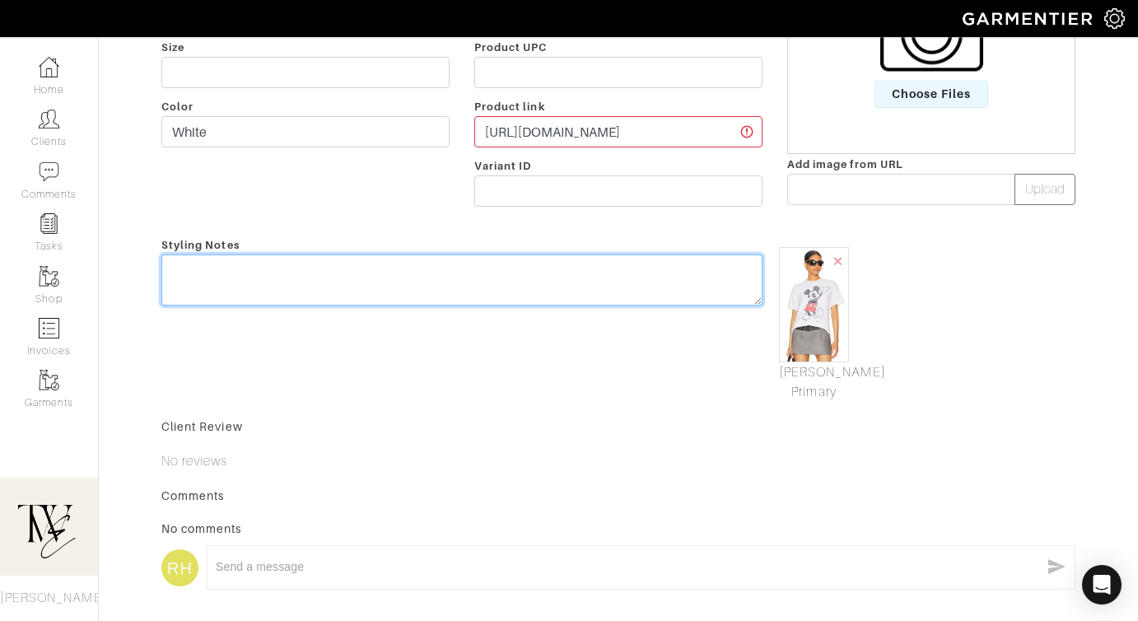
click at [339, 264] on textarea at bounding box center [461, 280] width 601 height 51
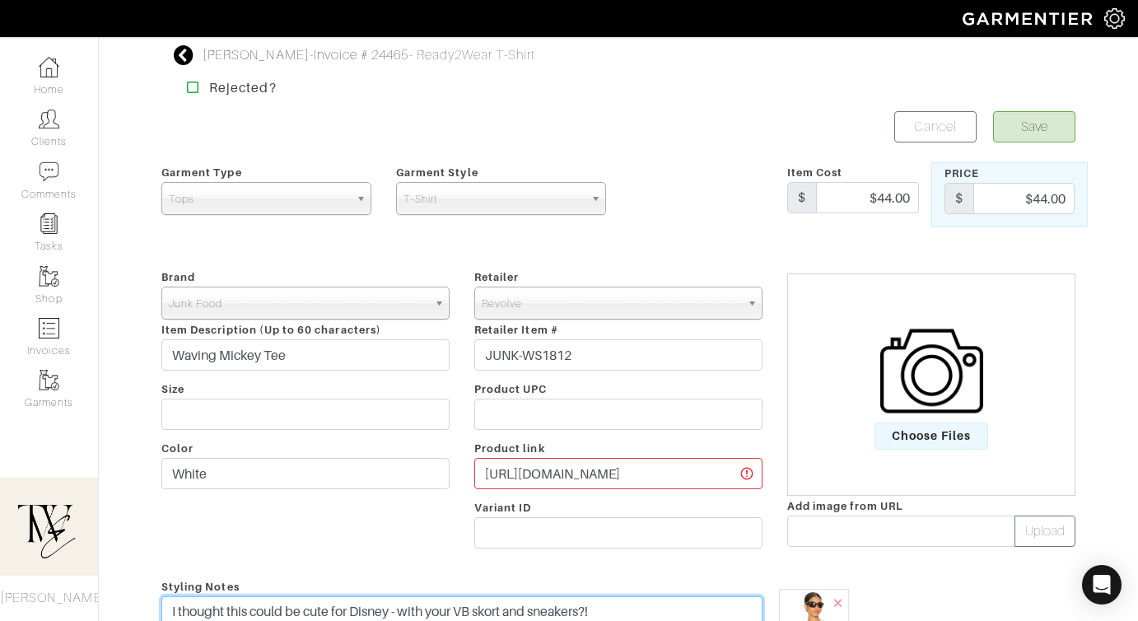
type textarea "I thought this could be cute for Disney - with your VB skort and sneakers?!"
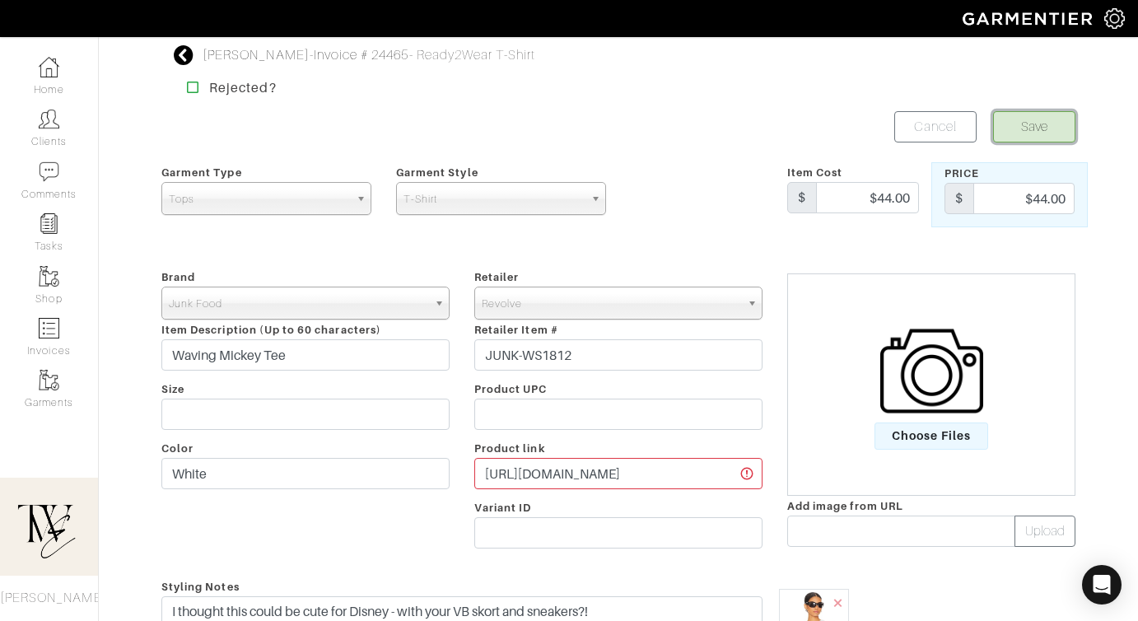
click at [1040, 125] on button "Save" at bounding box center [1034, 126] width 82 height 31
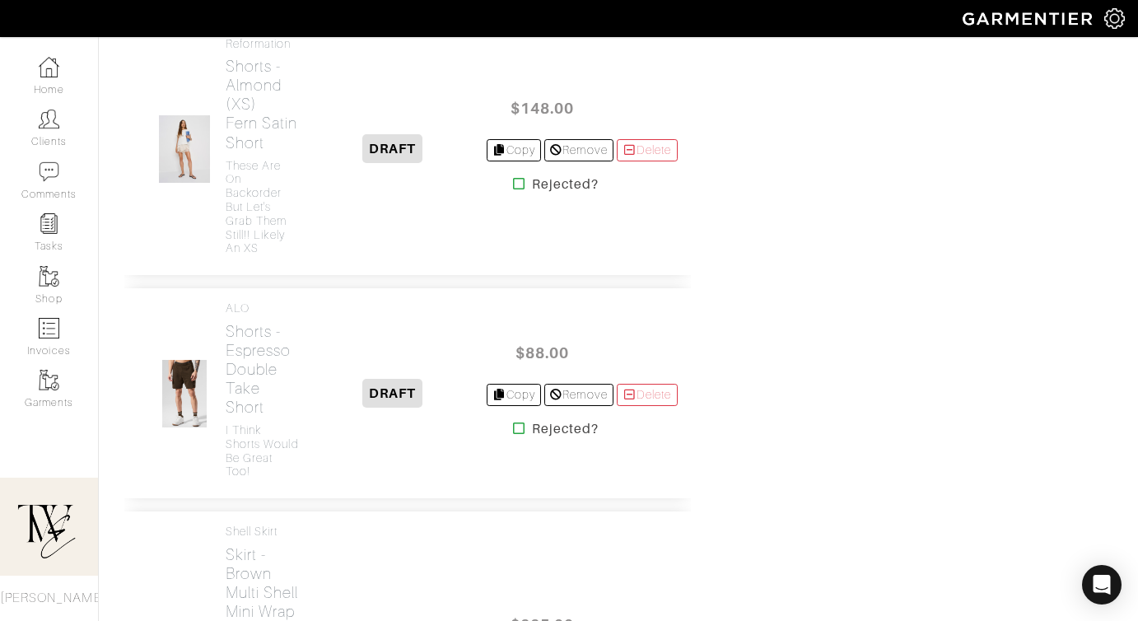
scroll to position [2436, 0]
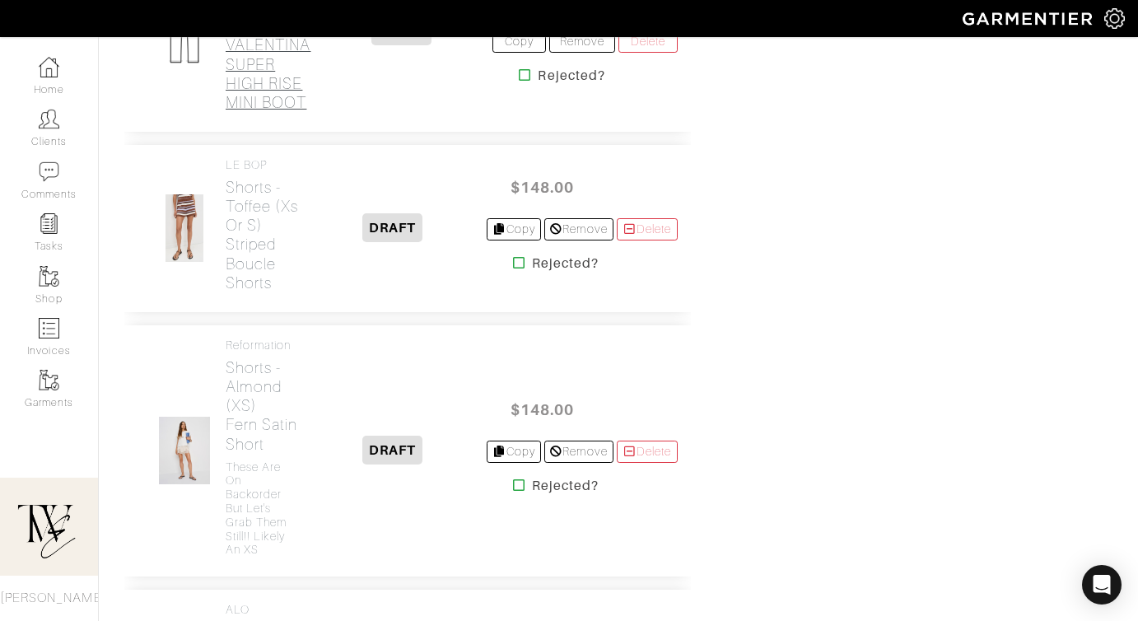
click at [255, 111] on h2 "Jeans - (25) THE VALENTINA SUPER HIGH RISE MINI BOOT" at bounding box center [268, 45] width 85 height 133
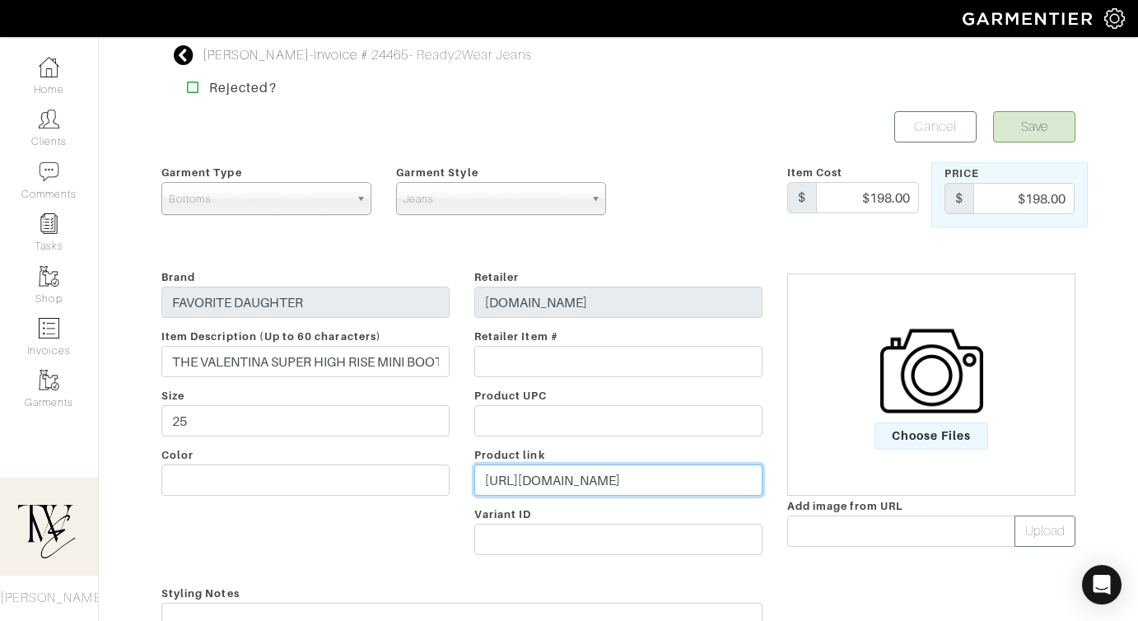
click at [588, 488] on input "https://shopfavoritedaughter.com/products/valentina-super-high-rise-mini-boot?v…" at bounding box center [618, 480] width 288 height 31
paste input "go.shopmy.us/p-24295721"
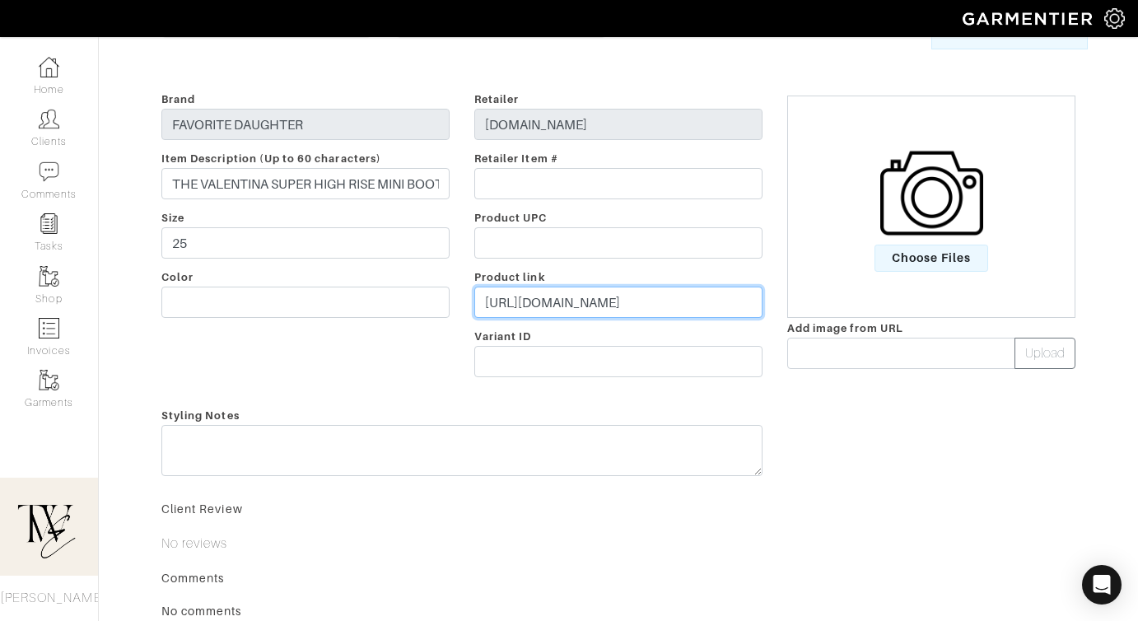
type input "https://go.shopmy.us/p-24295721"
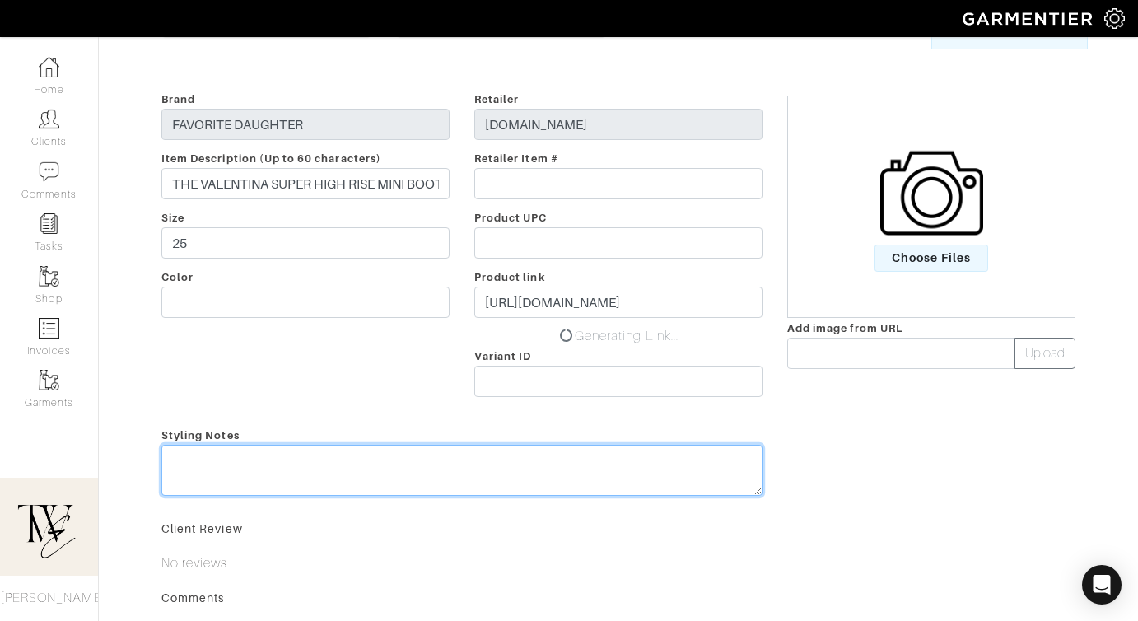
click at [574, 453] on textarea at bounding box center [461, 470] width 601 height 51
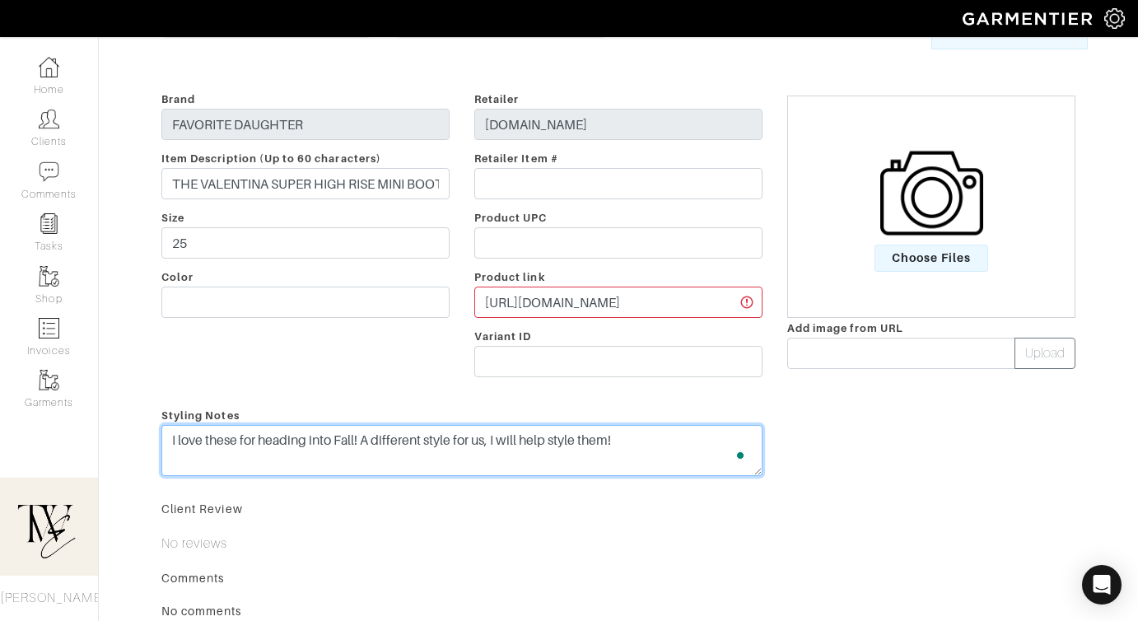
type textarea "I love these for heading into Fall! A different style for us, I will help style…"
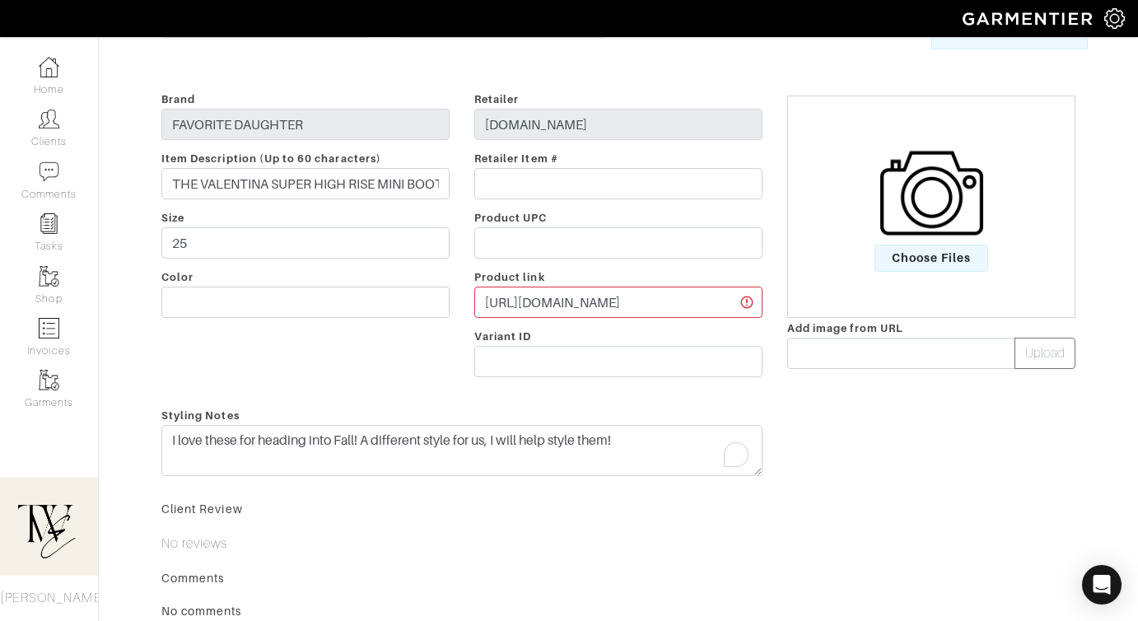
click at [265, 318] on div "Brand FAVORITE DAUGHTER Item Description (Up to 60 characters) THE VALENTINA SU…" at bounding box center [305, 237] width 313 height 297
click at [264, 307] on input "text" at bounding box center [305, 302] width 288 height 31
type input "Woodside"
click at [943, 270] on span "Choose Files" at bounding box center [932, 258] width 114 height 27
click at [0, 0] on input "Choose Files" at bounding box center [0, 0] width 0 height 0
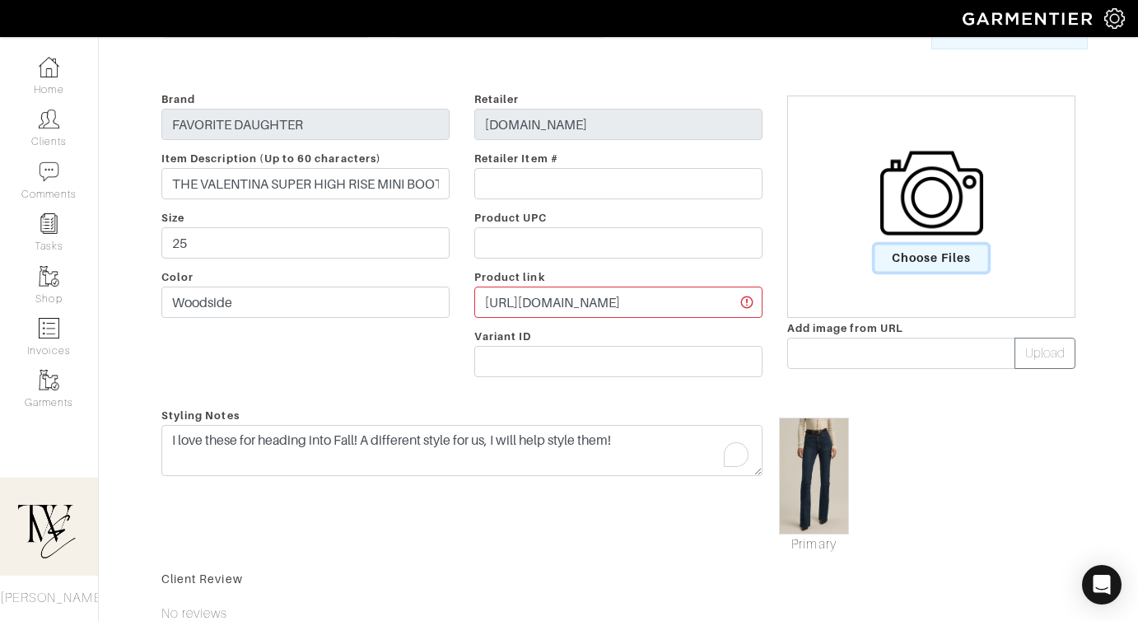
scroll to position [0, 0]
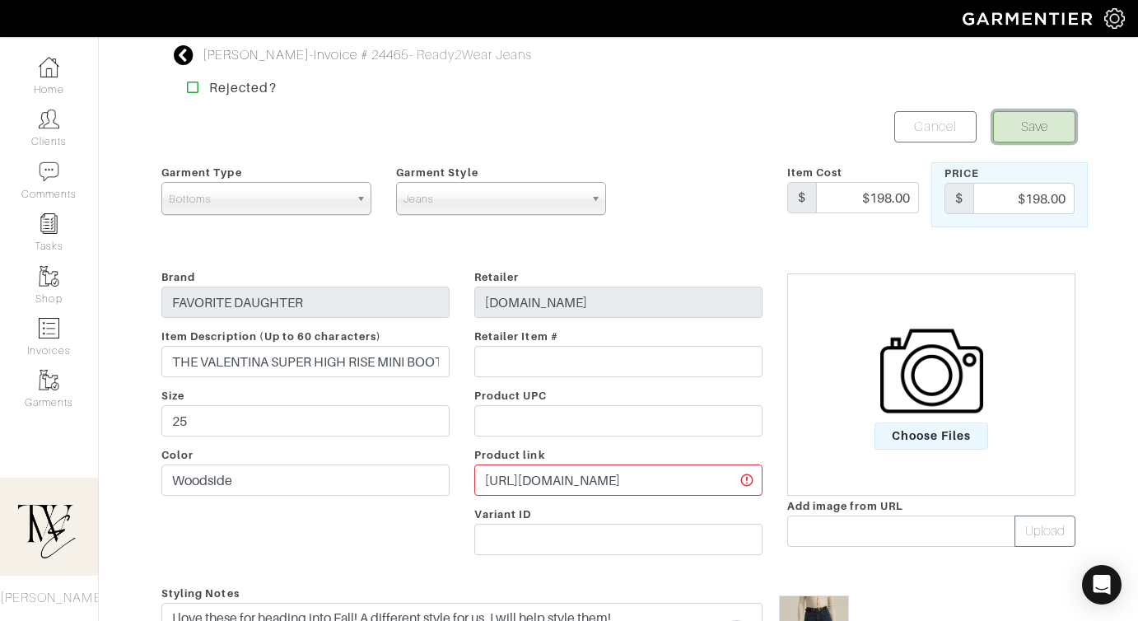
click at [1049, 111] on button "Save" at bounding box center [1034, 126] width 82 height 31
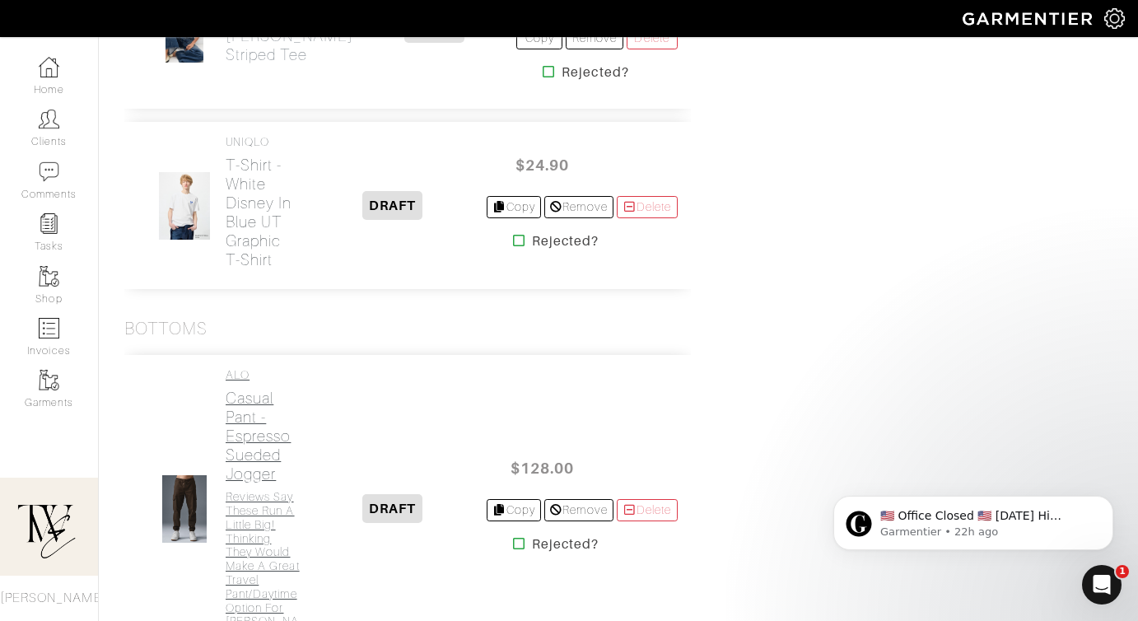
click at [250, 269] on h2 "T-Shirt - White Disney in Blue UT Graphic T-Shirt" at bounding box center [263, 213] width 74 height 114
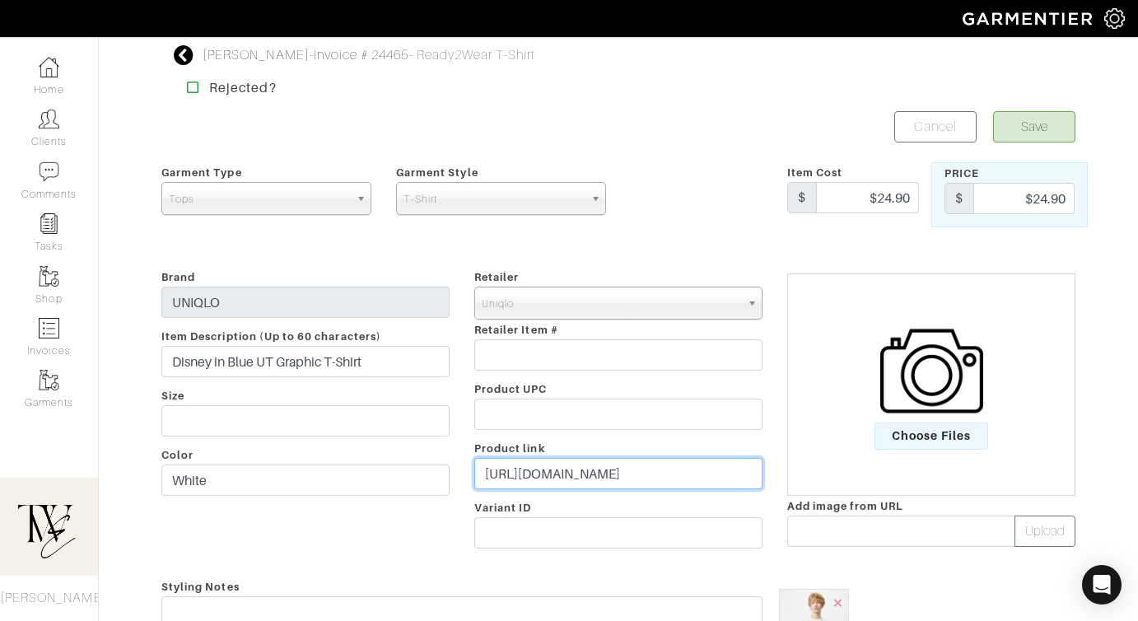
click at [631, 460] on input "[URL][DOMAIN_NAME]" at bounding box center [618, 473] width 288 height 31
click at [631, 460] on input "https://www.uniqlo.com/us/en/products/E480141-000/00?colorDisplayCode=00&sizeDi…" at bounding box center [618, 473] width 288 height 31
paste input "go.shopmy.us/p-24295836"
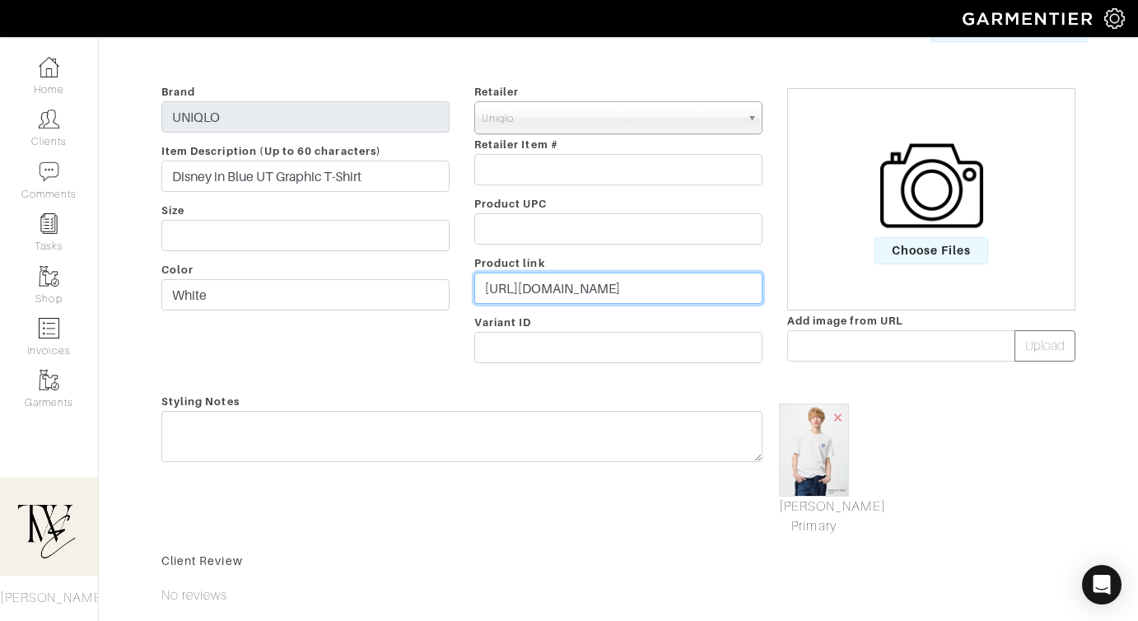
type input "https://go.shopmy.us/p-24295836"
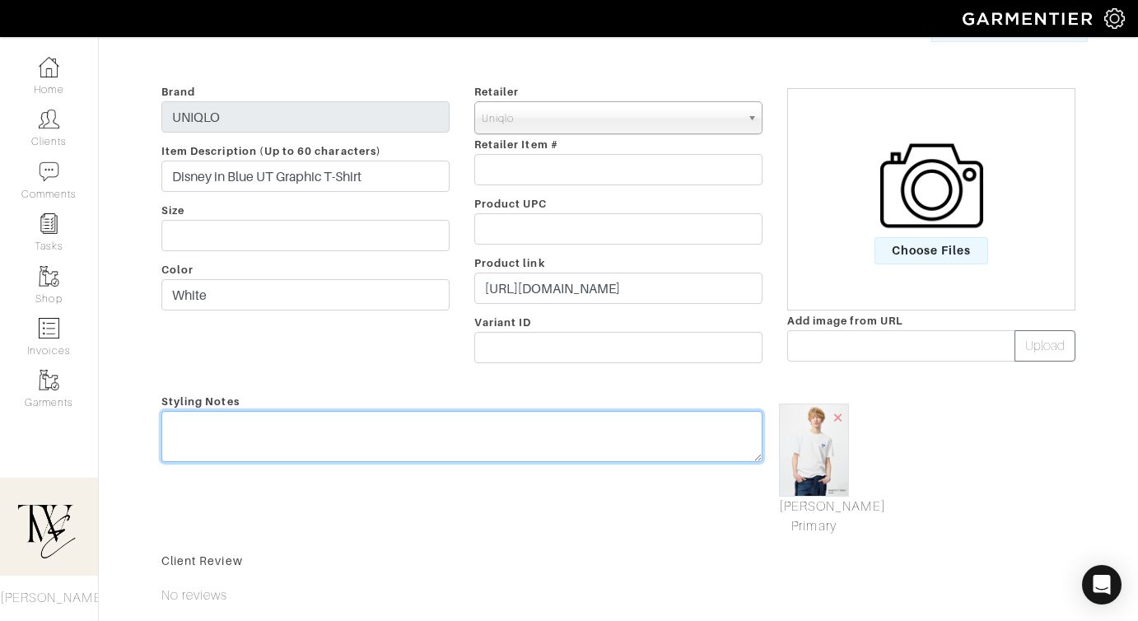
click at [625, 458] on textarea at bounding box center [461, 436] width 601 height 51
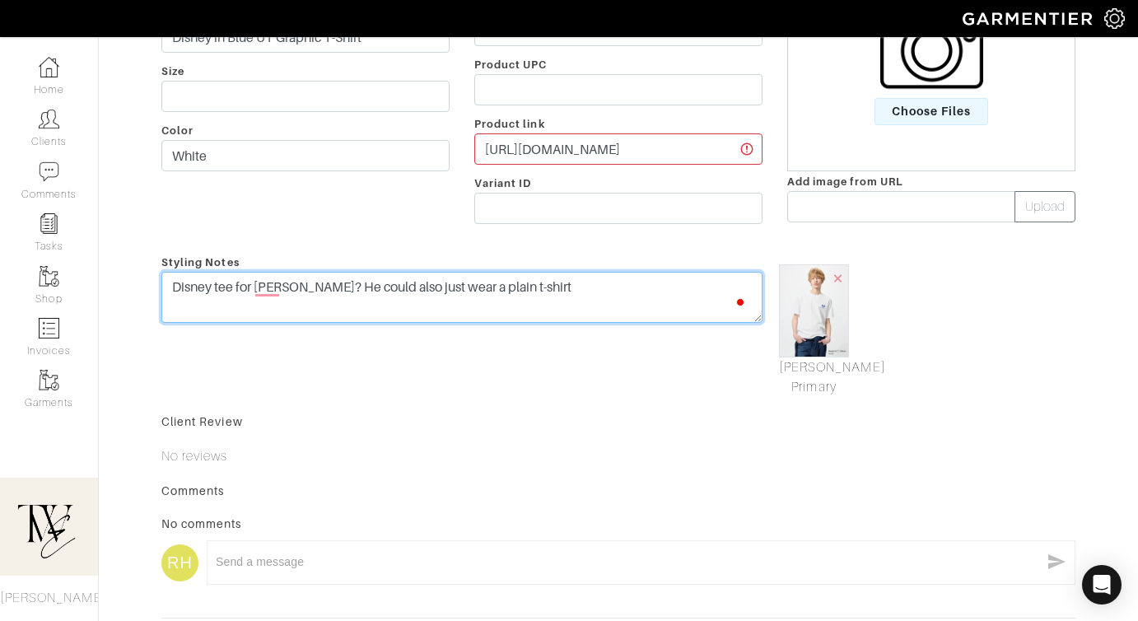
scroll to position [0, 0]
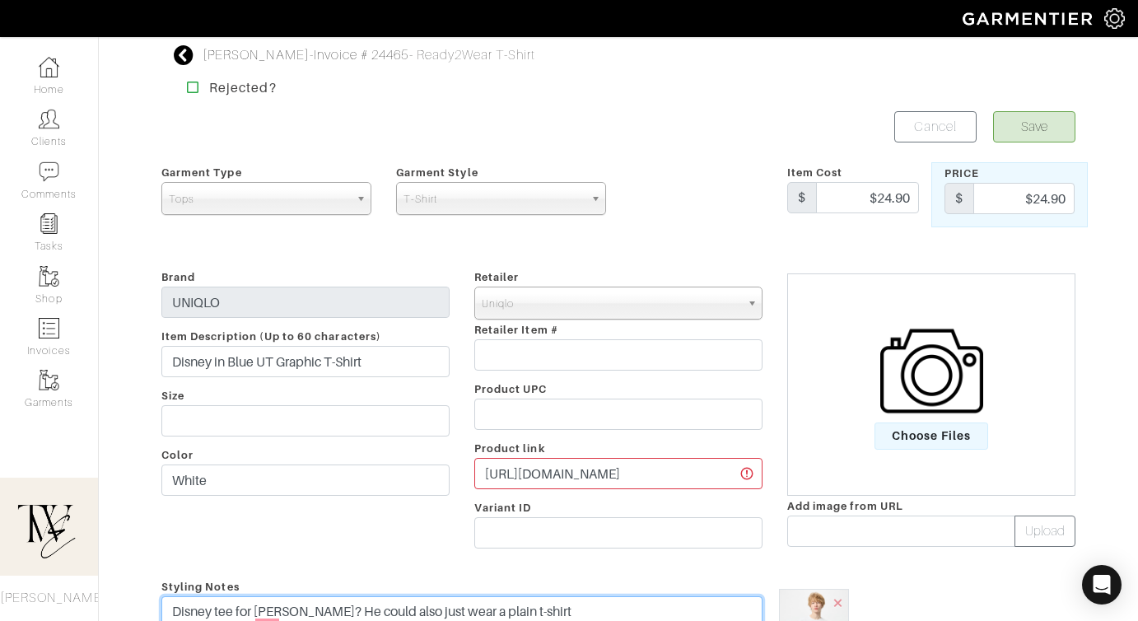
type textarea "Disney tee for [PERSON_NAME]? He could also just wear a plain t-shirt"
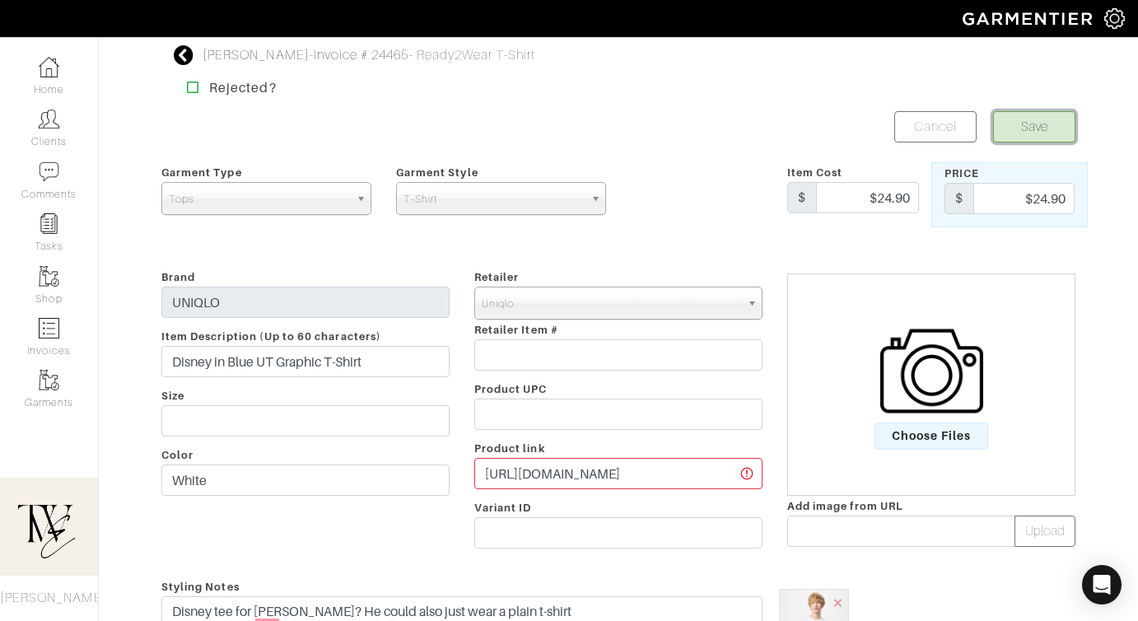
click at [1035, 132] on button "Save" at bounding box center [1034, 126] width 82 height 31
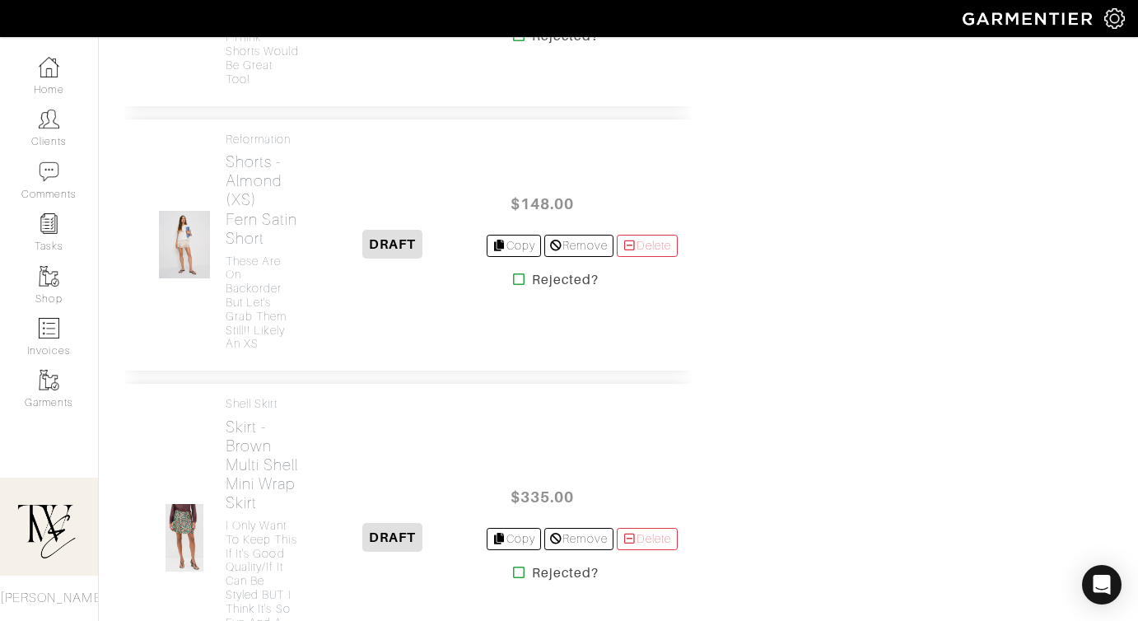
scroll to position [4930, 0]
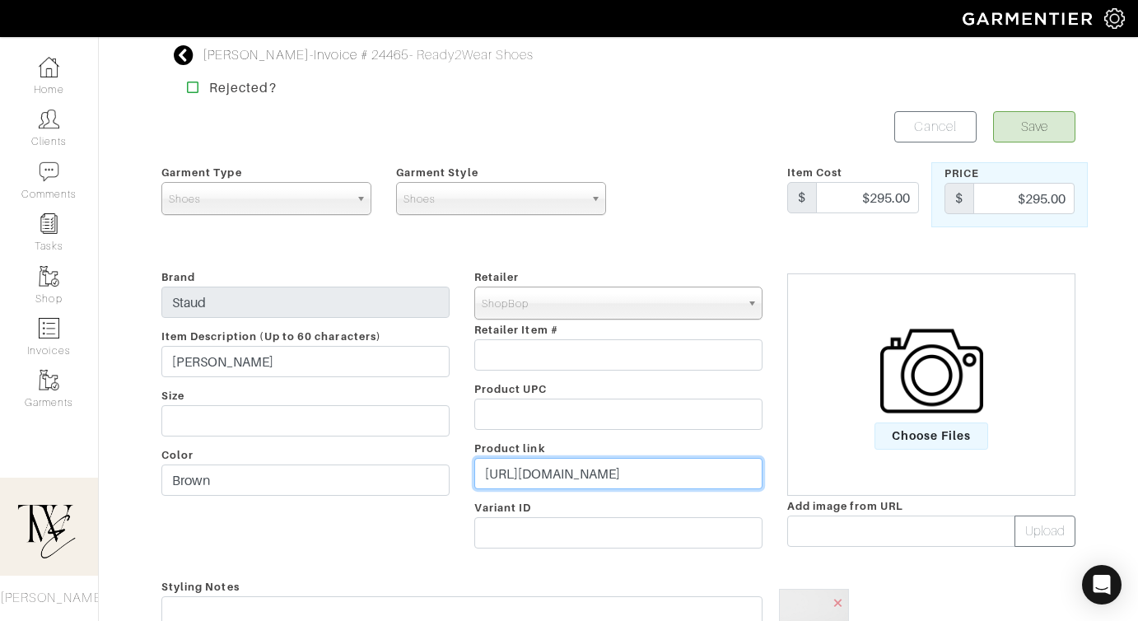
click at [505, 467] on input "[URL][DOMAIN_NAME]" at bounding box center [618, 473] width 288 height 31
click at [505, 467] on input "https://www.shopbop.com/product/vp/v=1/1526290670.htm?currencyCode=USD&extid=af…" at bounding box center [618, 473] width 288 height 31
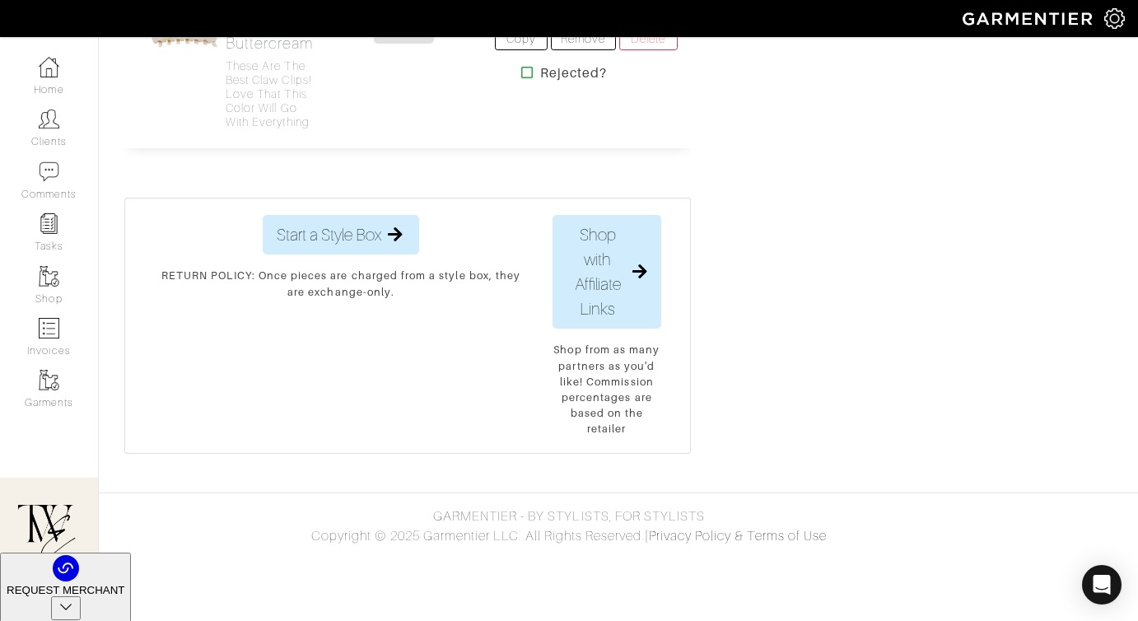
scroll to position [5274, 0]
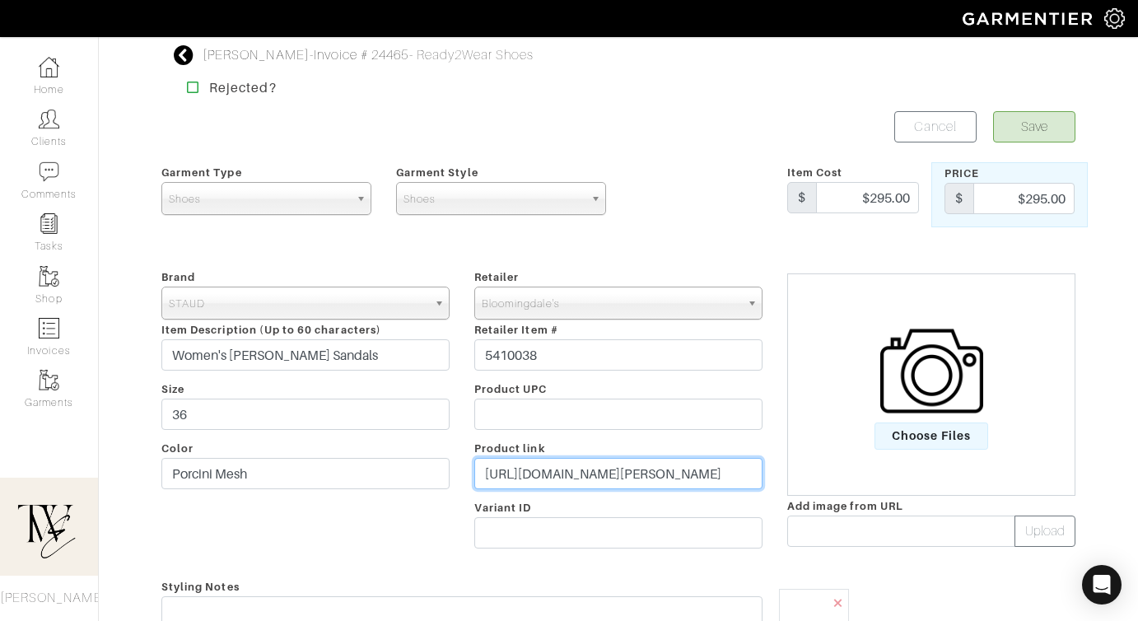
click at [609, 484] on input "https://www.bloomingdales.com/shop/product/staud-womens-brigette-mule-sandals?I…" at bounding box center [618, 473] width 288 height 31
paste input "go.shopmy.us/p-24296498"
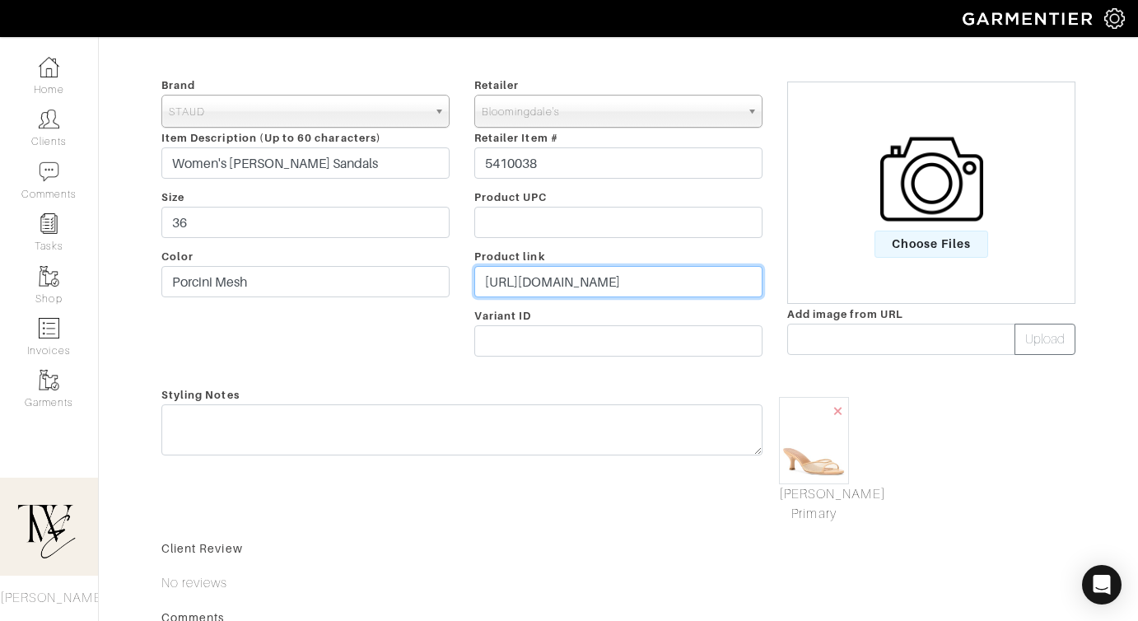
type input "https://go.shopmy.us/p-24296498"
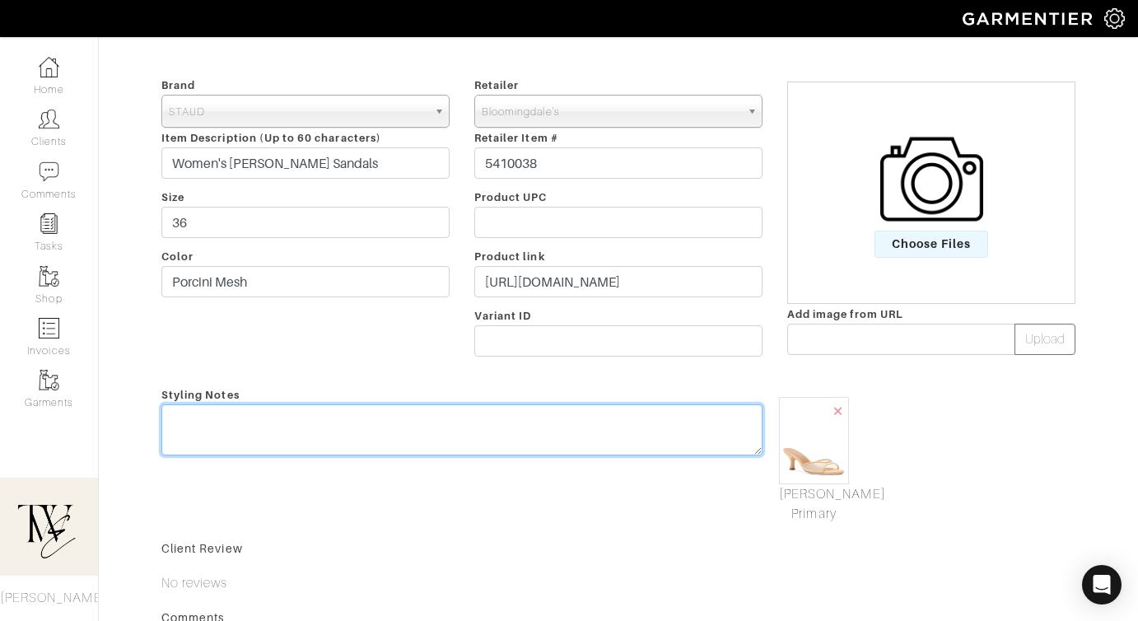
click at [590, 447] on textarea at bounding box center [461, 429] width 601 height 51
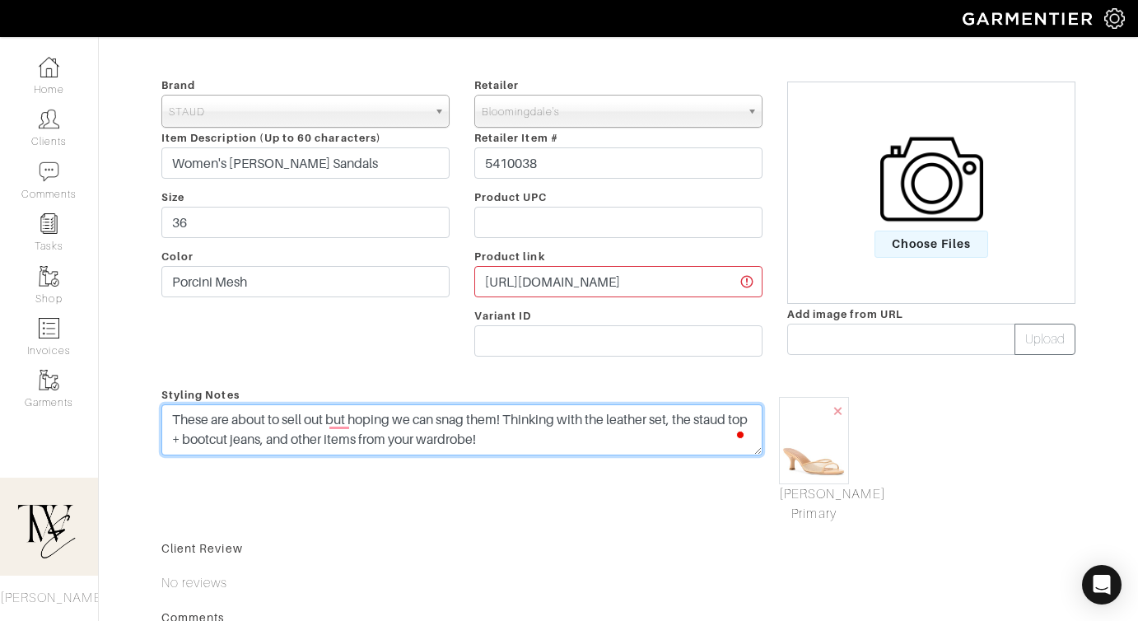
scroll to position [0, 0]
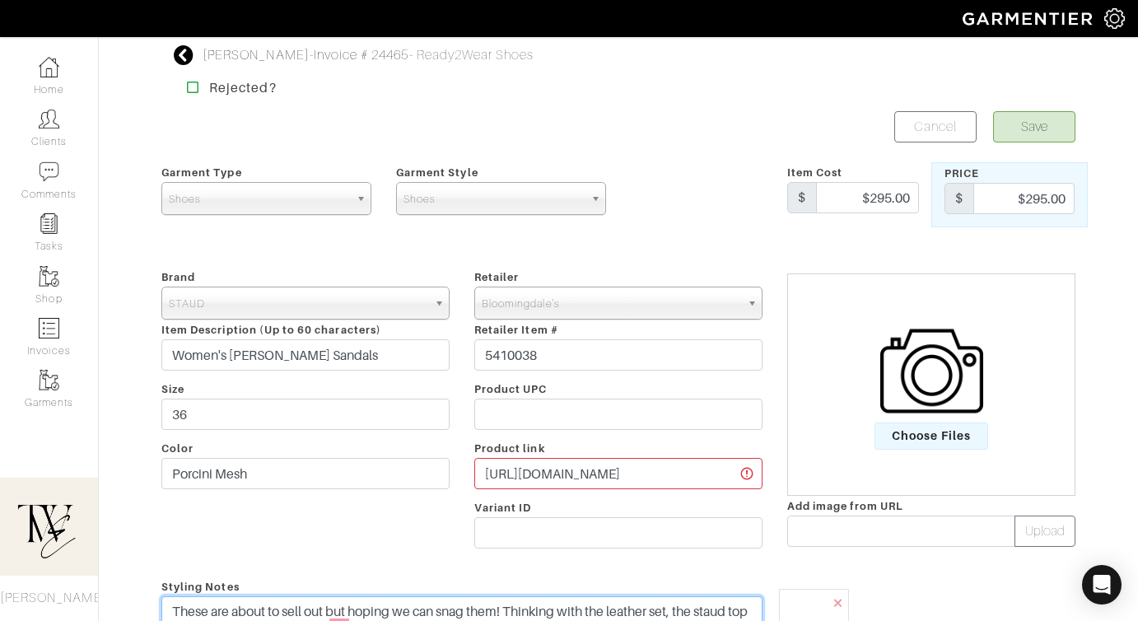
type textarea "These are about to sell out but hoping we can snag them! Thinking with the leat…"
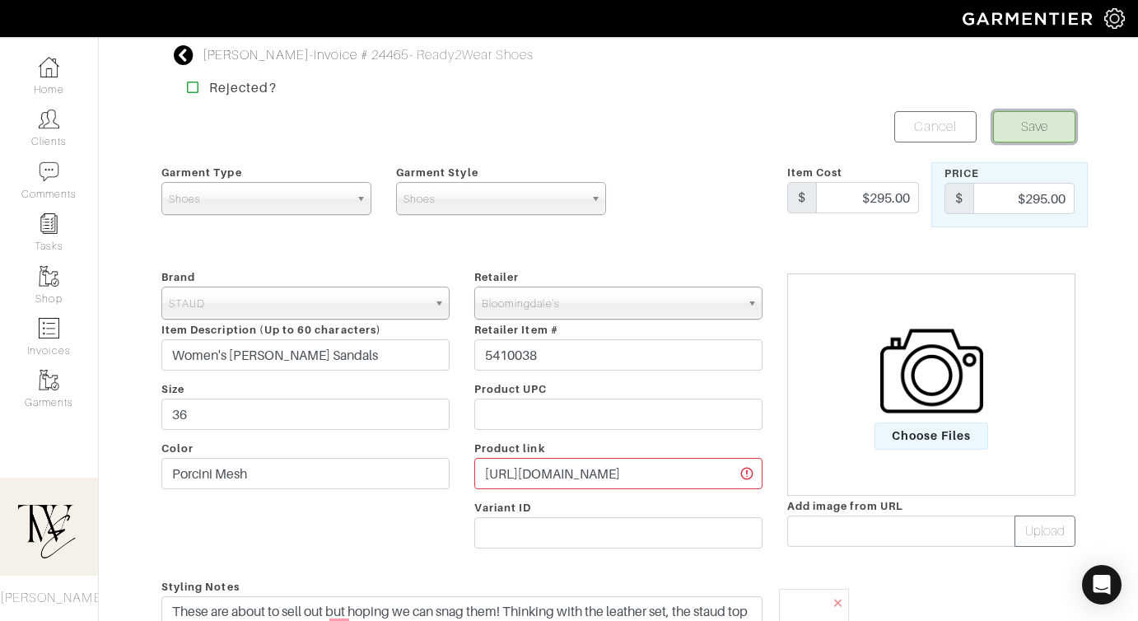
click at [1031, 137] on button "Save" at bounding box center [1034, 126] width 82 height 31
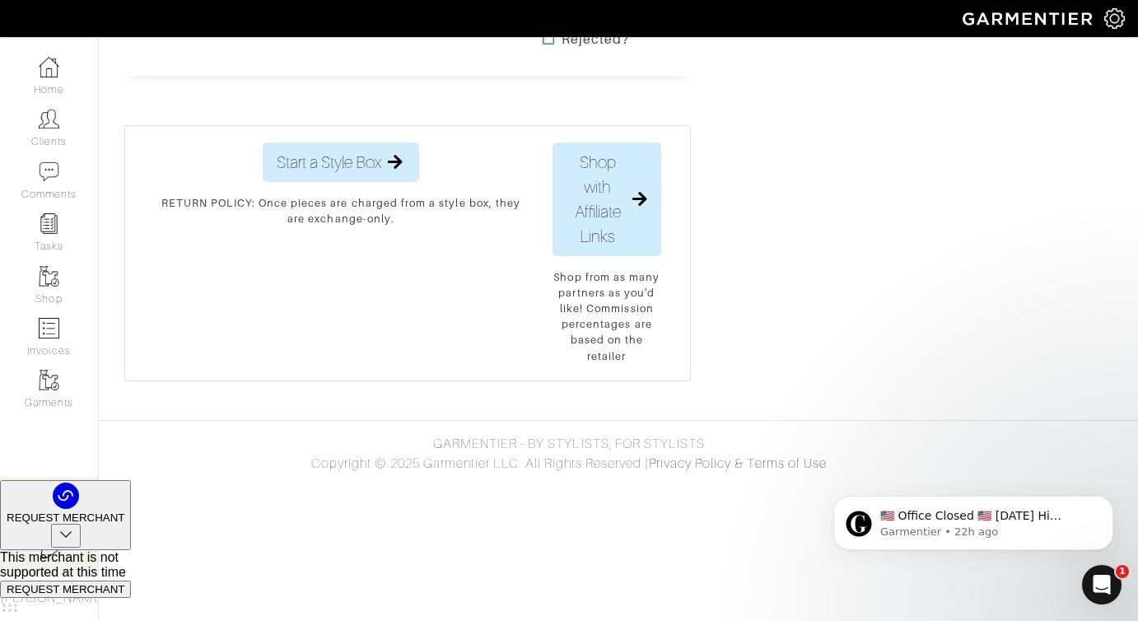
scroll to position [5848, 0]
click at [277, 21] on h2 "Jewelry - Brown Ashley Earrings" at bounding box center [290, 3] width 128 height 38
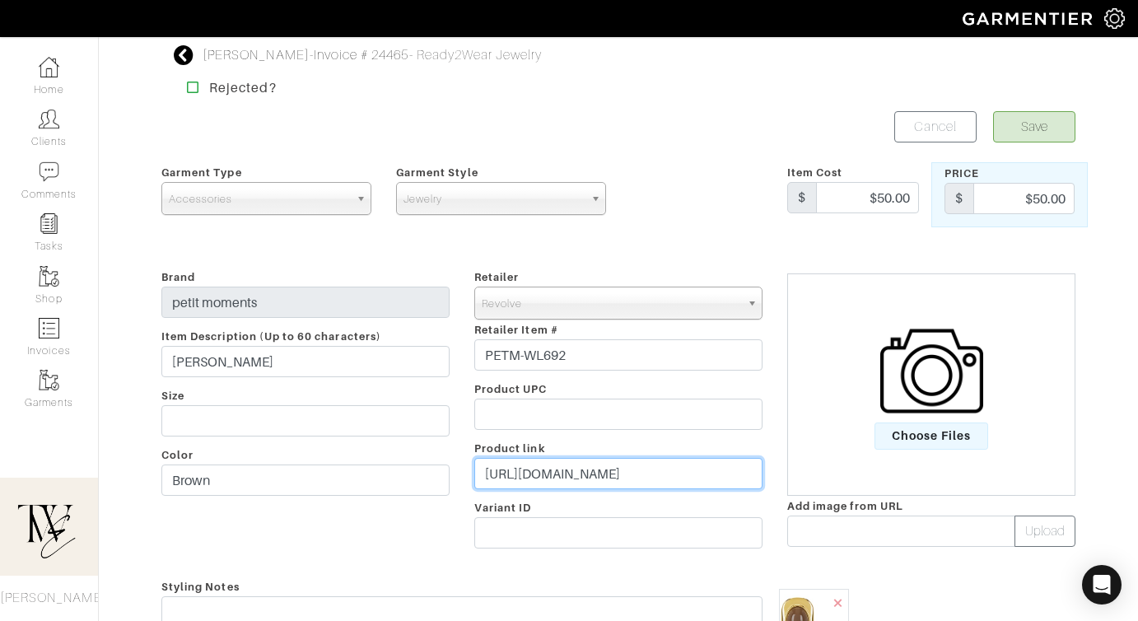
click at [568, 465] on input "https://www.revolve.com/petit-moments-ashley-earrings-in-brown/dp/PETM-WL692/?d…" at bounding box center [618, 473] width 288 height 31
paste input "rvlv.me/vf01r6"
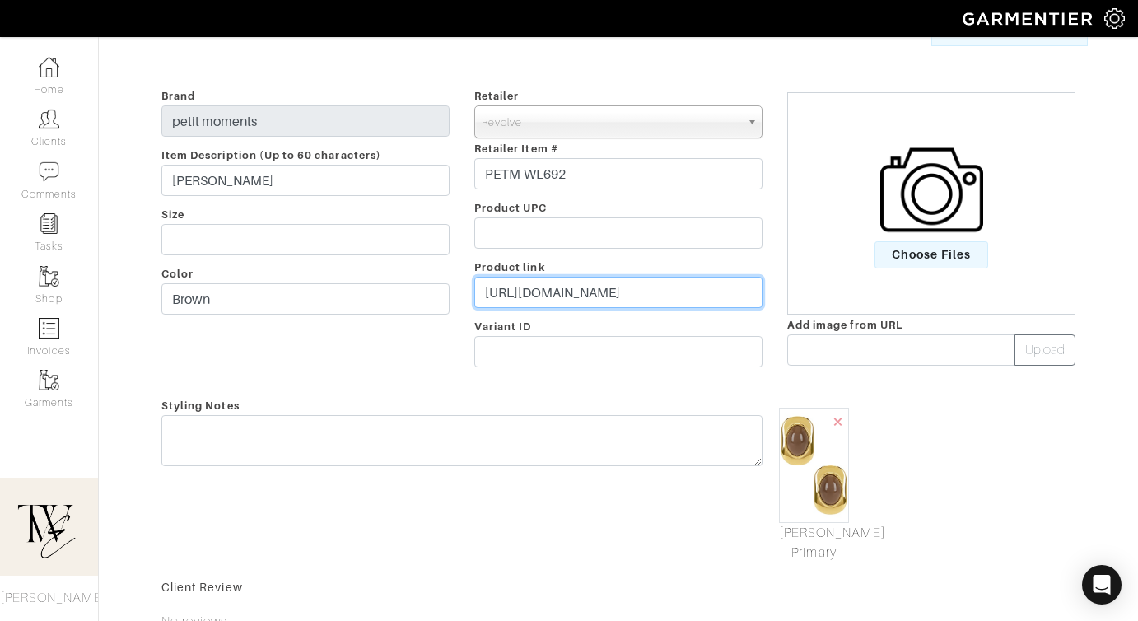
type input "https://rvlv.me/vf01r6"
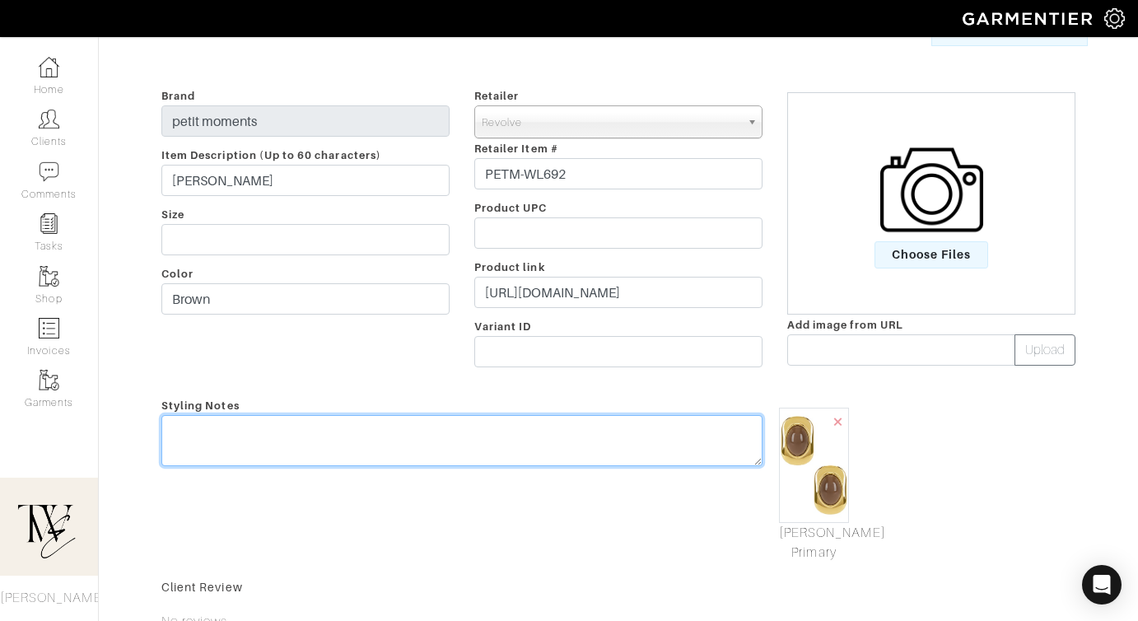
click at [565, 464] on textarea at bounding box center [461, 440] width 601 height 51
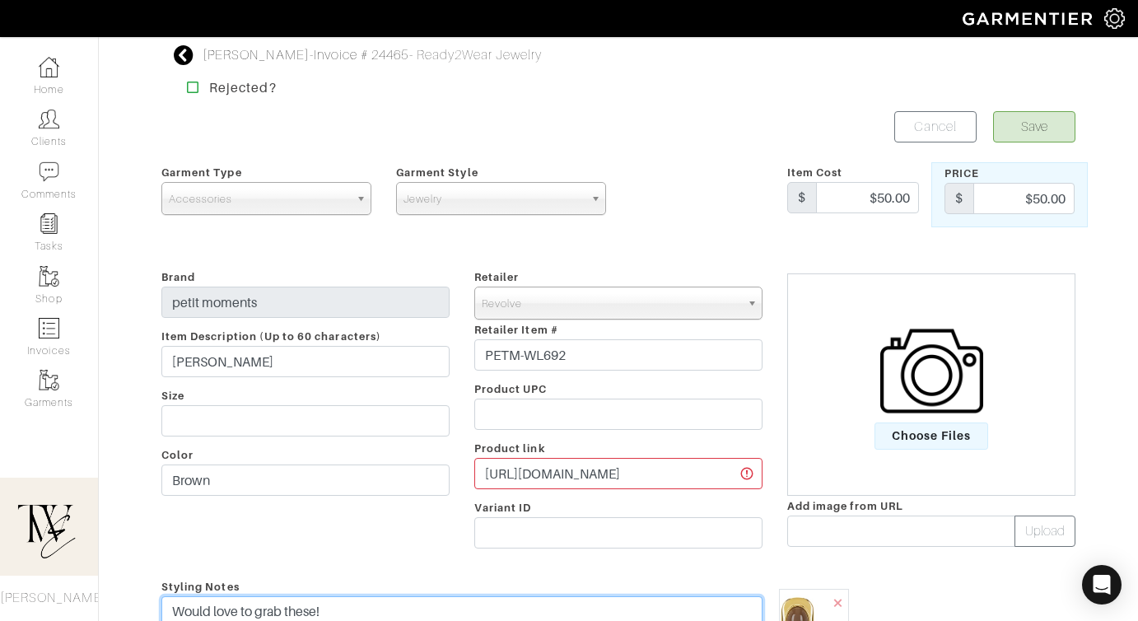
type textarea "Would love to grab these!"
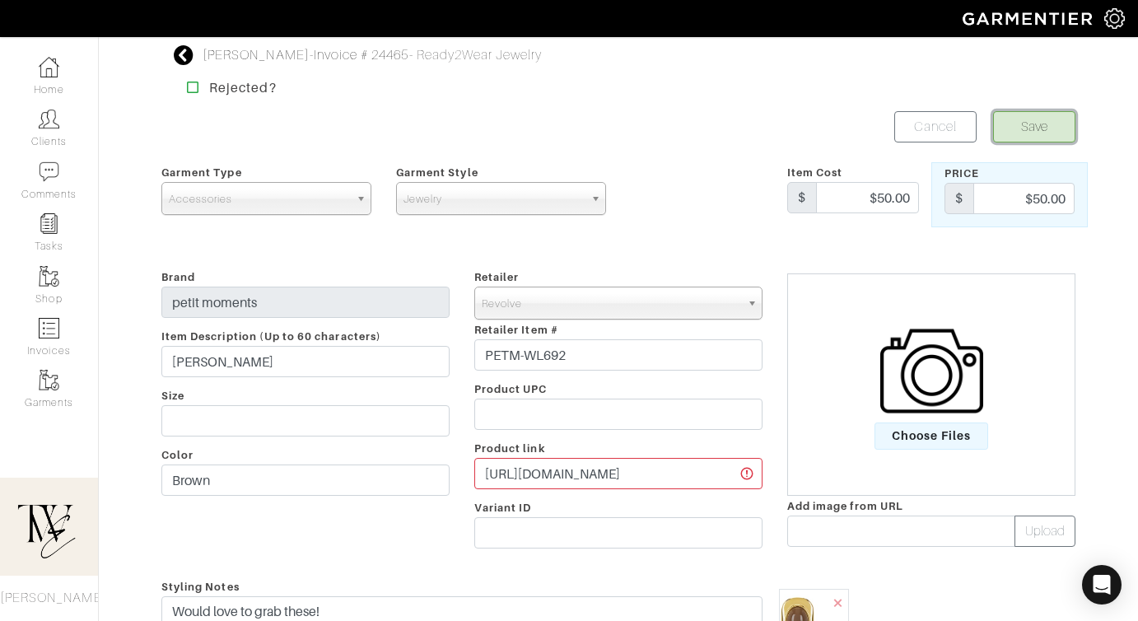
click at [1054, 138] on button "Save" at bounding box center [1034, 126] width 82 height 31
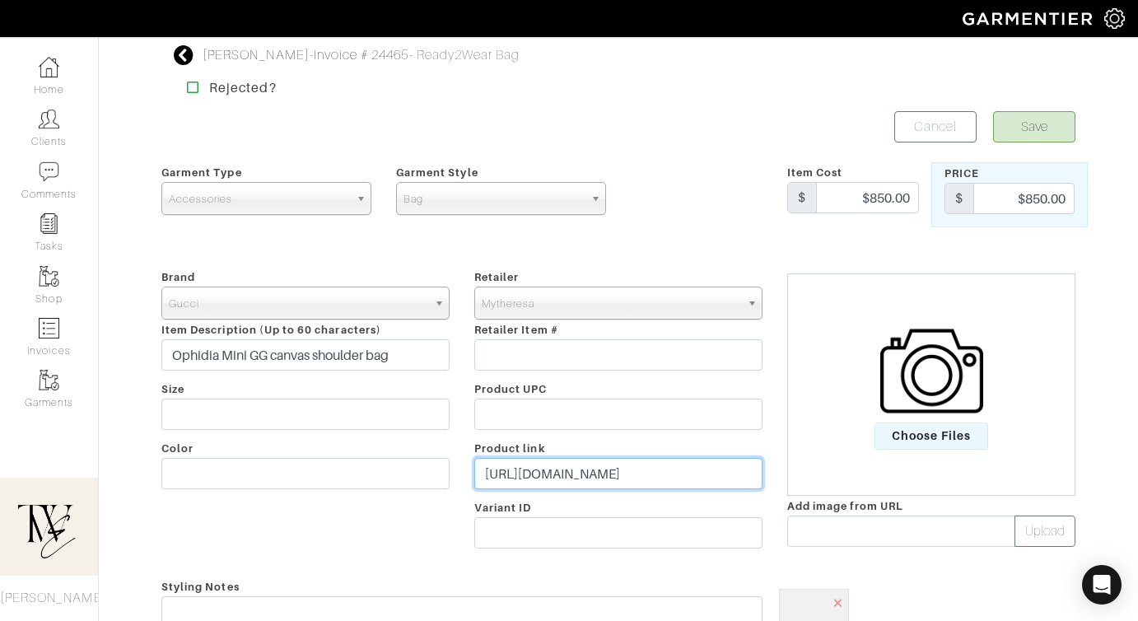
click at [597, 479] on input "https://www.mytheresa.com/us/en/women/gucci-ophidia-mini-gg-supreme-canvas-bag-…" at bounding box center [618, 473] width 288 height 31
paste input "go.shopmy.us/p-24296877"
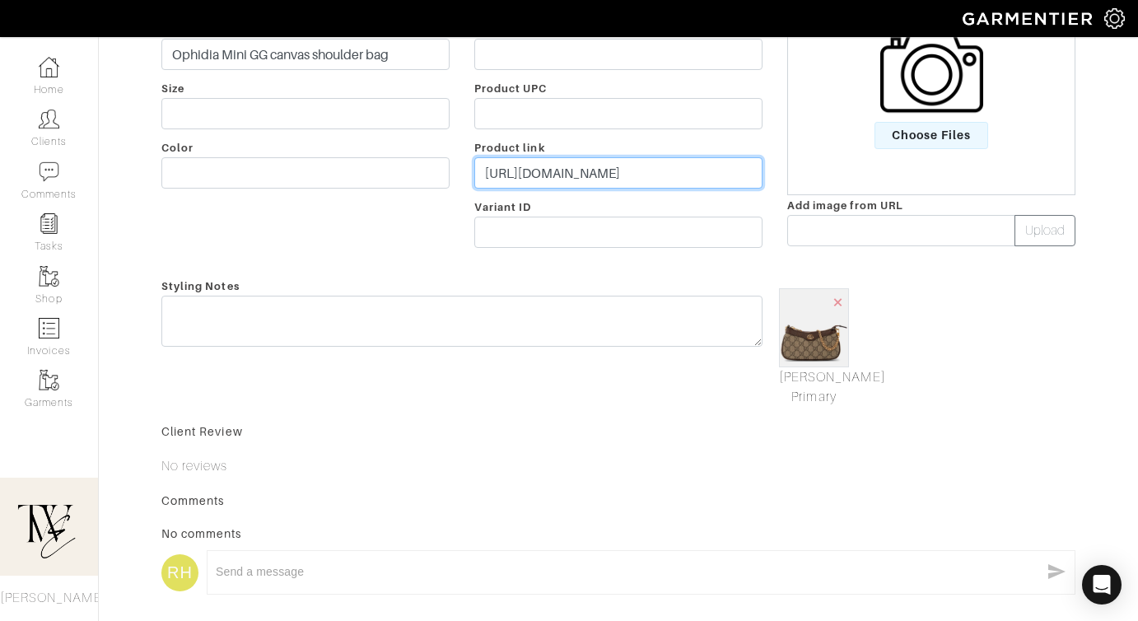
type input "https://go.shopmy.us/p-24296877"
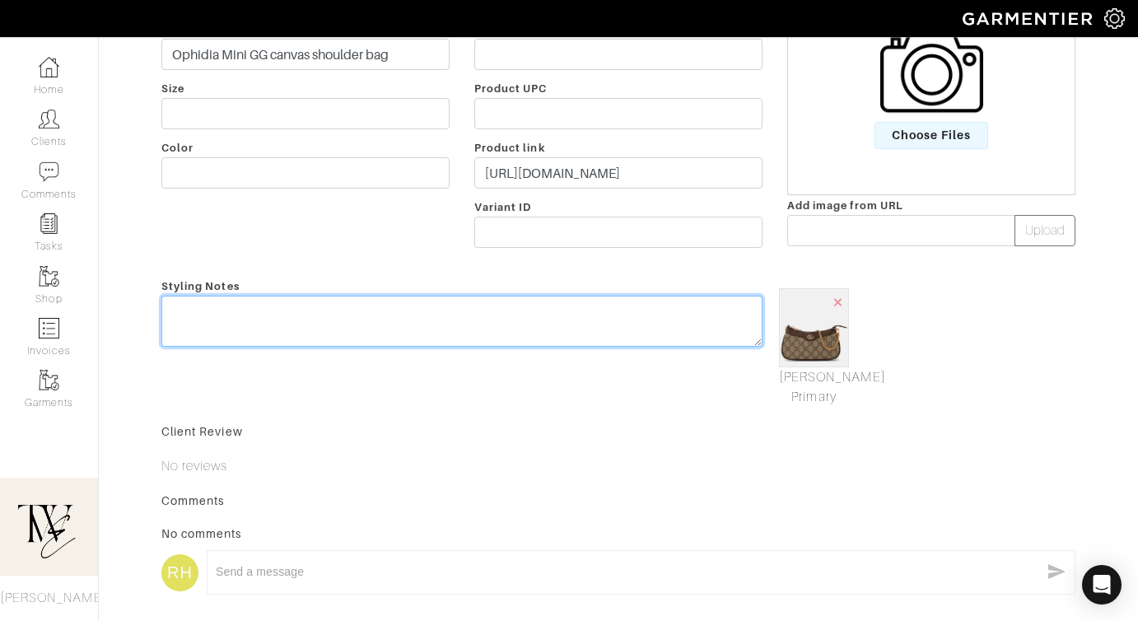
click at [566, 301] on div "Styling Notes" at bounding box center [462, 341] width 626 height 131
type textarea "T"
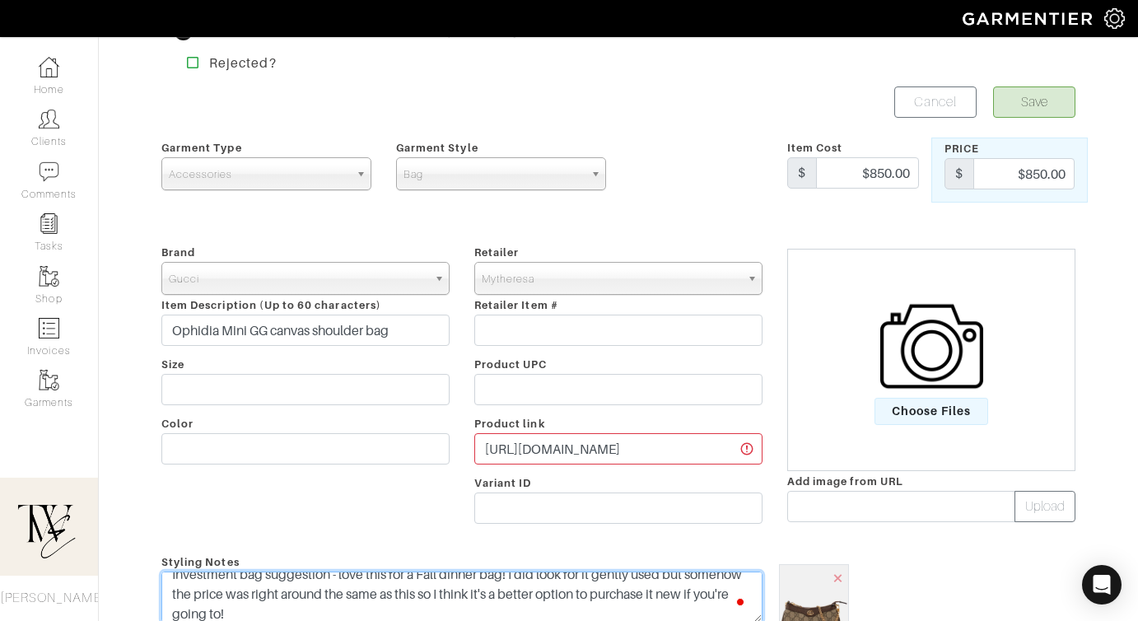
scroll to position [0, 0]
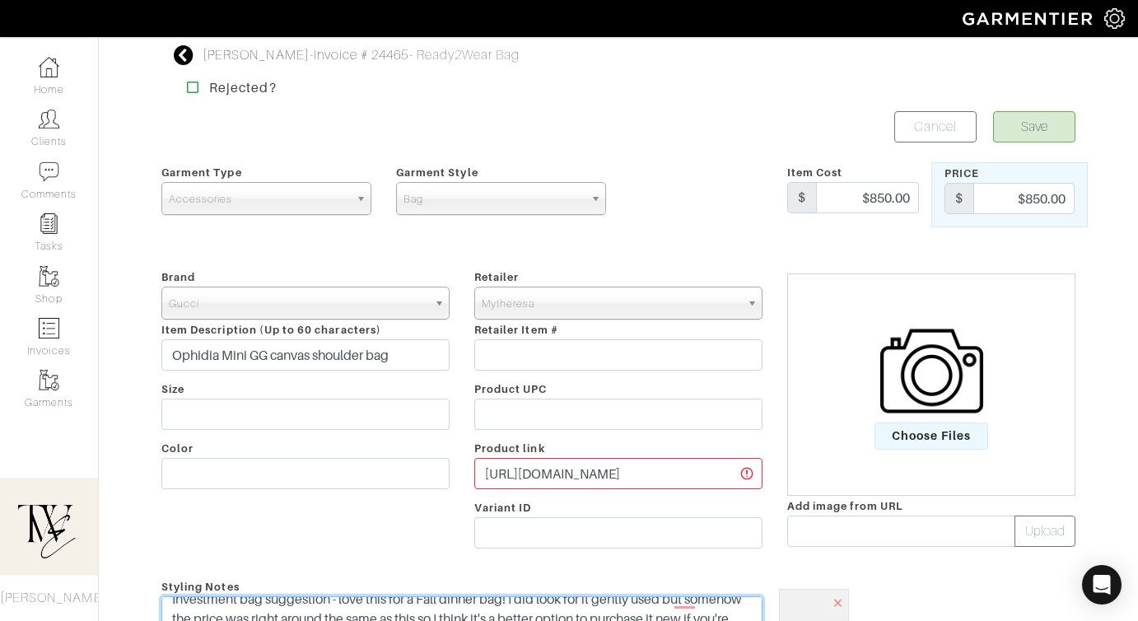
type textarea "Investment bag suggestion - love this for a Fall dinner bag! I did look for it …"
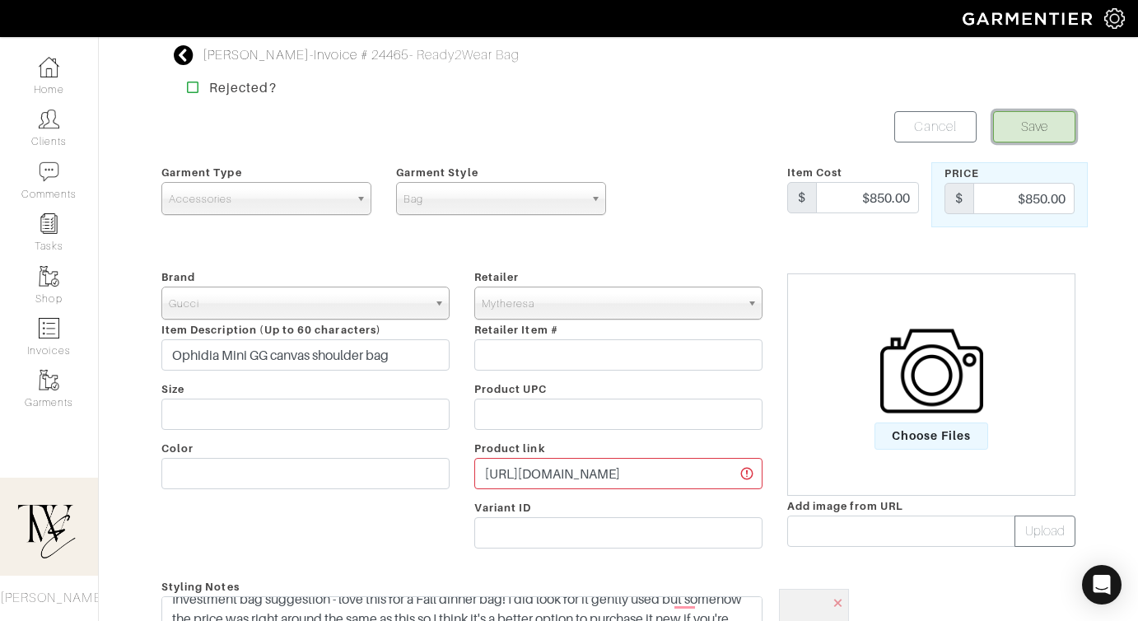
click at [1010, 124] on button "Save" at bounding box center [1034, 126] width 82 height 31
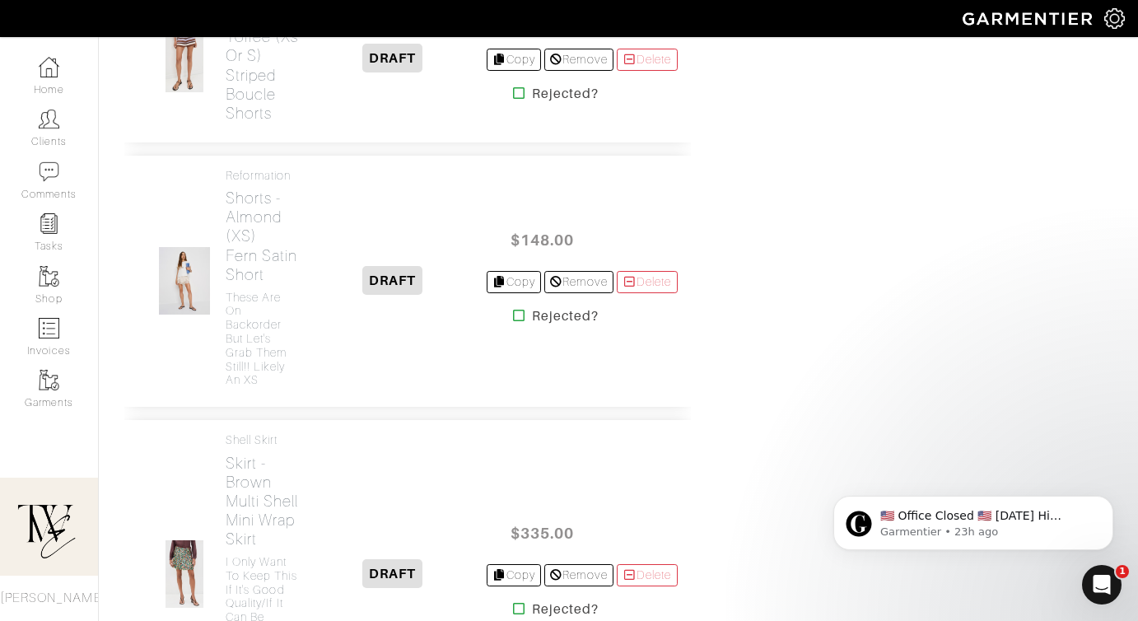
scroll to position [3120, 0]
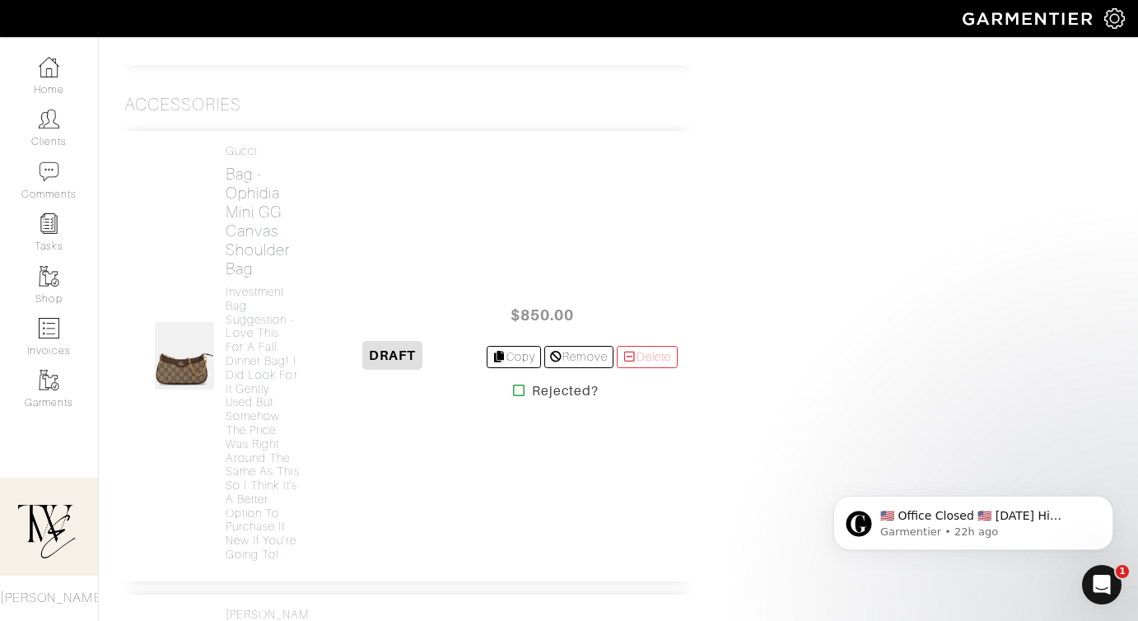
scroll to position [5091, 0]
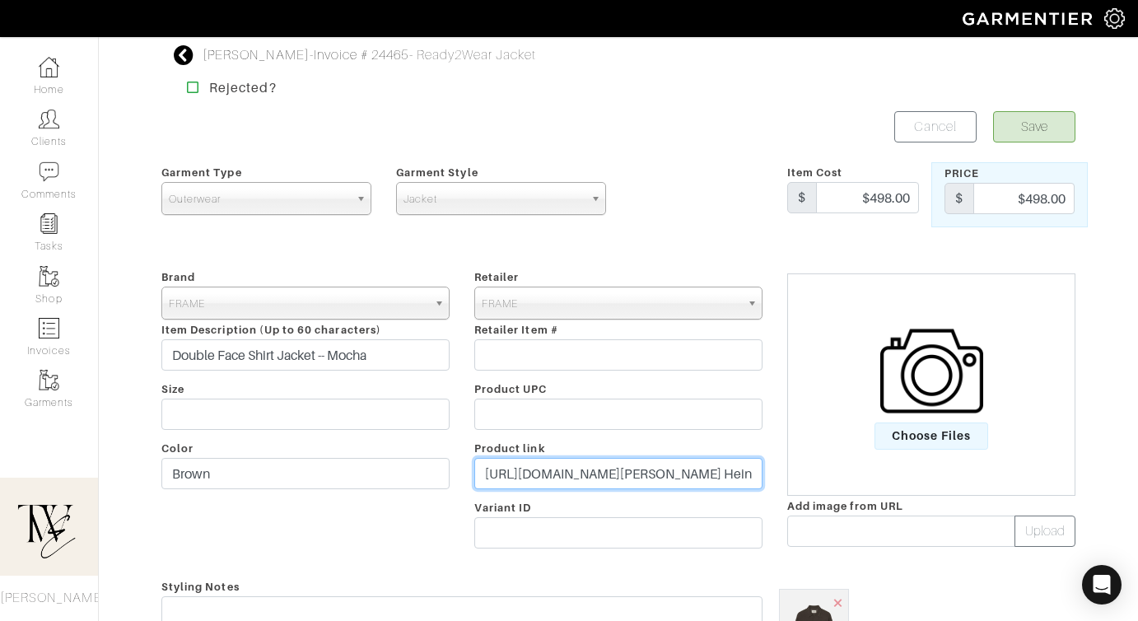
click at [598, 465] on input "[URL][DOMAIN_NAME][PERSON_NAME] Heinrichs&utm_content=Quick Link&utm_referrer=[…" at bounding box center [618, 473] width 288 height 31
paste input "go.shopmy.us/p-24297218"
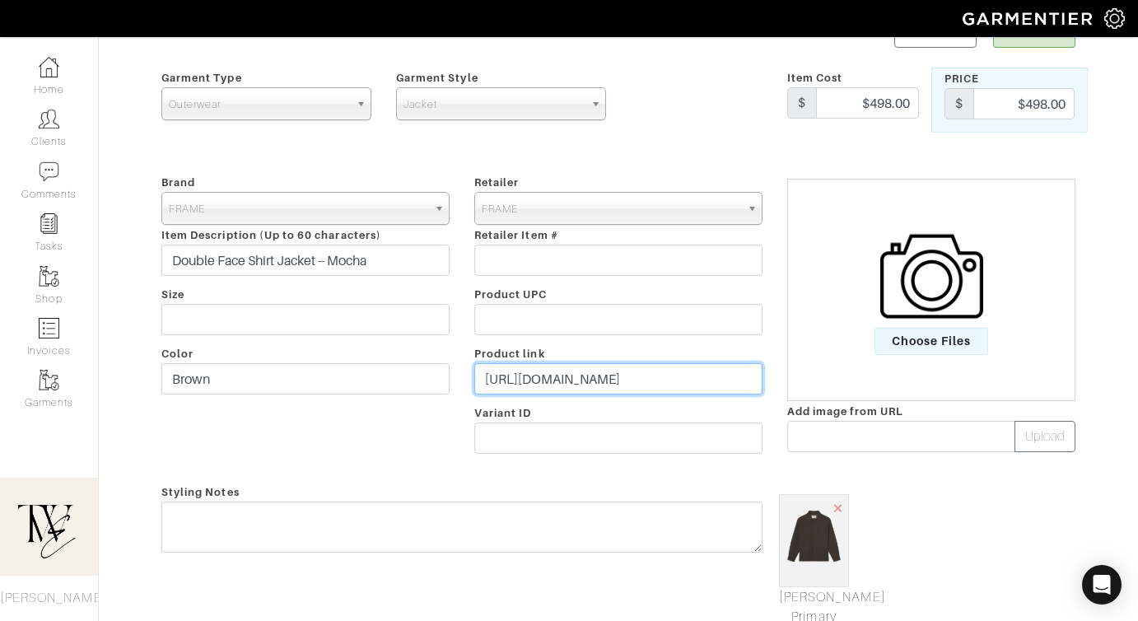
scroll to position [173, 0]
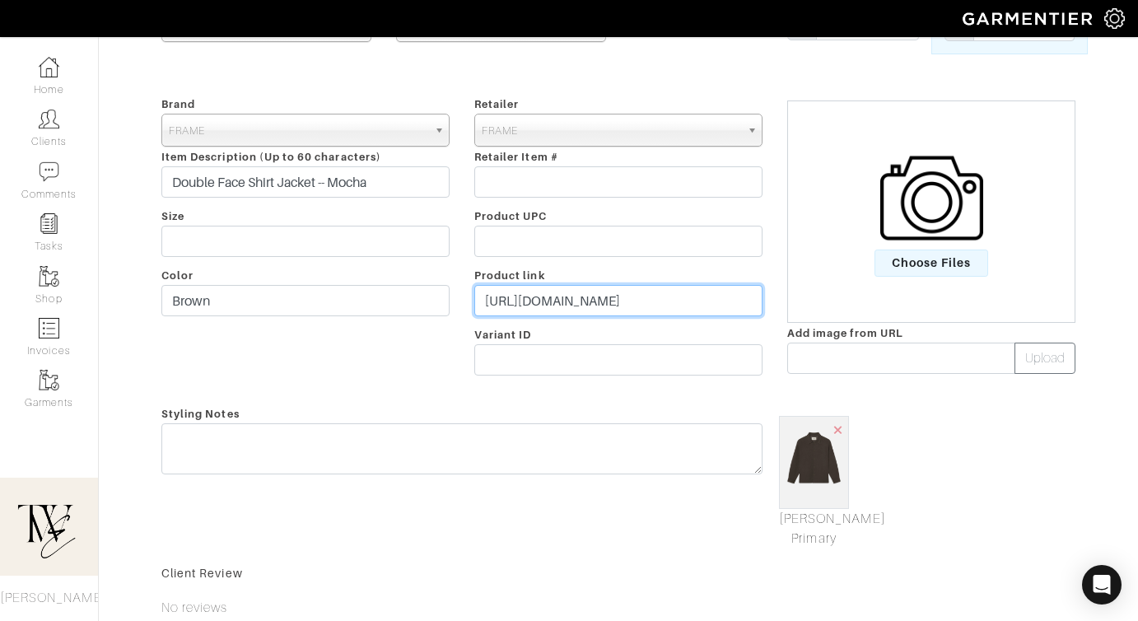
type input "https://go.shopmy.us/p-24297218"
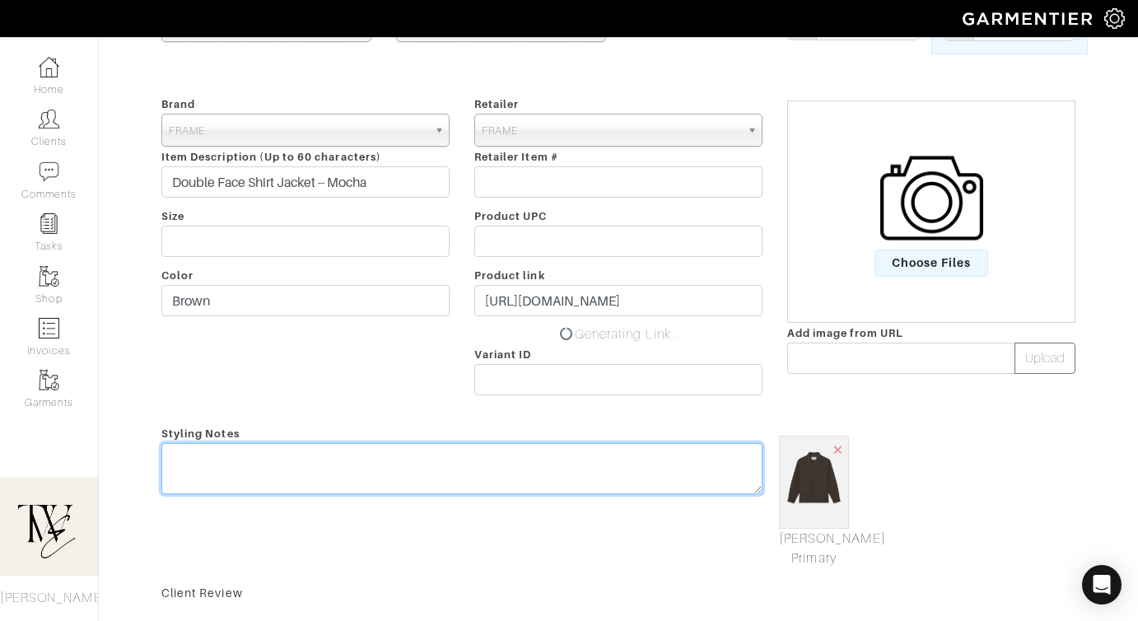
click at [584, 462] on textarea at bounding box center [461, 468] width 601 height 51
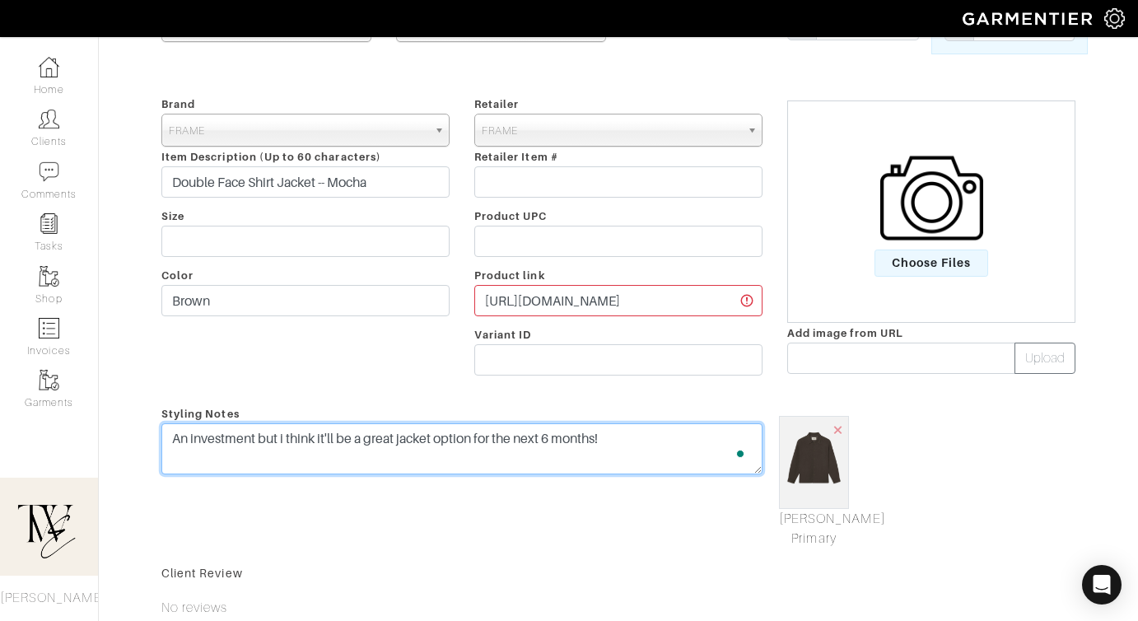
scroll to position [0, 0]
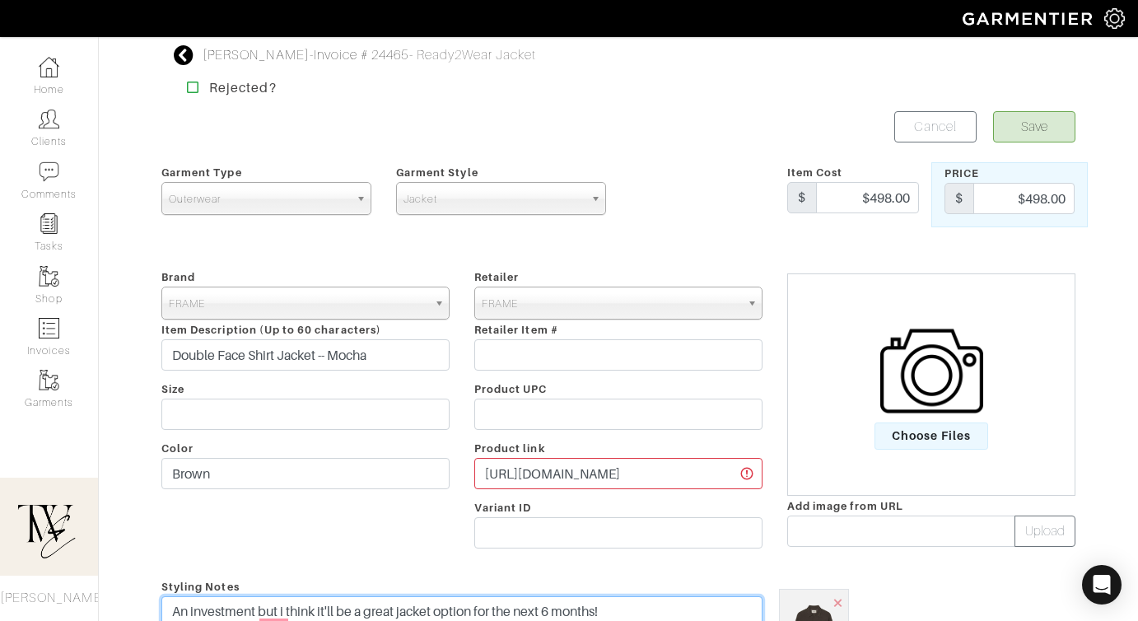
type textarea "An investment but i think it'll be a great jacket option for the next 6 months!"
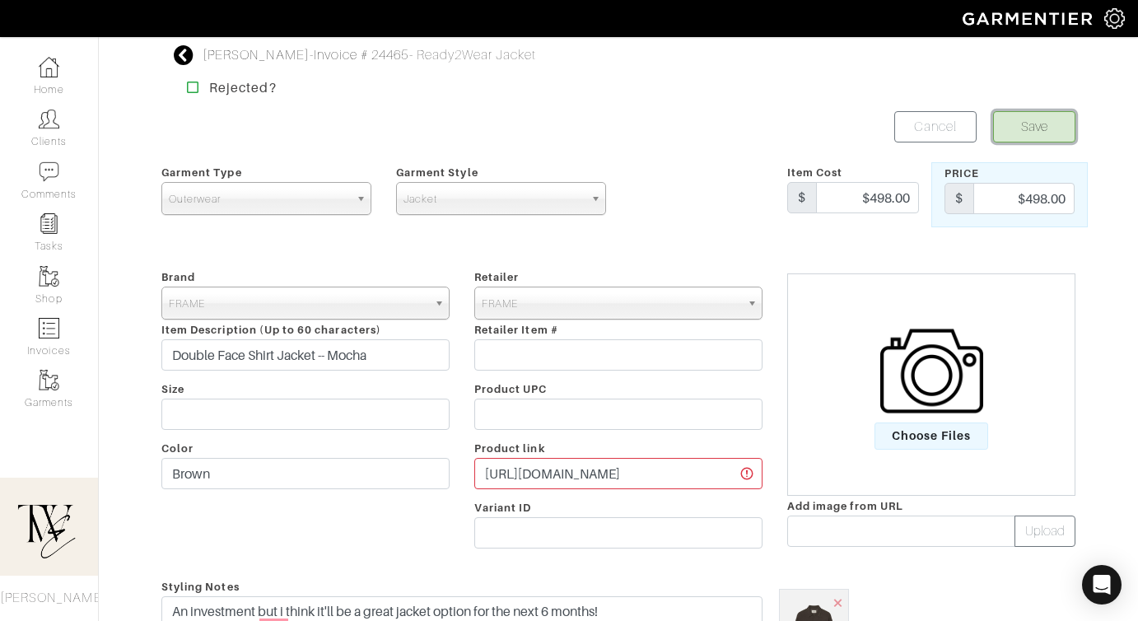
click at [1014, 131] on button "Save" at bounding box center [1034, 126] width 82 height 31
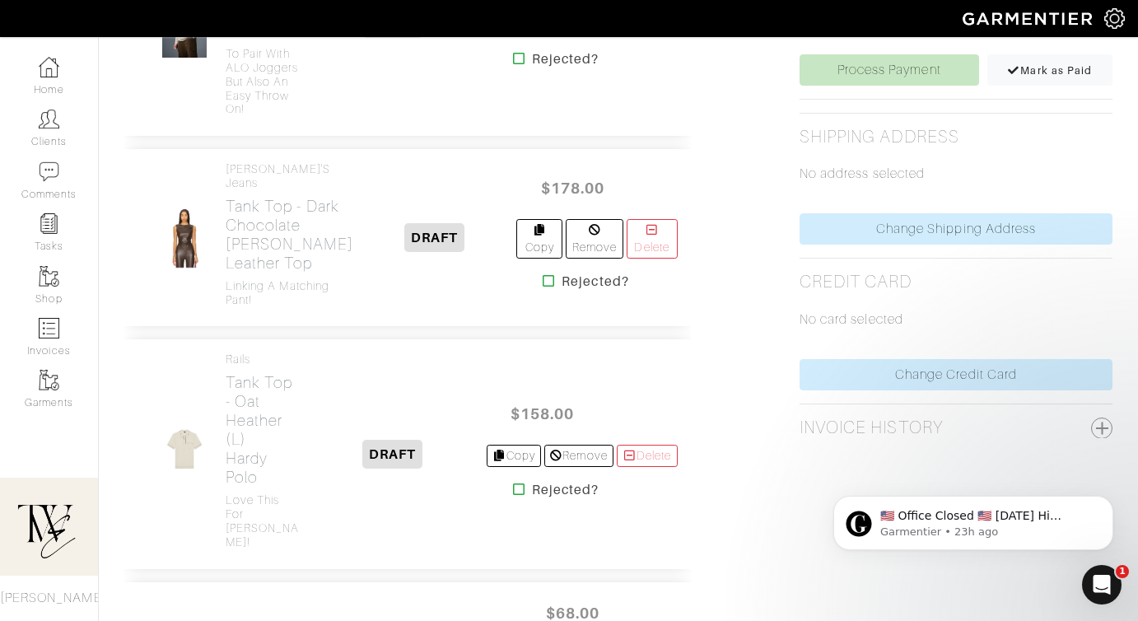
scroll to position [987, 0]
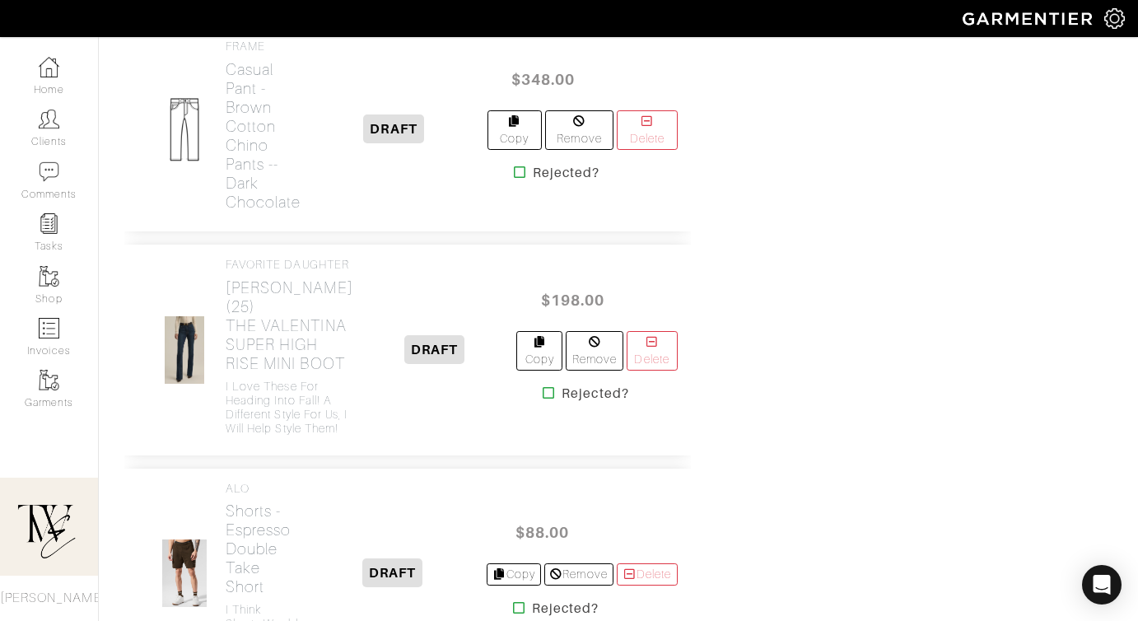
scroll to position [2842, 0]
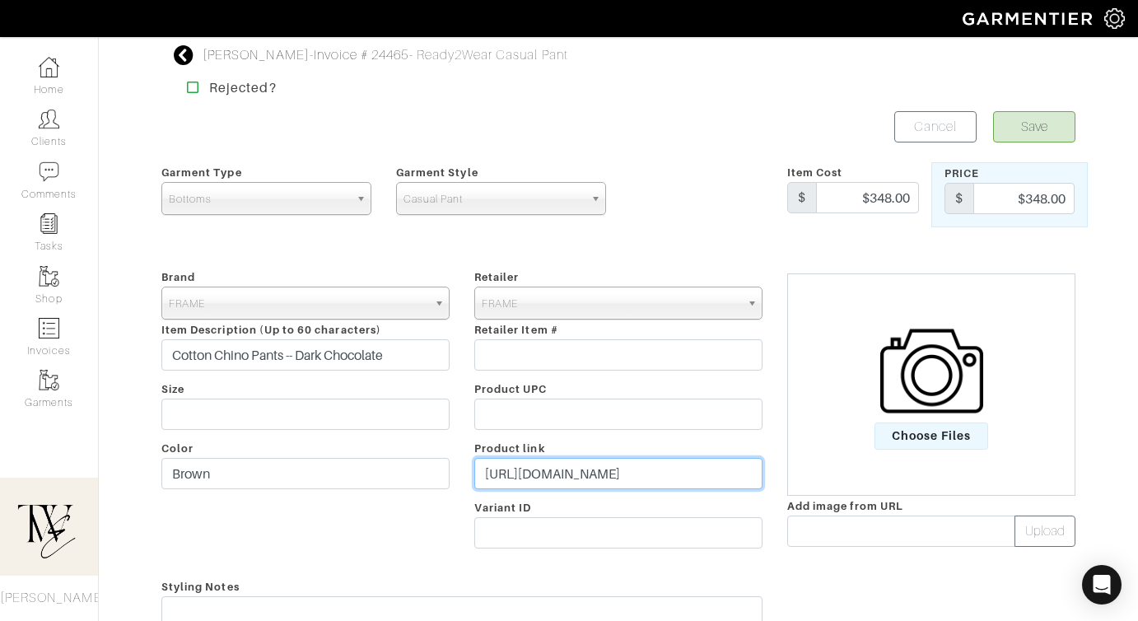
click at [605, 487] on input "https://frame-store.com/products/chino-pant-dark-chocolate" at bounding box center [618, 473] width 288 height 31
paste input "go.shopmy.us/p-24297311"
type input "[URL][DOMAIN_NAME]"
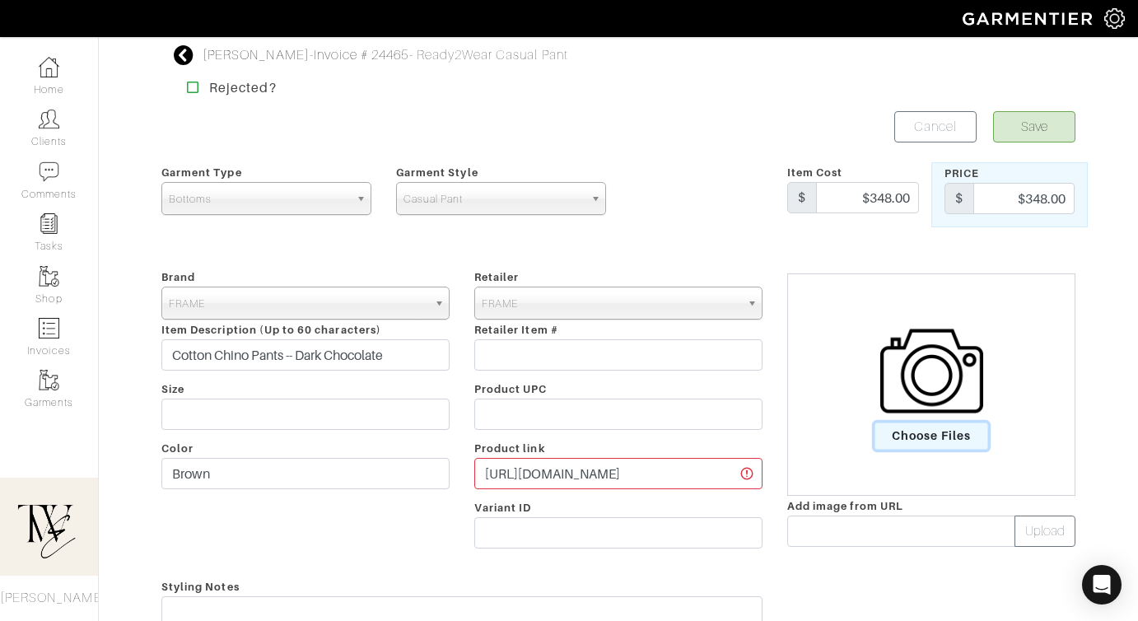
click at [959, 435] on span "Choose Files" at bounding box center [932, 436] width 114 height 27
click at [0, 0] on input "Choose Files" at bounding box center [0, 0] width 0 height 0
click at [1010, 122] on button "Save" at bounding box center [1034, 126] width 82 height 31
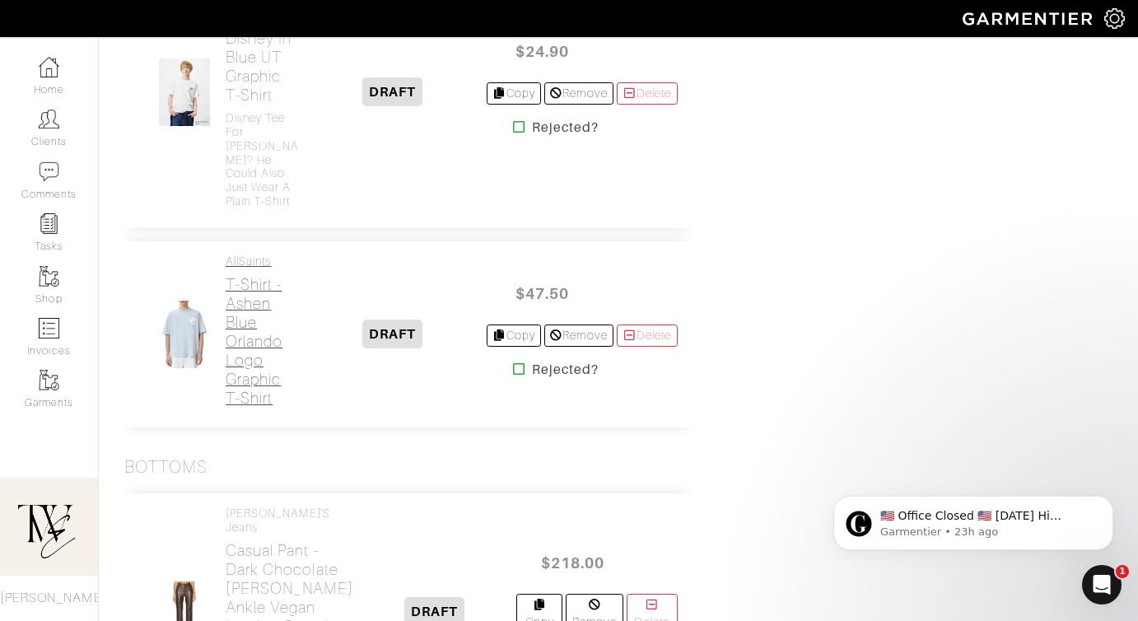
scroll to position [1785, 0]
click at [269, 409] on h2 "T-Shirt - Ashen Blue Orlando Logo Graphic T-Shirt" at bounding box center [263, 343] width 74 height 133
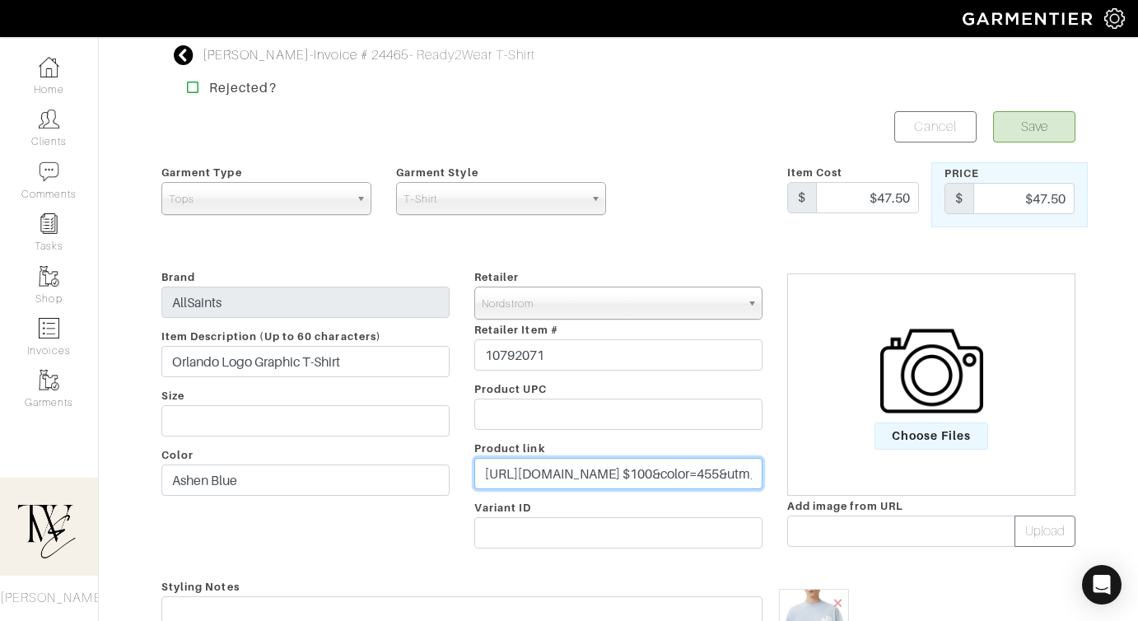
click at [535, 470] on input "[URL][DOMAIN_NAME] $100&color=455&utm_channel=low_nd_affiliates_influencer&utm_…" at bounding box center [618, 473] width 288 height 31
click at [535, 470] on input "https://www.nordstrom.com/s/orlando-logo-graphic-t-shirt/8311036?origin=categor…" at bounding box center [618, 473] width 288 height 31
paste input "go.shopmy.us/p-24297687"
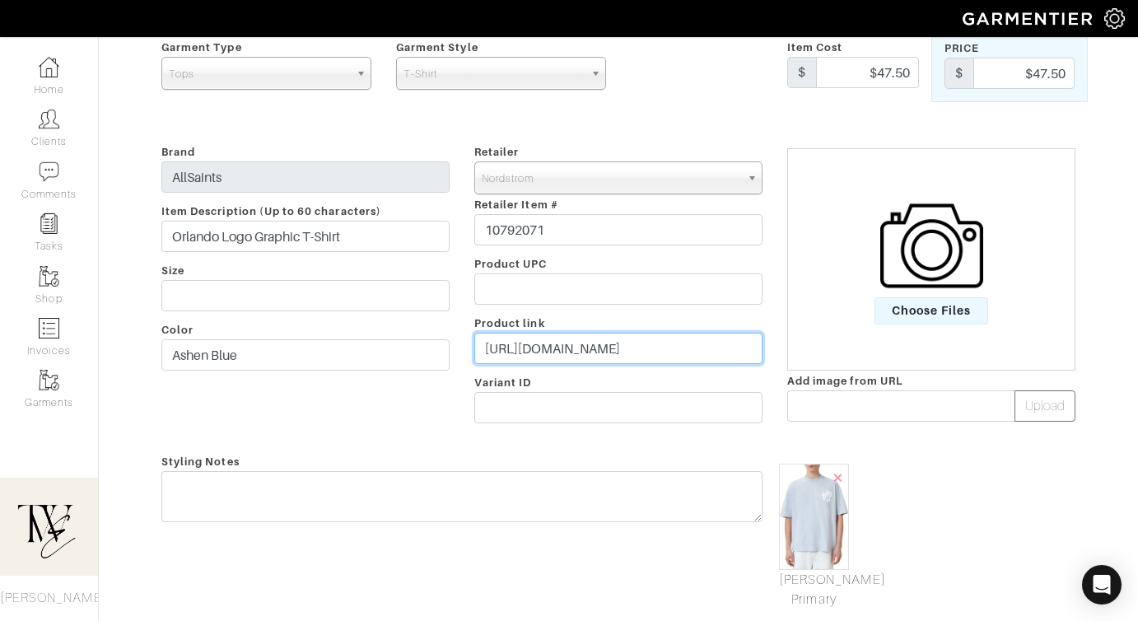
scroll to position [216, 0]
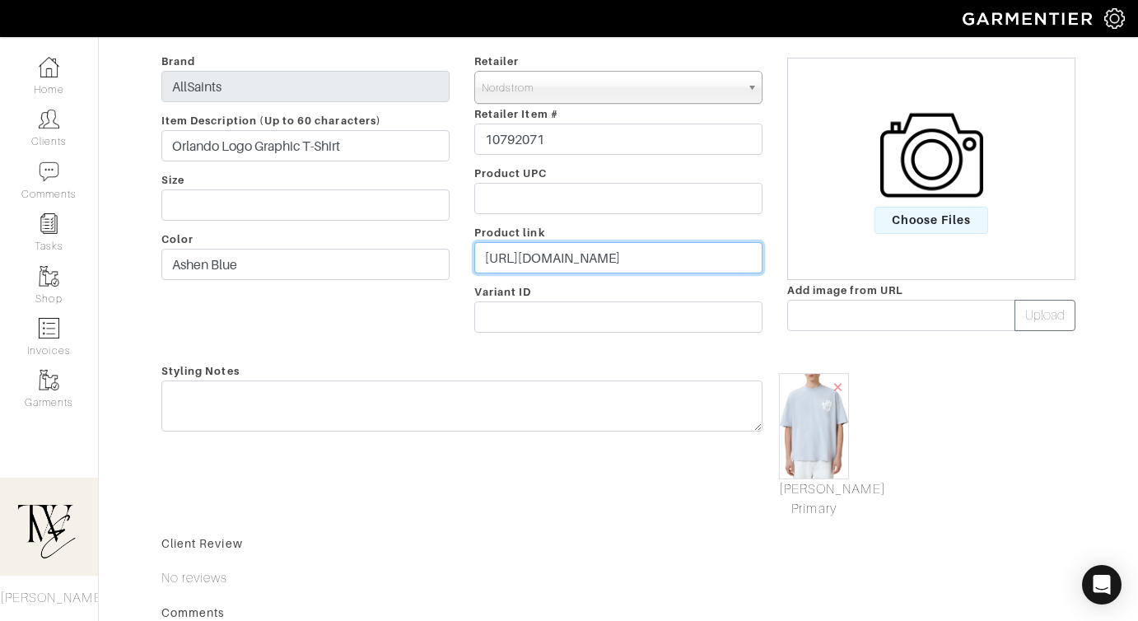
type input "https://go.shopmy.us/p-24297687"
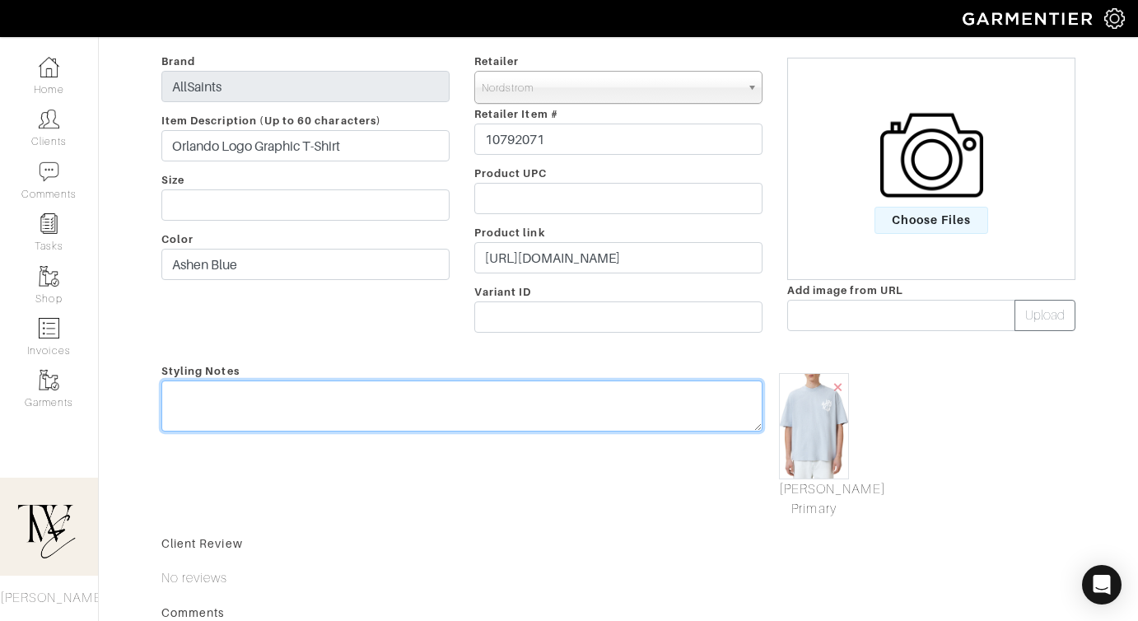
click at [489, 395] on div "Styling Notes" at bounding box center [462, 440] width 626 height 158
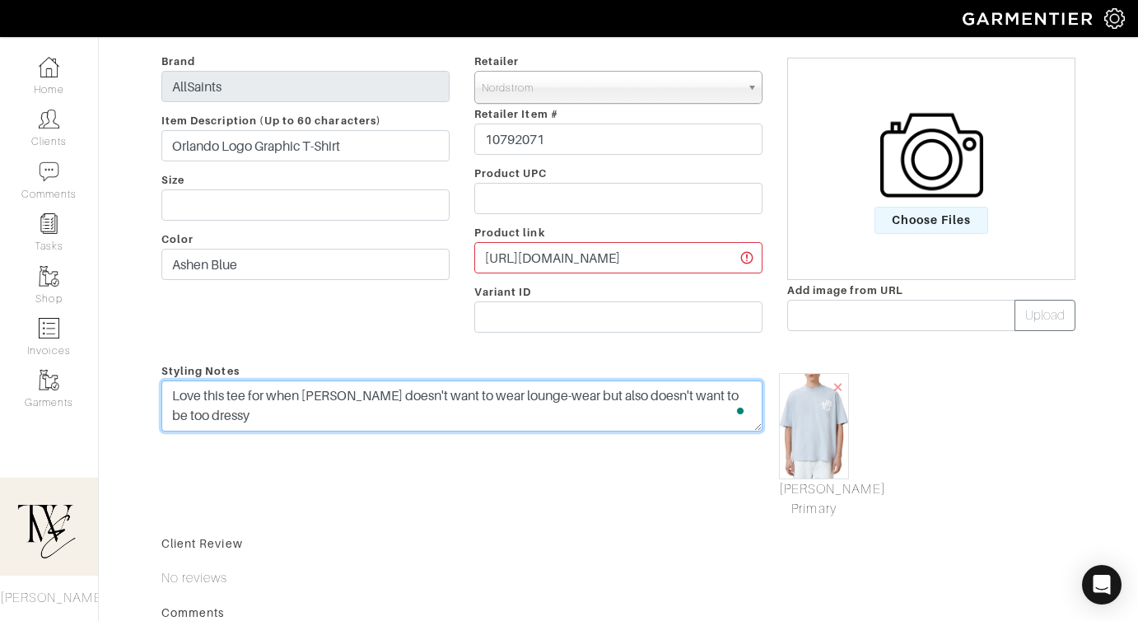
scroll to position [0, 0]
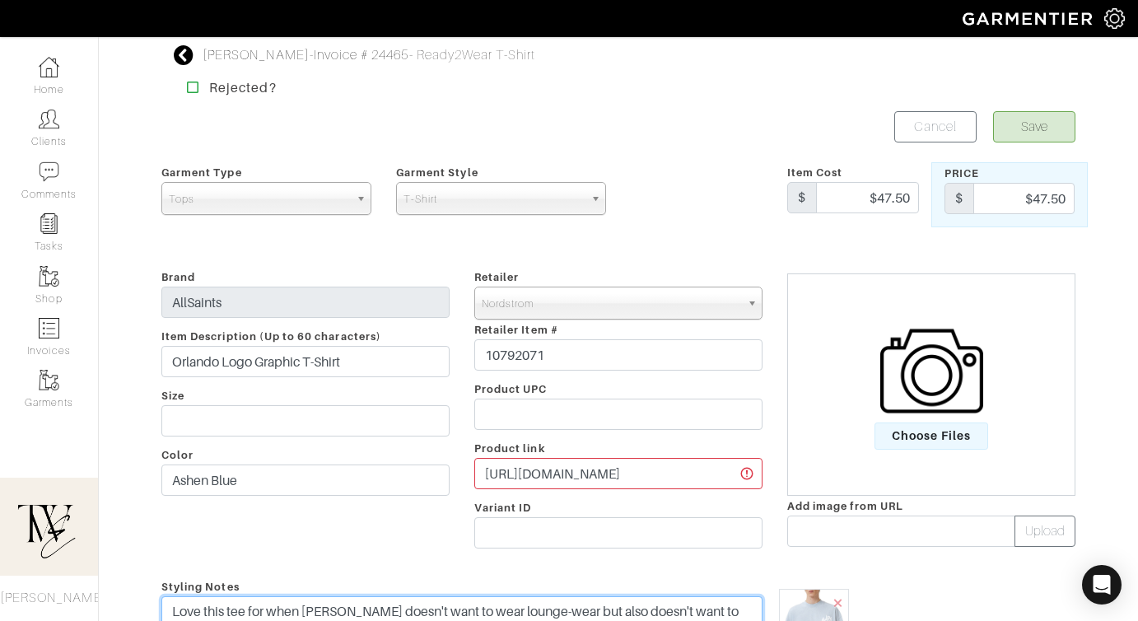
type textarea "Love this tee for when [PERSON_NAME] doesn't want to wear lounge-wear but also …"
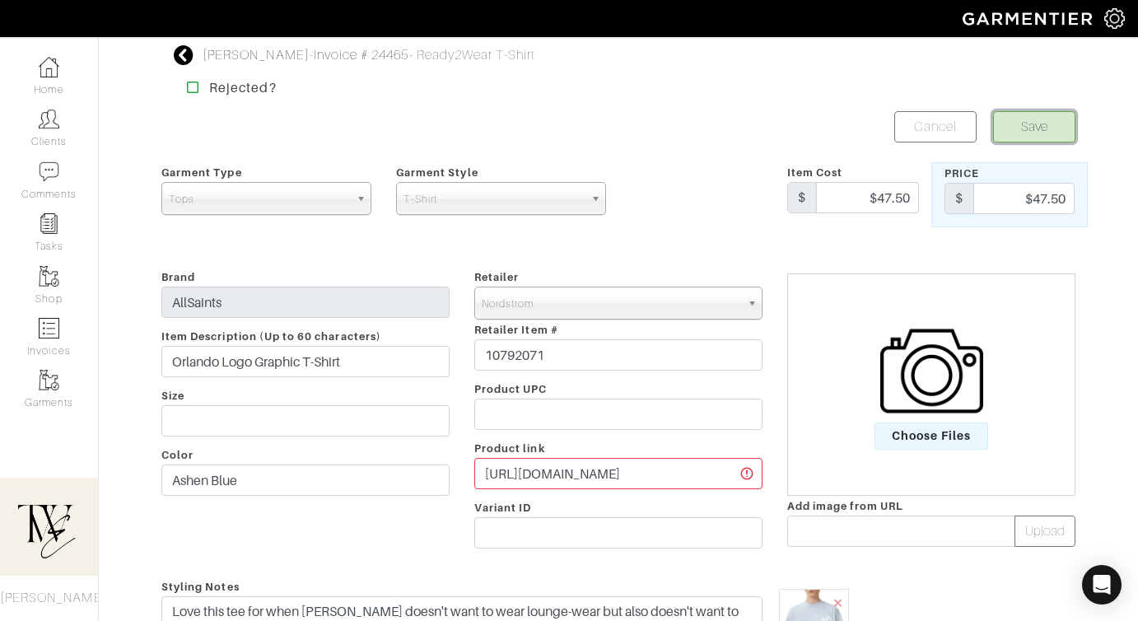
click at [1025, 112] on button "Save" at bounding box center [1034, 126] width 82 height 31
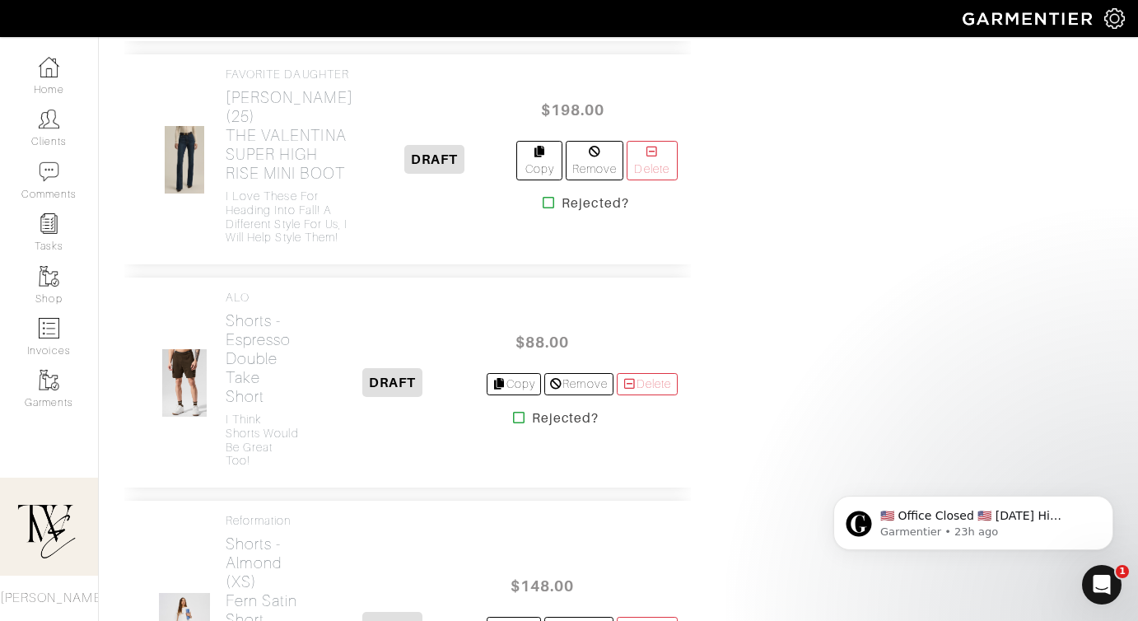
scroll to position [3054, 0]
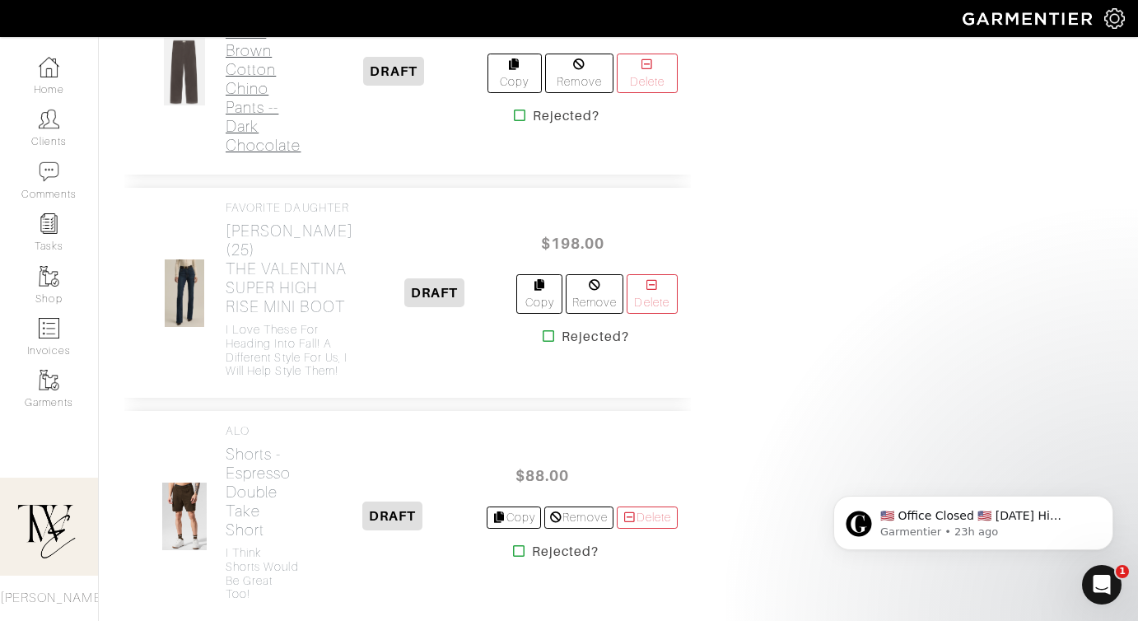
click at [263, 155] on h2 "Casual Pant - Brown Cotton Chino Pants -- Dark Chocolate" at bounding box center [263, 79] width 75 height 152
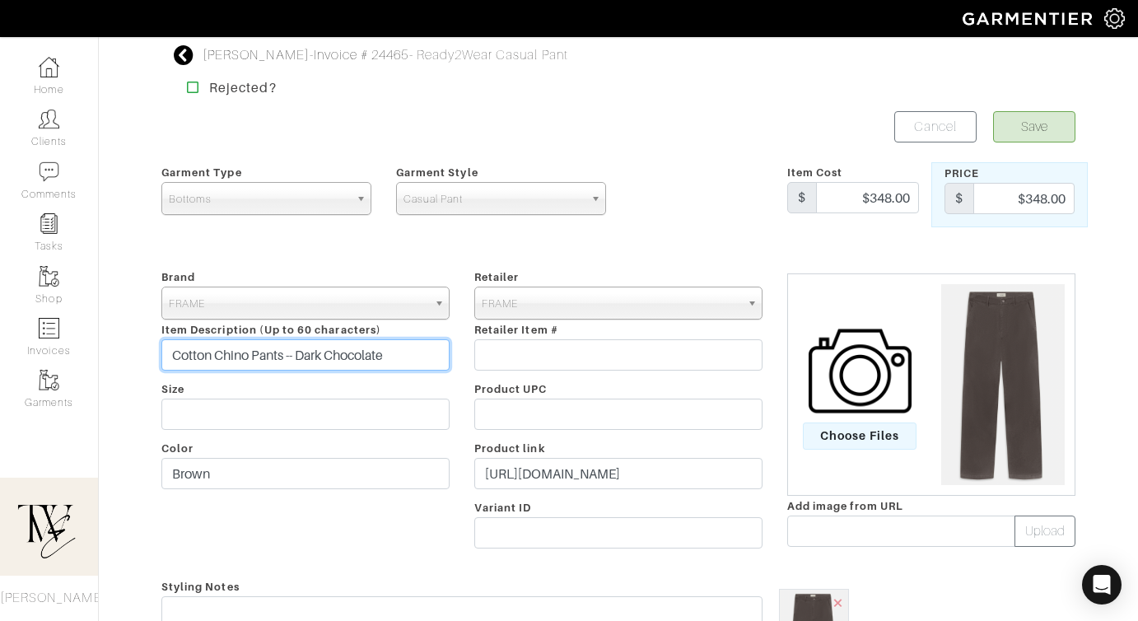
drag, startPoint x: 287, startPoint y: 357, endPoint x: 158, endPoint y: 354, distance: 129.3
click at [158, 354] on div "Brand - 032c 1017 ALYX 9SM 111SKIN 11 by Boris Bidjan Saberi 11 Honore 12 Store…" at bounding box center [305, 412] width 313 height 290
click at [1037, 121] on button "Save" at bounding box center [1034, 126] width 82 height 31
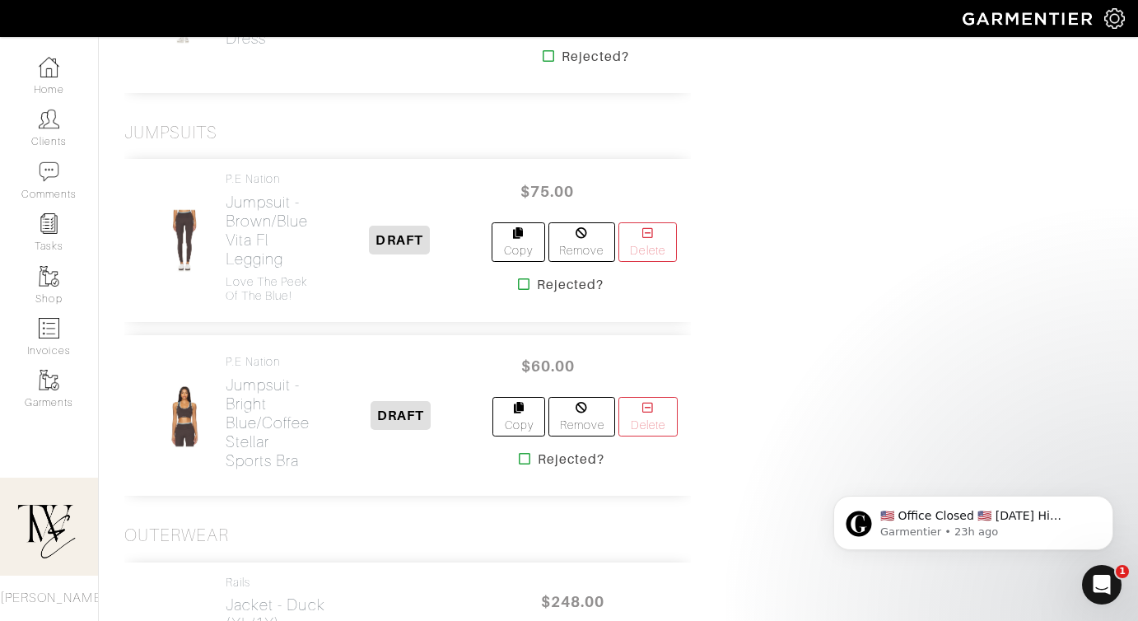
scroll to position [4510, 0]
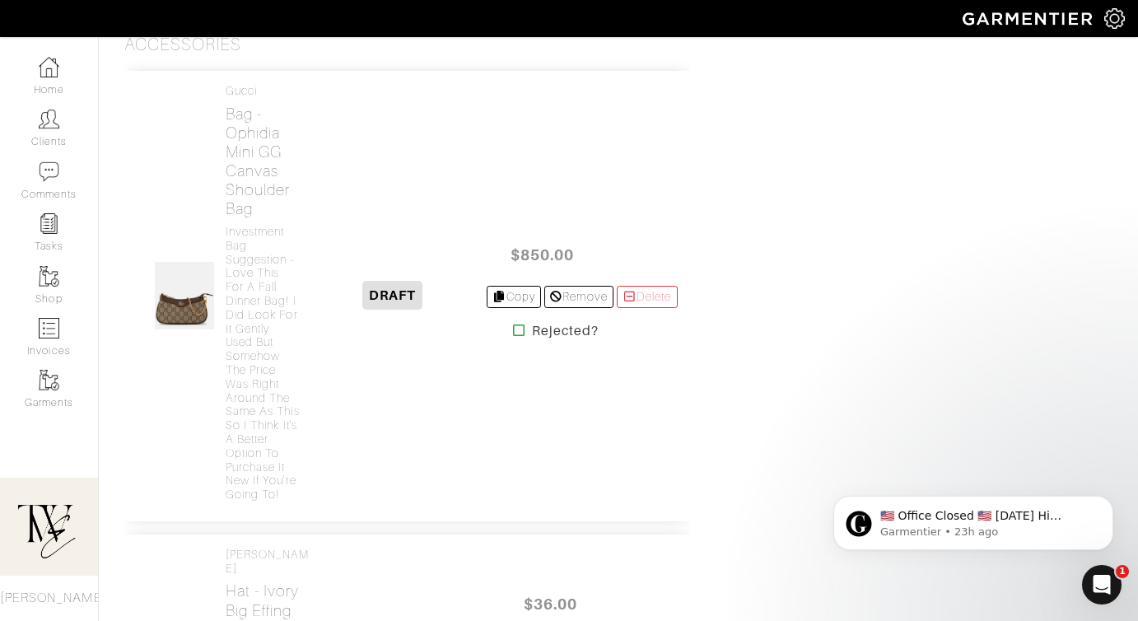
scroll to position [5695, 0]
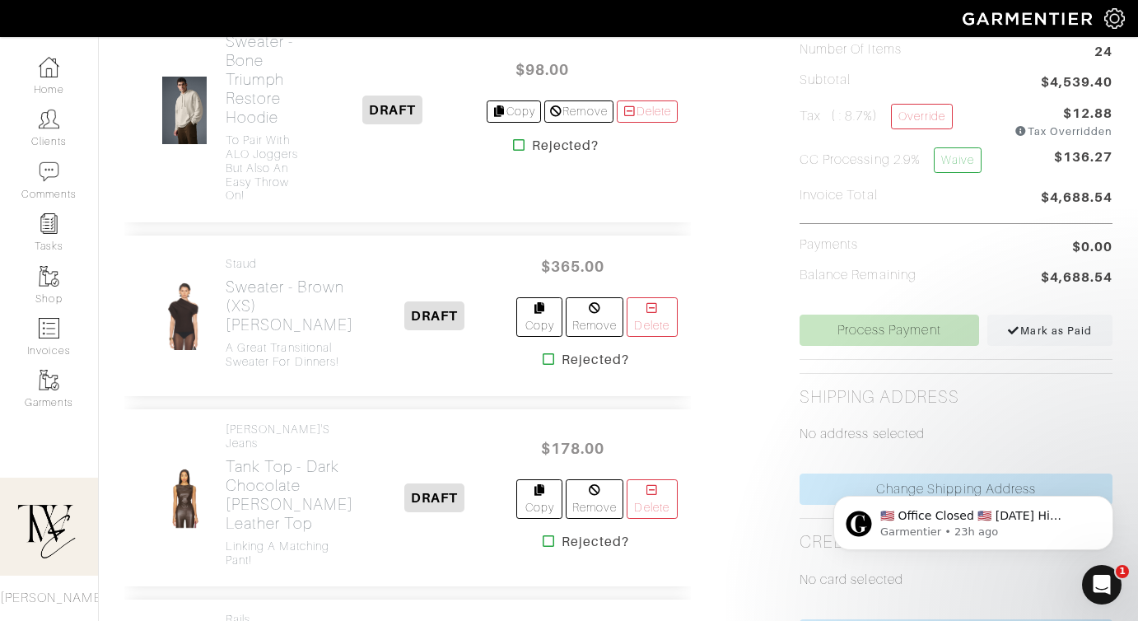
scroll to position [462, 0]
